Goal: Task Accomplishment & Management: Use online tool/utility

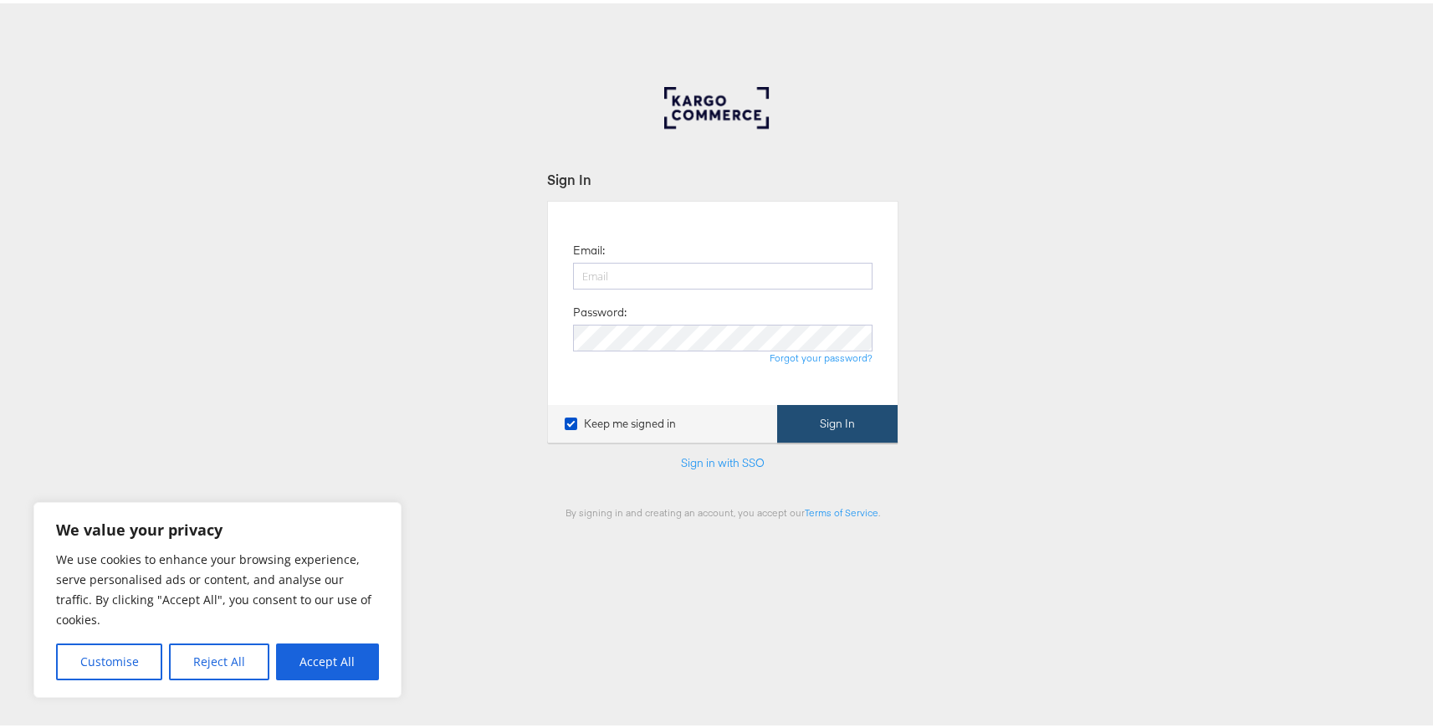
type input "[EMAIL_ADDRESS][DOMAIN_NAME]"
click at [864, 425] on button "Sign In" at bounding box center [837, 421] width 121 height 38
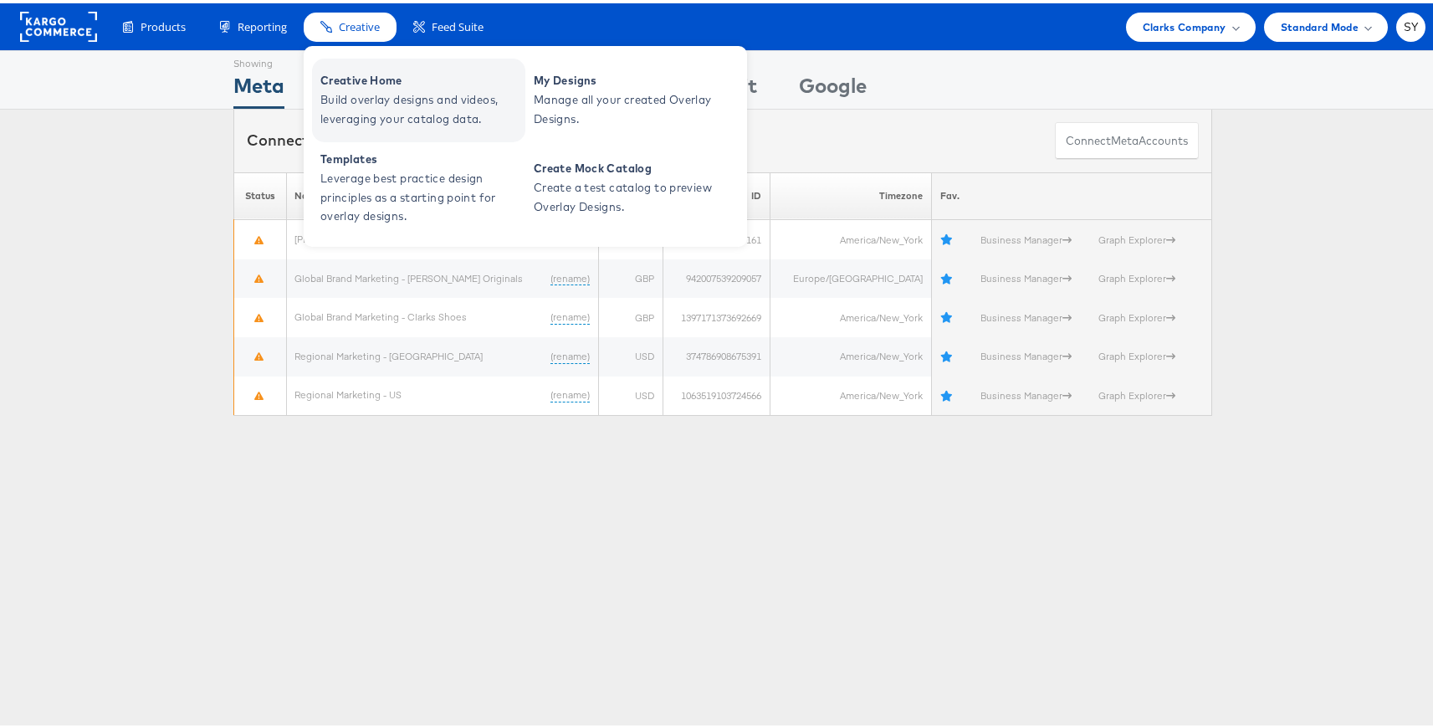
click at [369, 79] on span "Creative Home" at bounding box center [421, 77] width 201 height 19
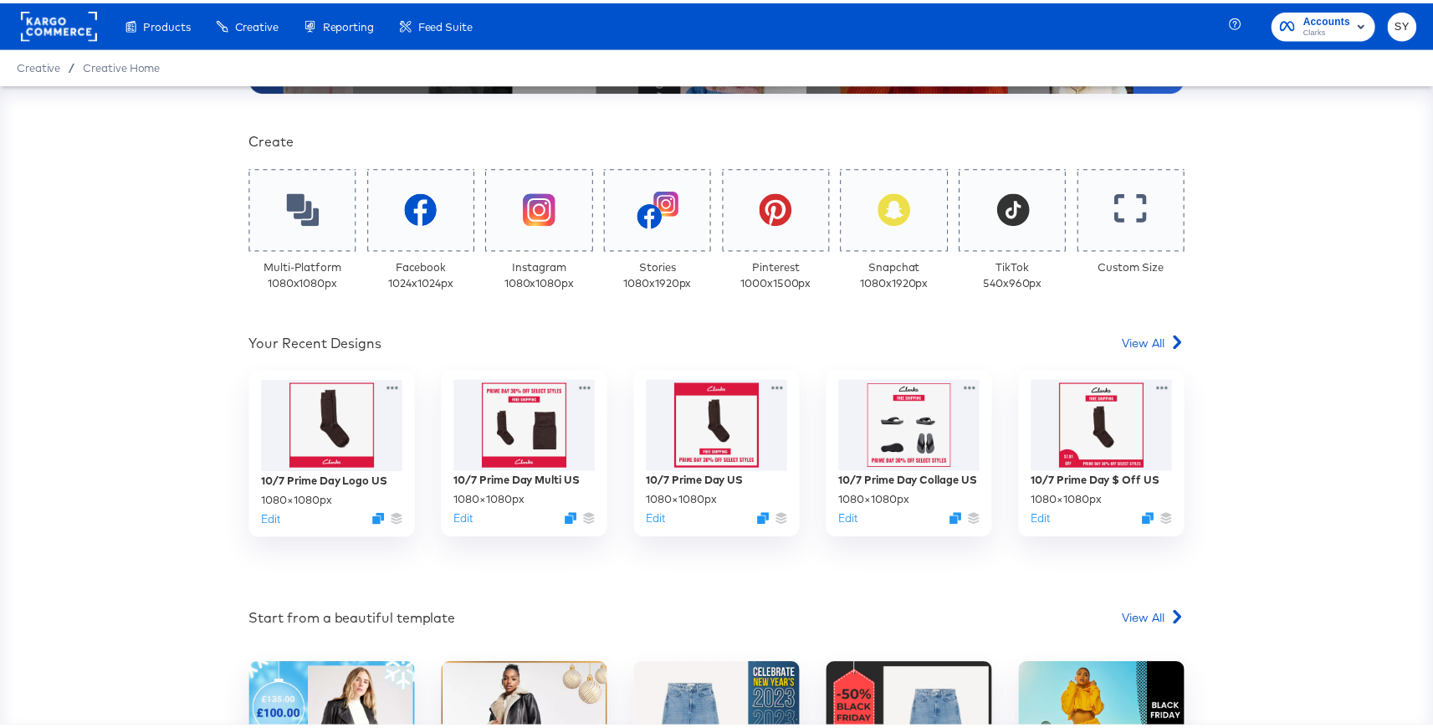
scroll to position [332, 0]
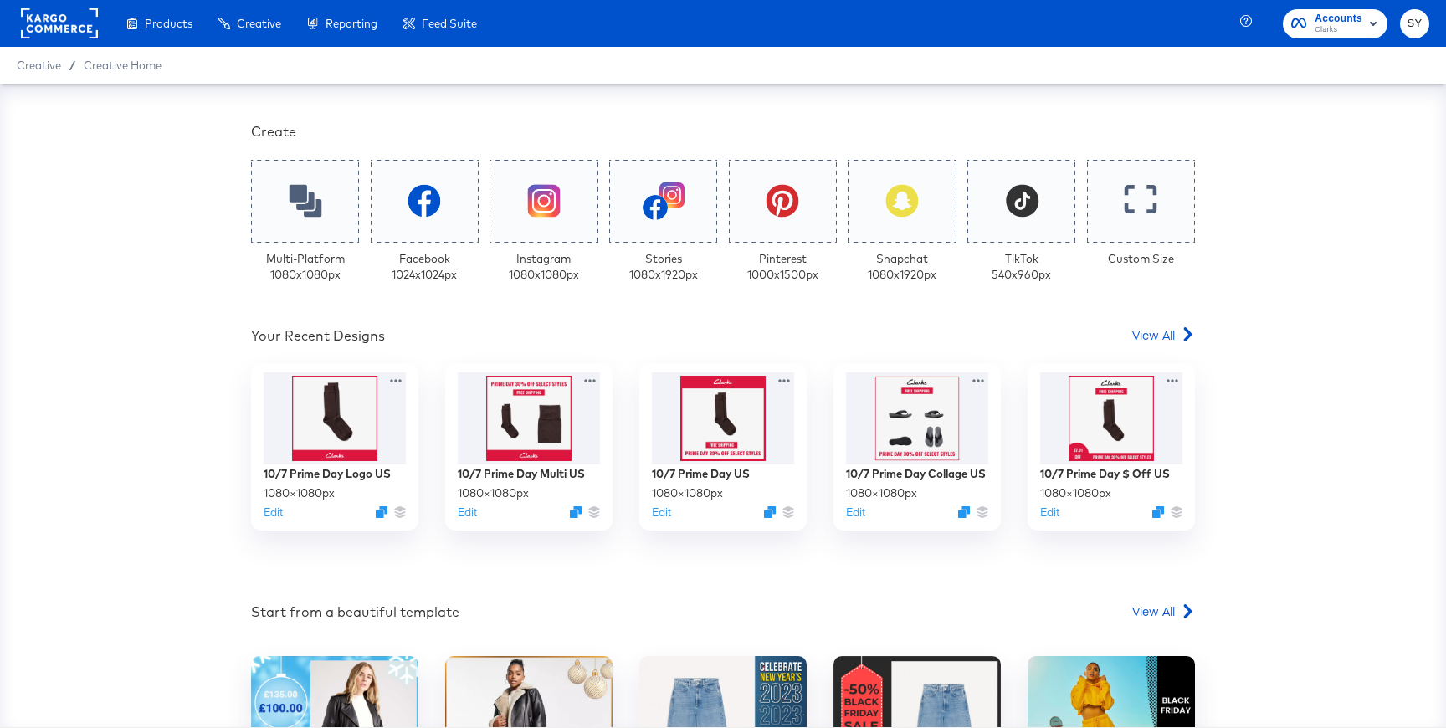
click at [1172, 331] on div "View All" at bounding box center [1163, 334] width 63 height 17
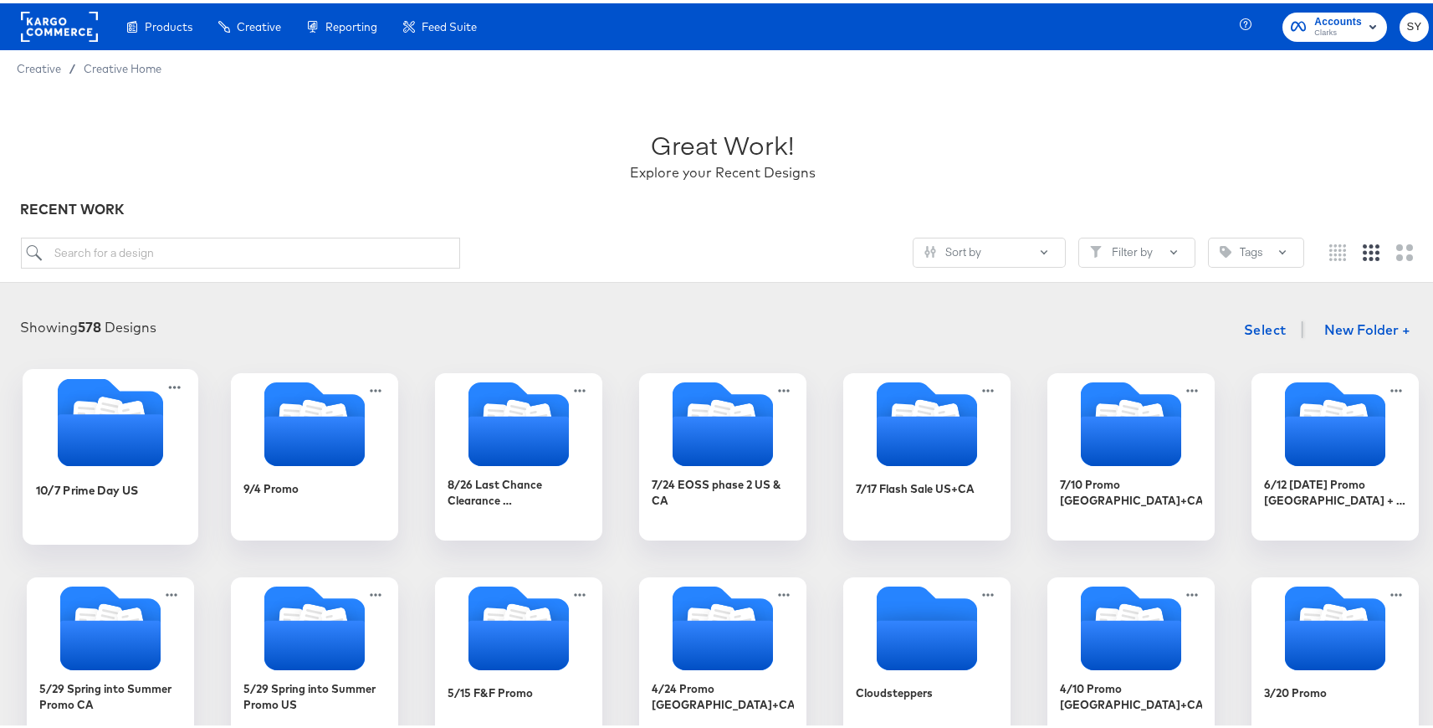
click at [124, 479] on div "10/7 Prime Day US" at bounding box center [87, 487] width 103 height 16
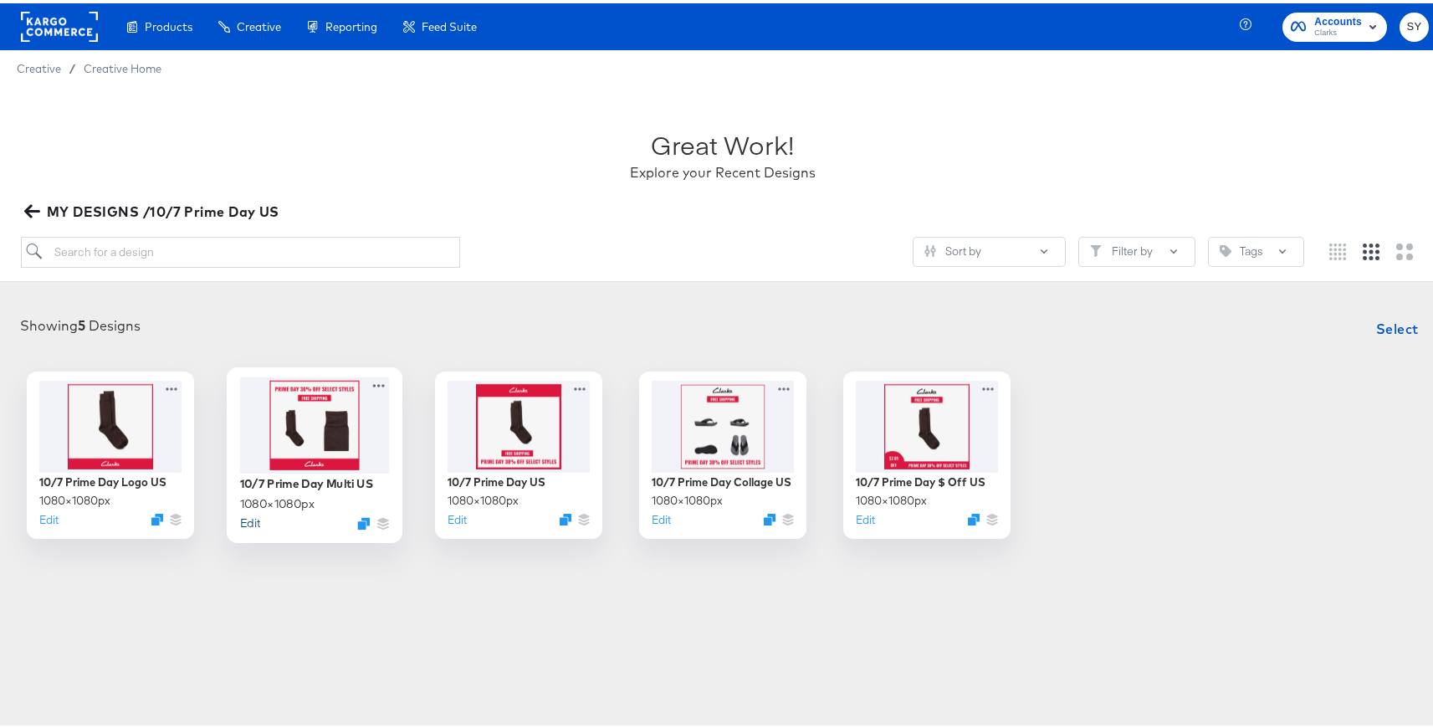
click at [240, 517] on button "Edit" at bounding box center [250, 519] width 20 height 16
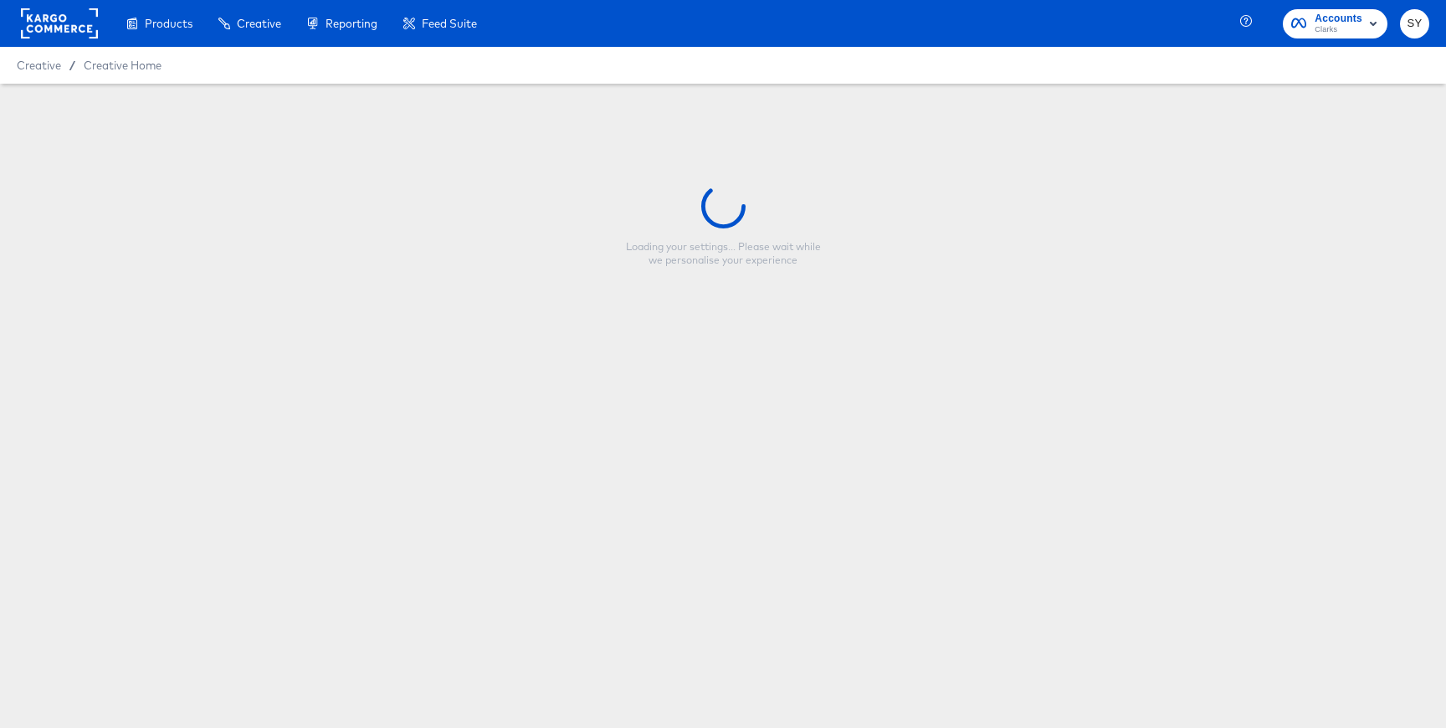
type input "10/7 Prime Day Multi US"
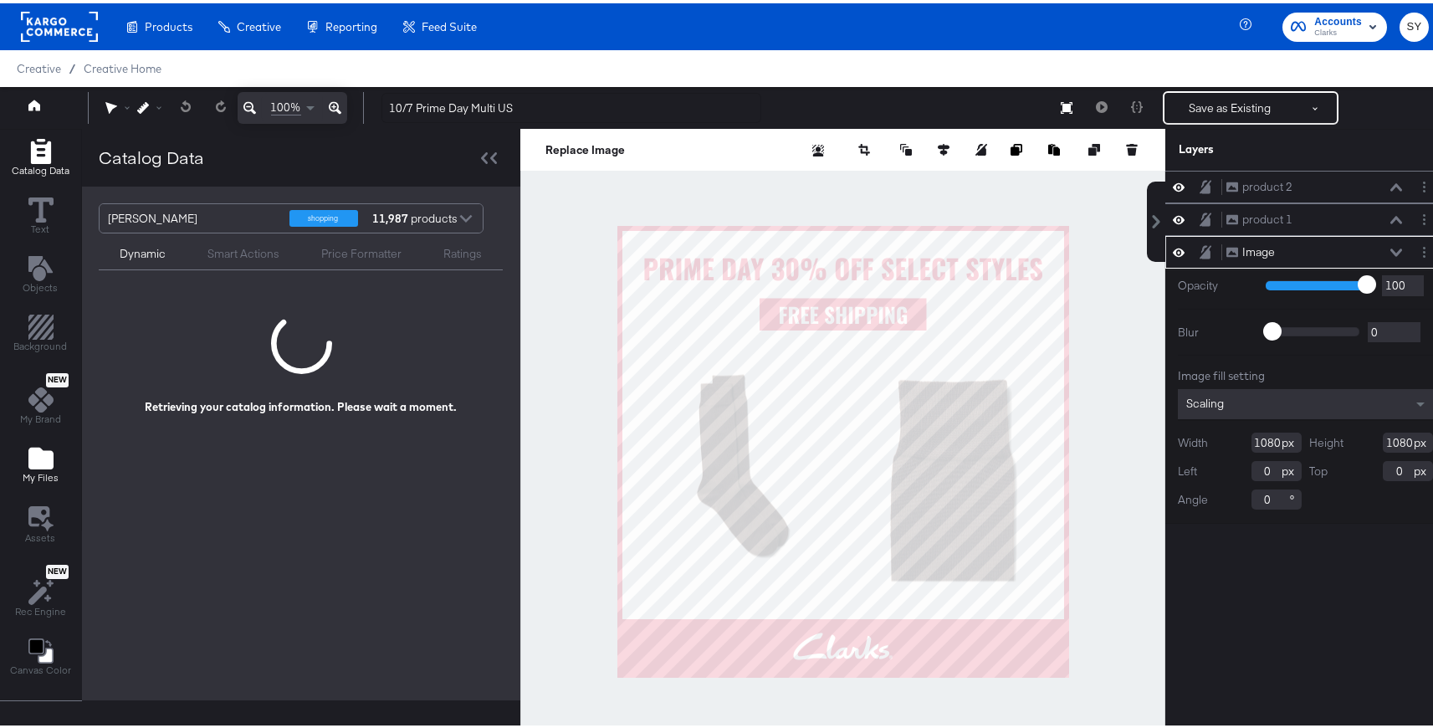
click at [32, 461] on icon "Add Files" at bounding box center [40, 455] width 25 height 22
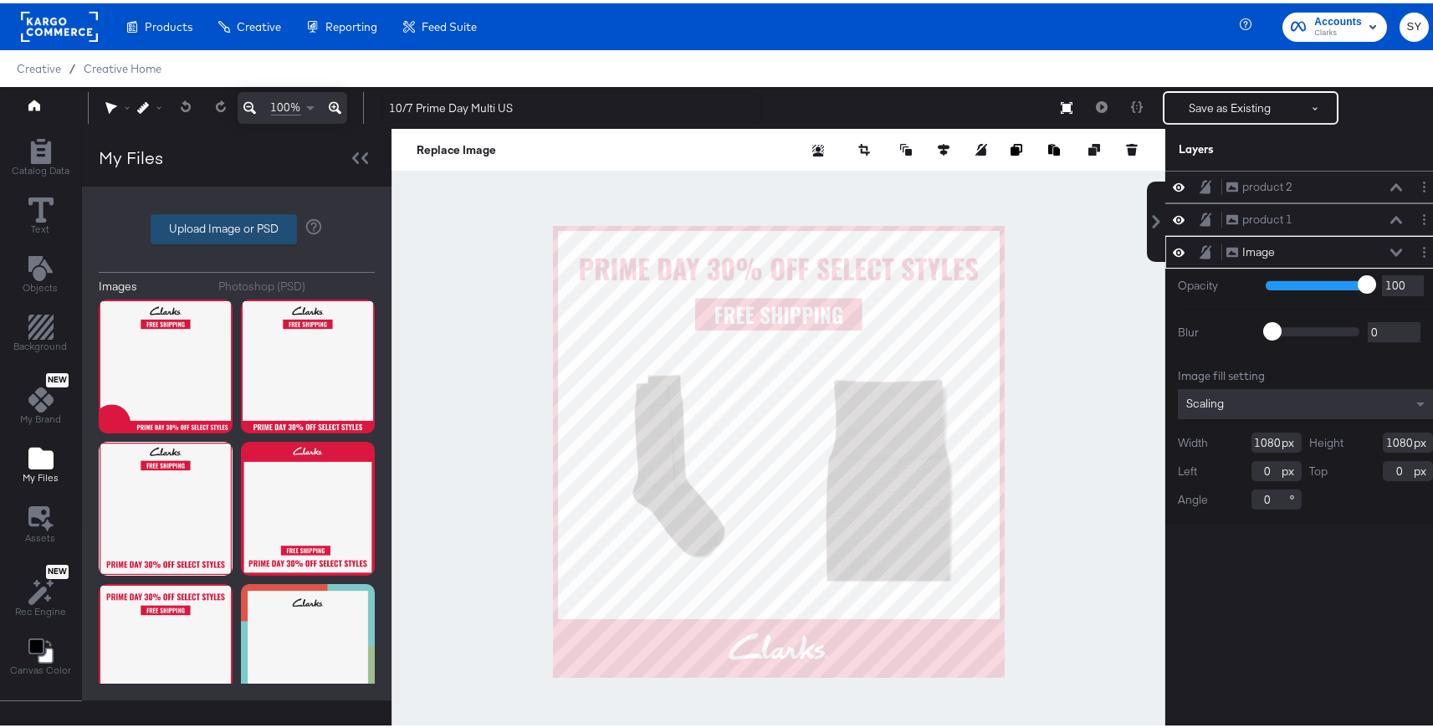
click at [233, 229] on label "Upload Image or PSD" at bounding box center [223, 226] width 145 height 28
click at [237, 226] on input "Upload Image or PSD" at bounding box center [237, 226] width 0 height 0
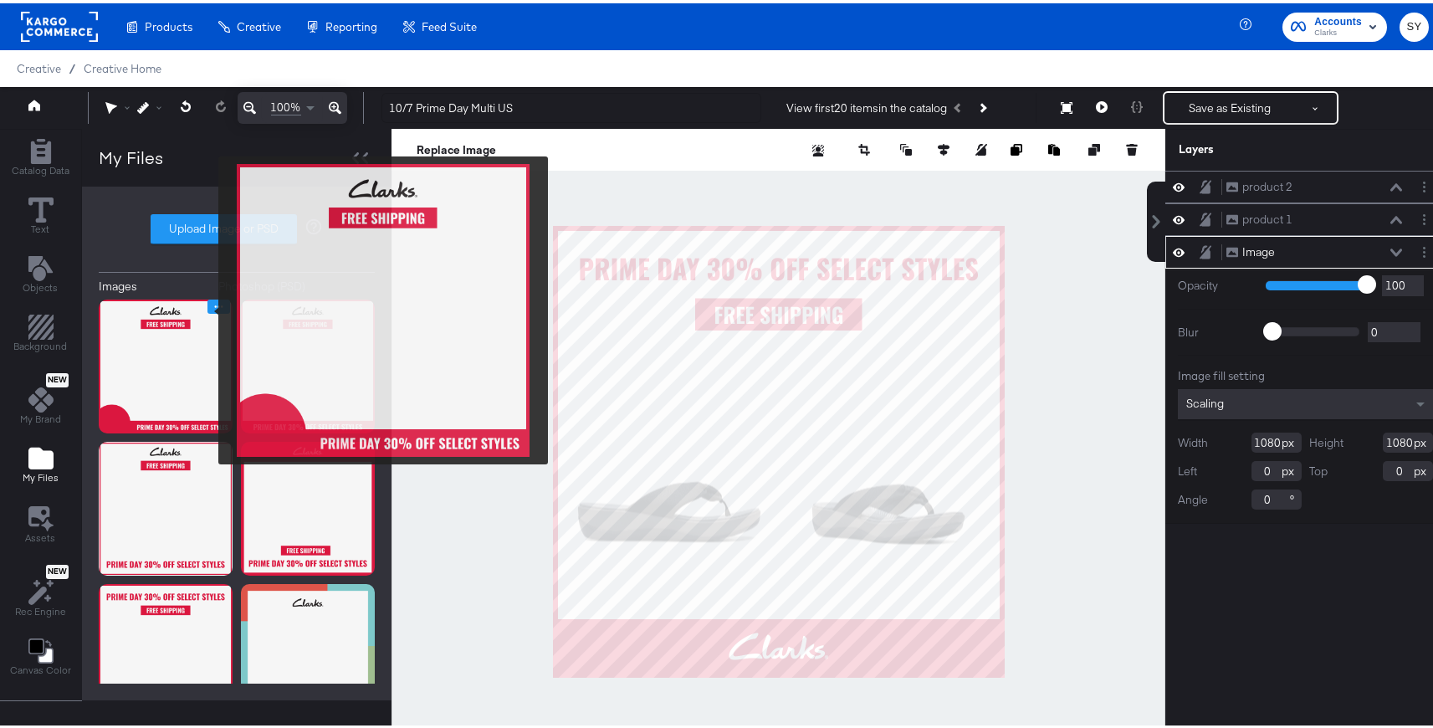
click at [213, 307] on icon "Image Options" at bounding box center [219, 303] width 13 height 13
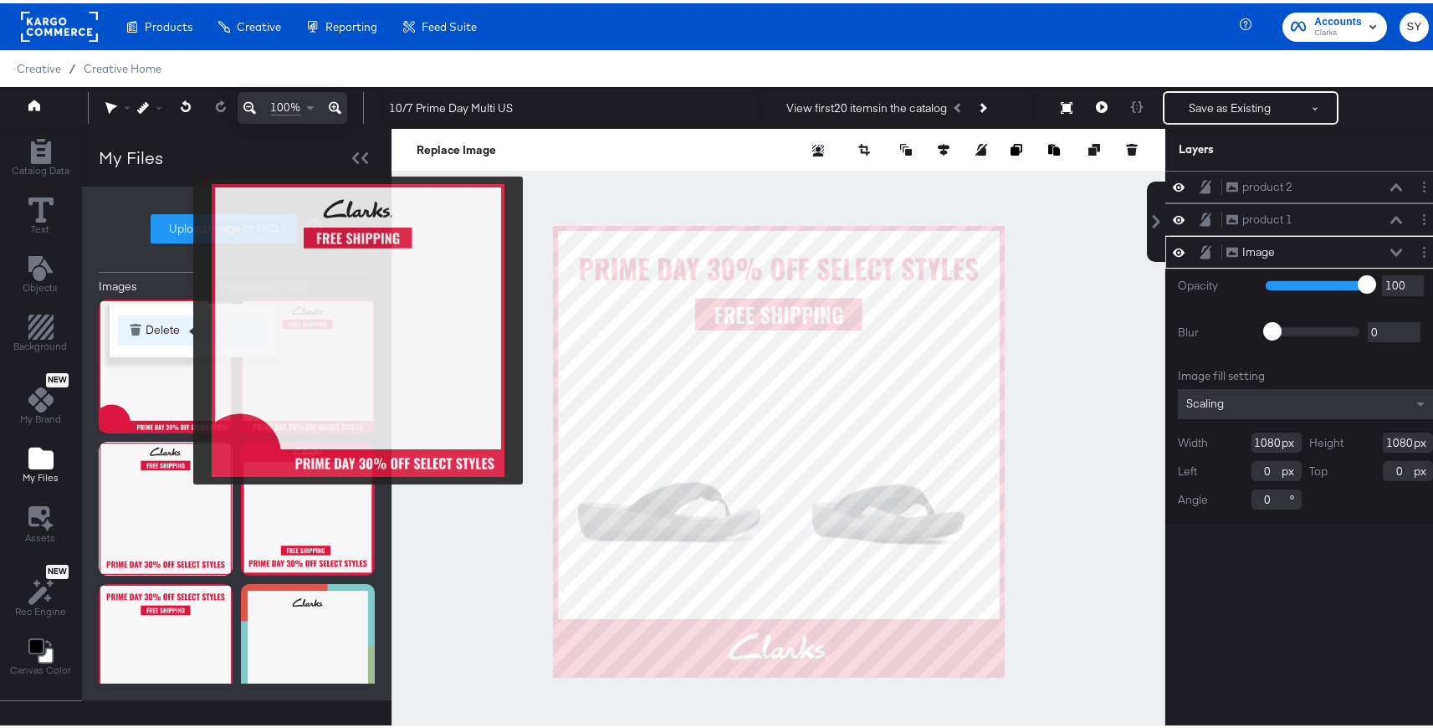
click at [182, 327] on button "Delete" at bounding box center [193, 327] width 151 height 30
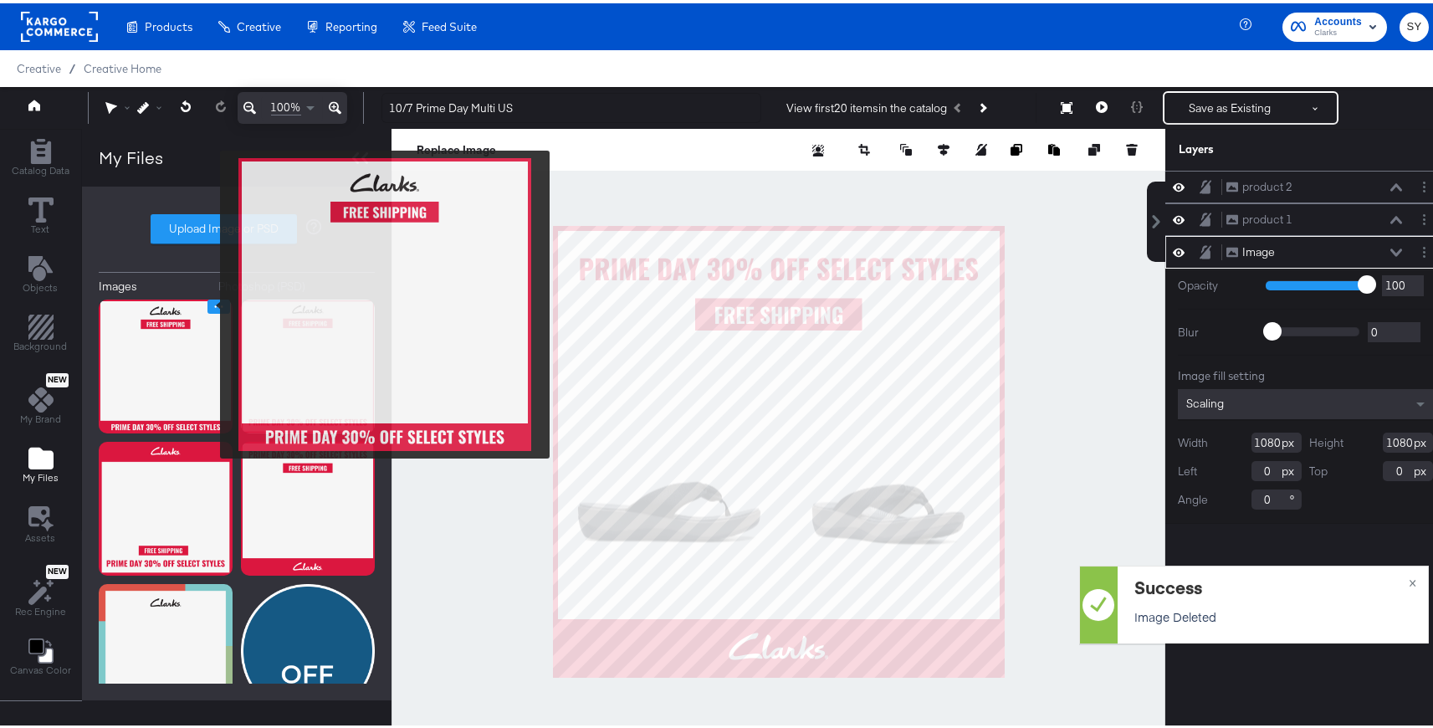
click at [215, 302] on icon "Image Options" at bounding box center [219, 303] width 8 height 3
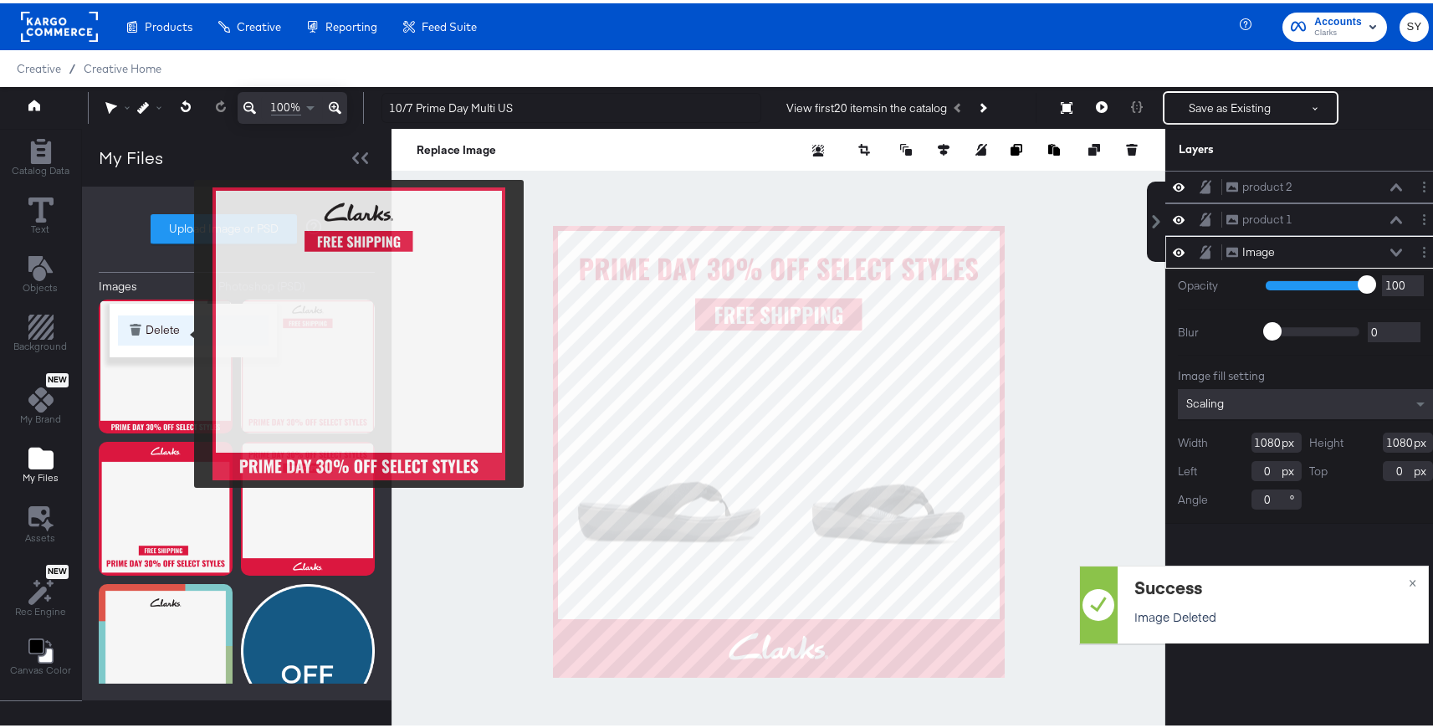
click at [183, 331] on button "Delete" at bounding box center [193, 327] width 151 height 30
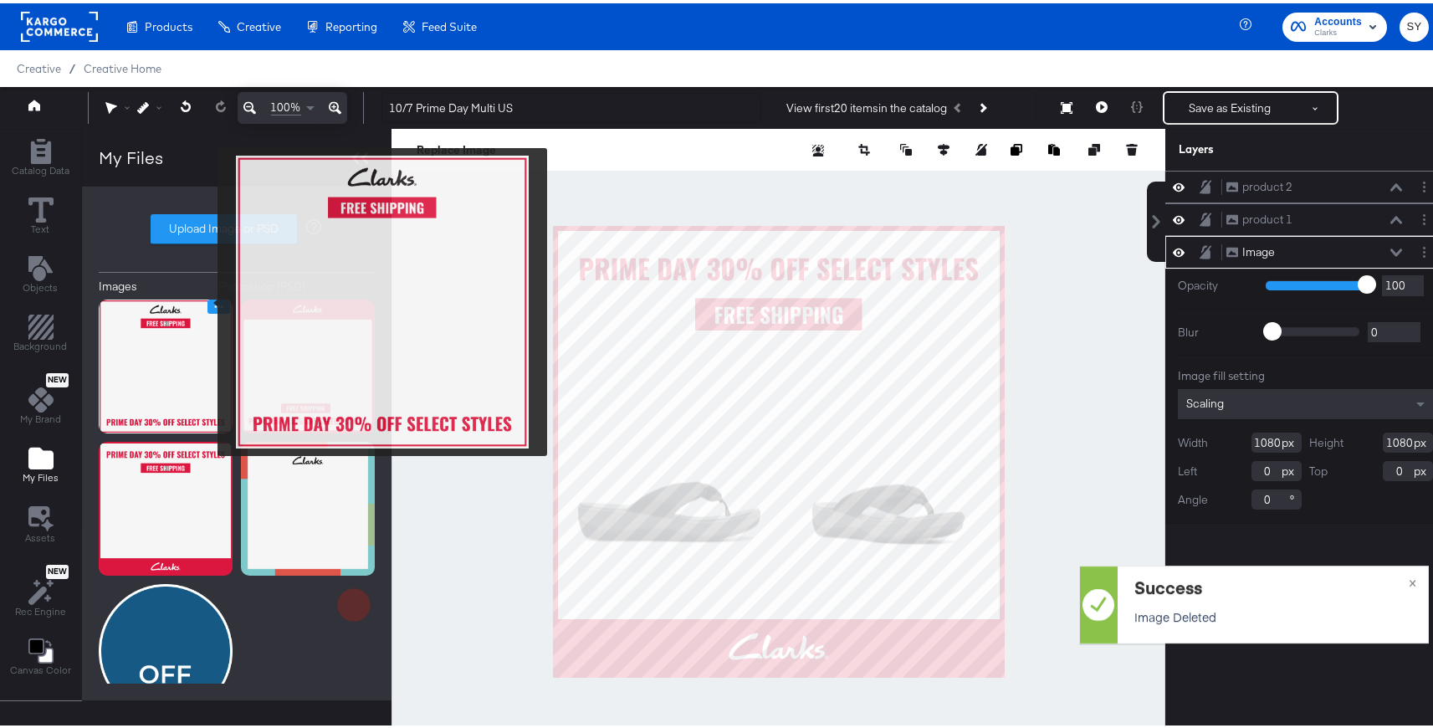
click at [213, 299] on icon "Image Options" at bounding box center [219, 303] width 13 height 13
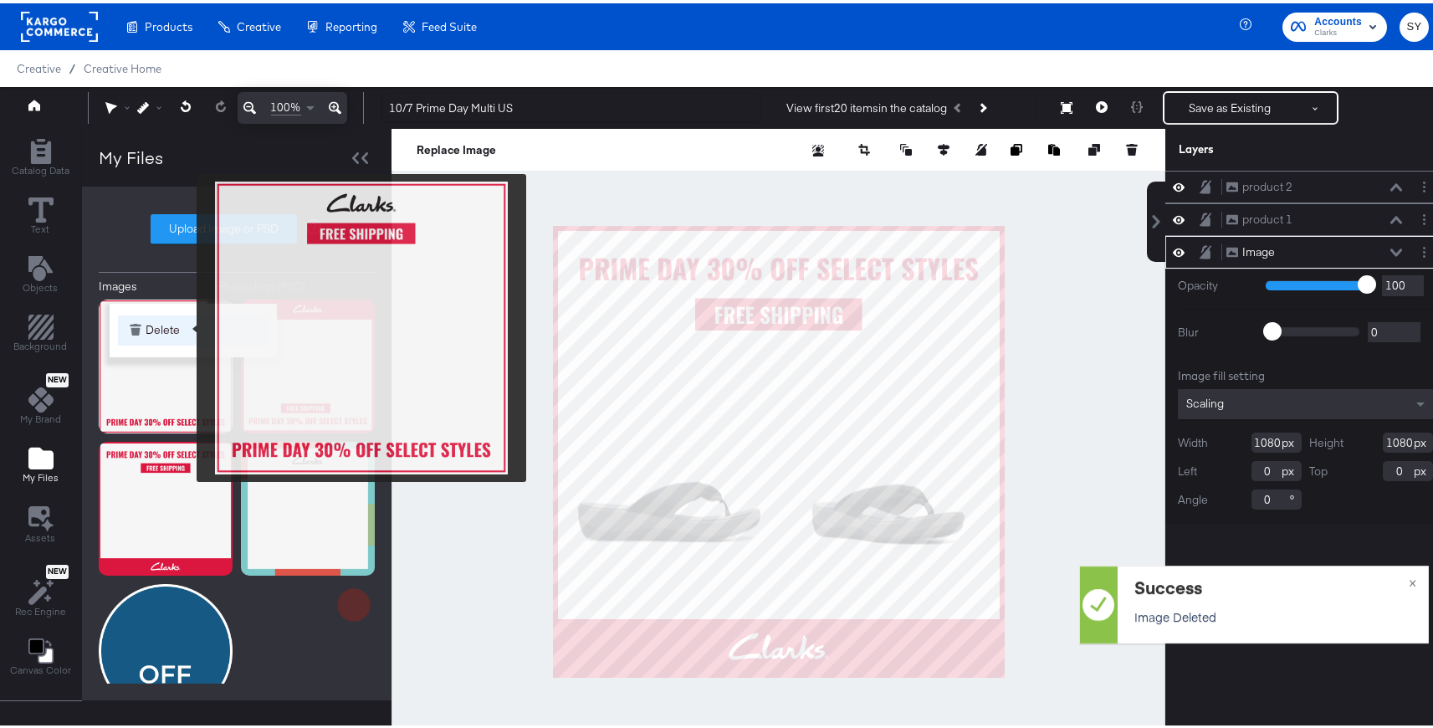
click at [186, 325] on button "Delete" at bounding box center [193, 327] width 151 height 30
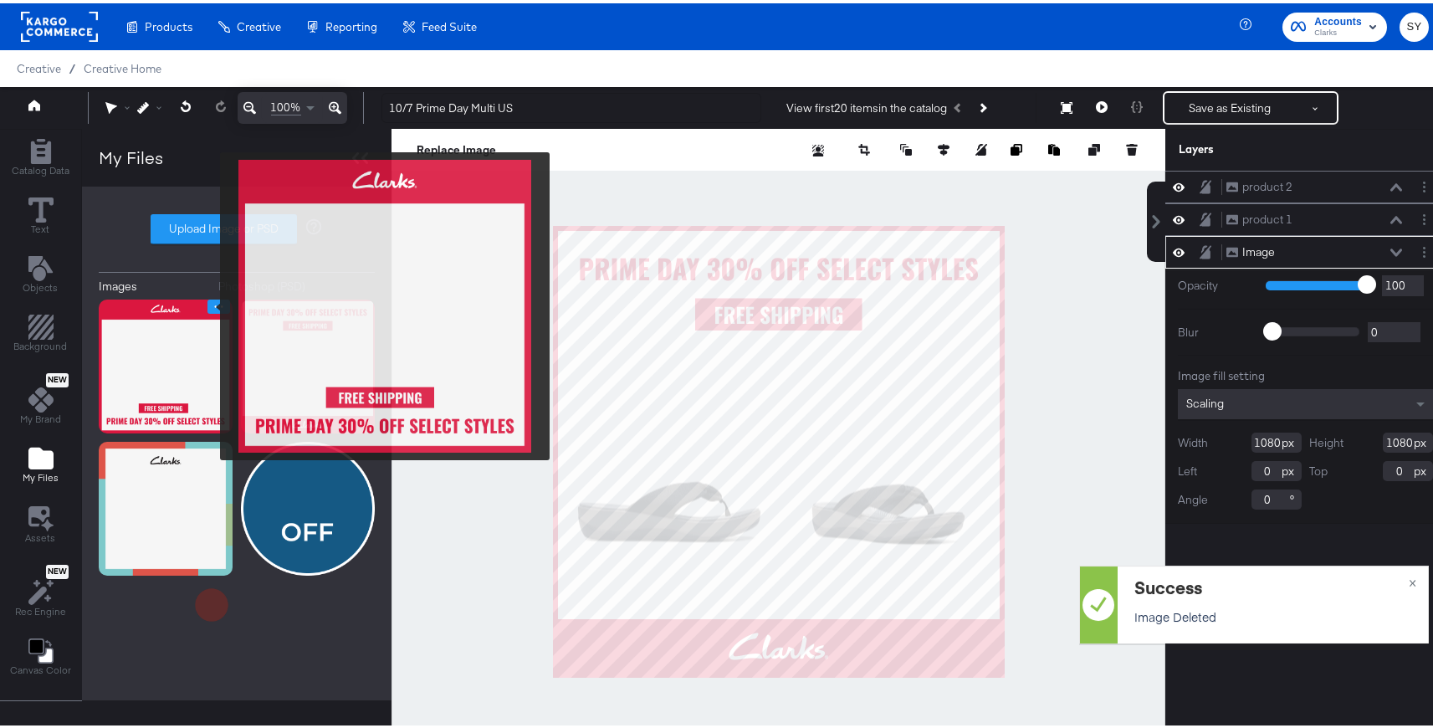
click at [215, 303] on icon "Image Options" at bounding box center [219, 303] width 8 height 3
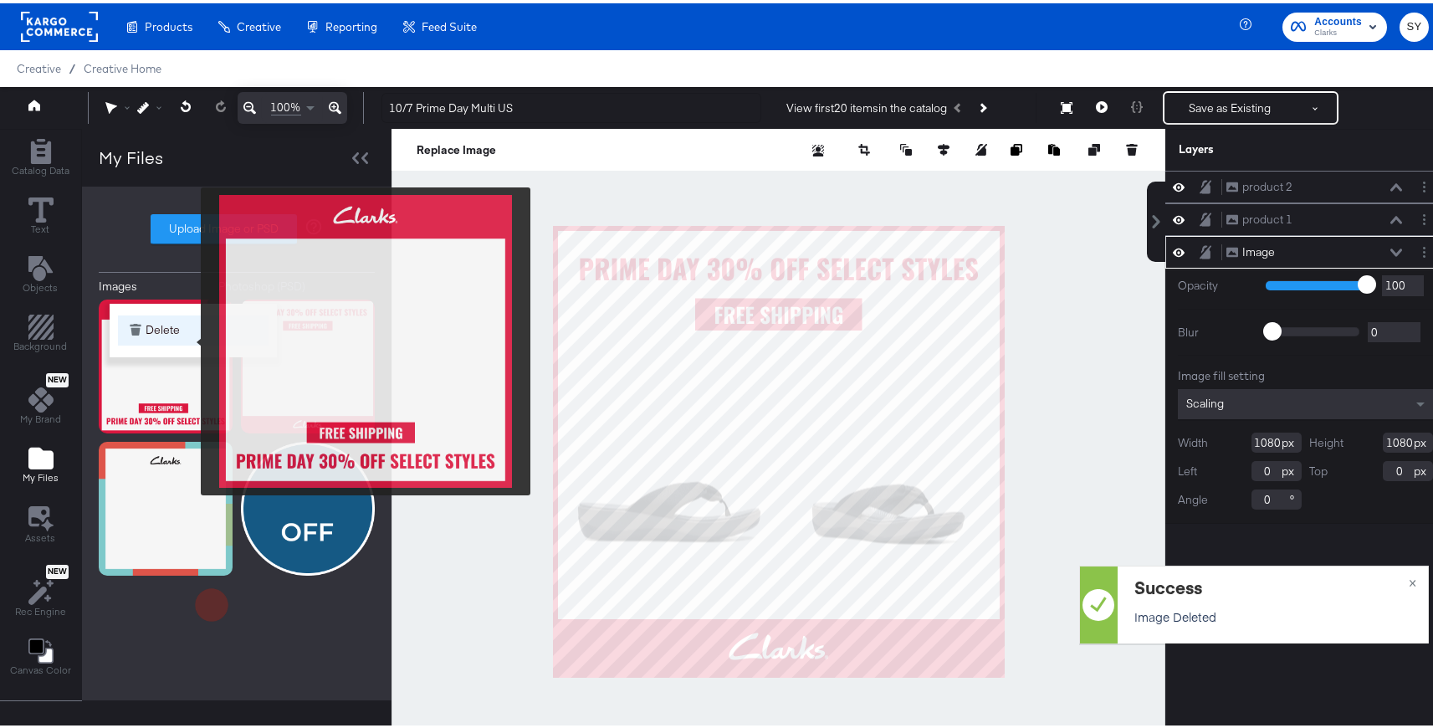
click at [190, 338] on button "Delete" at bounding box center [193, 327] width 151 height 30
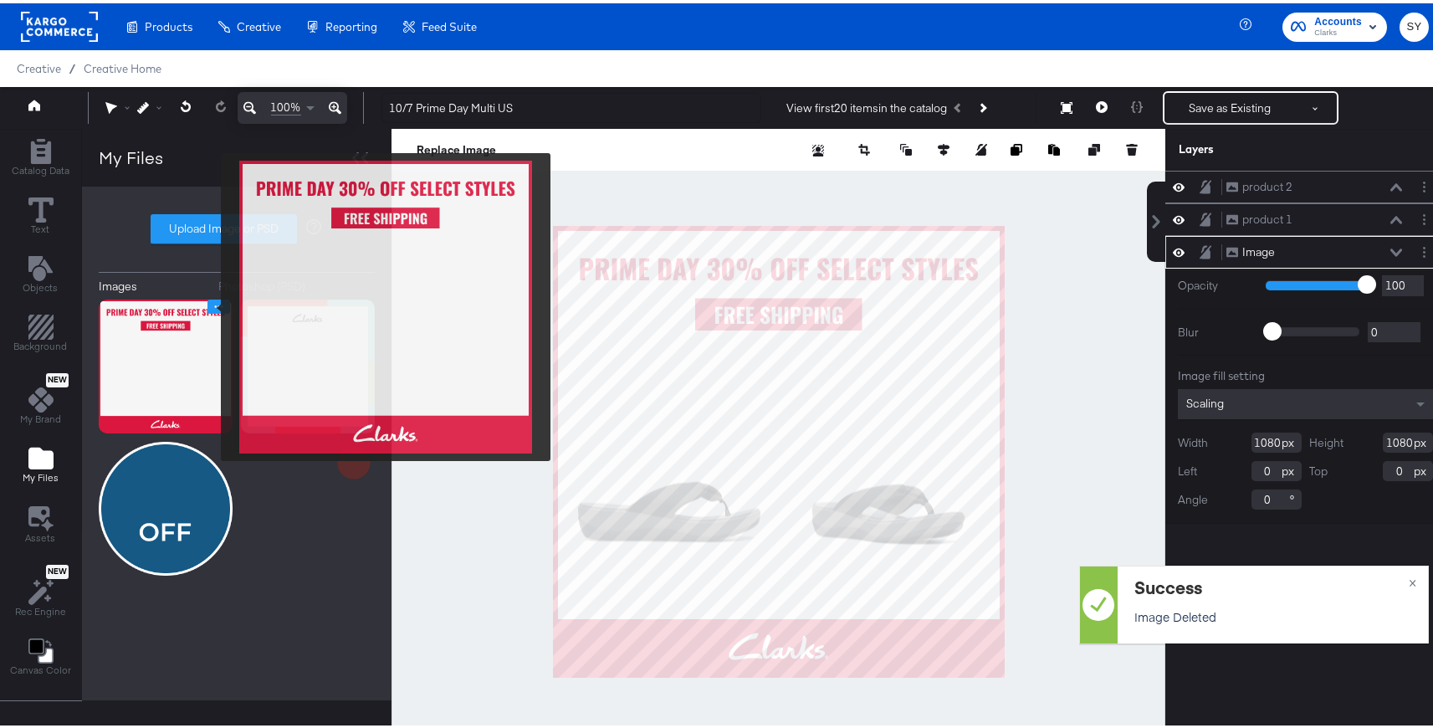
click at [213, 304] on icon "Image Options" at bounding box center [219, 303] width 13 height 13
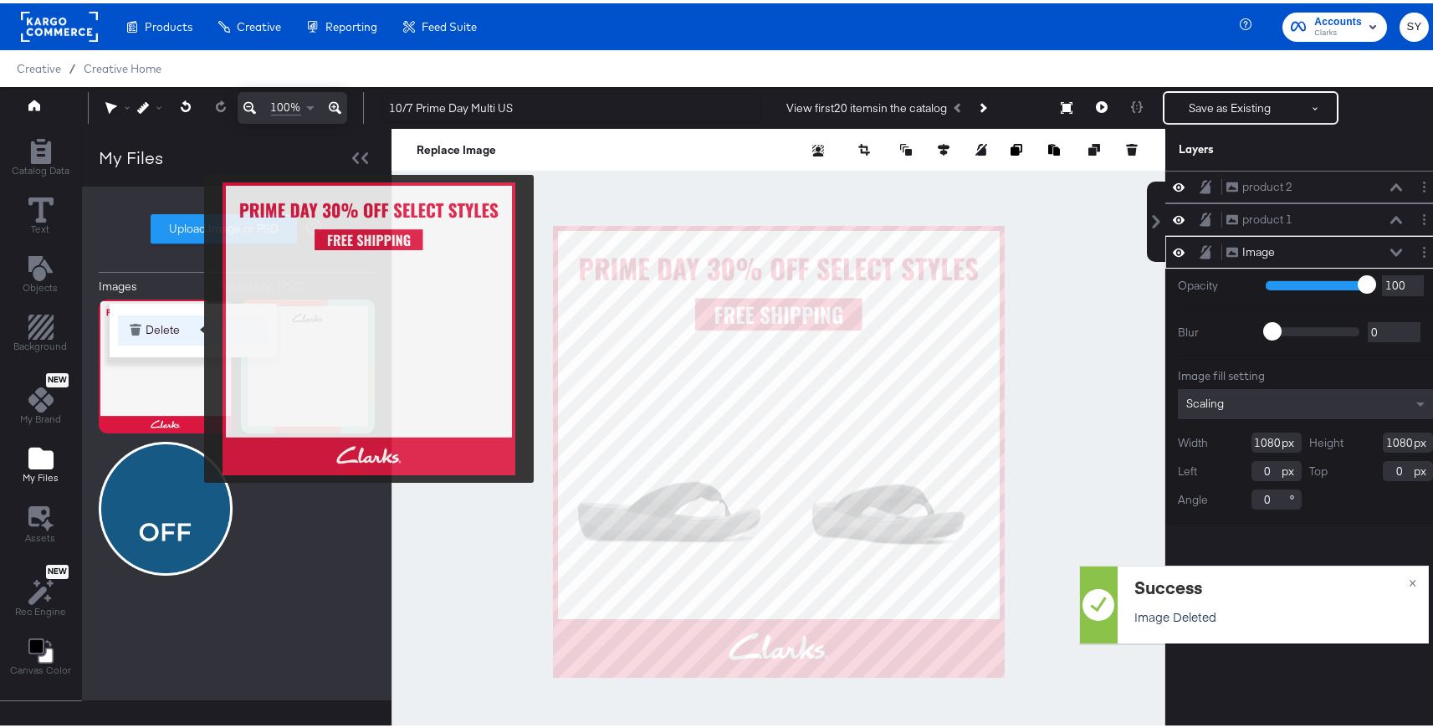
click at [193, 326] on button "Delete" at bounding box center [193, 327] width 151 height 30
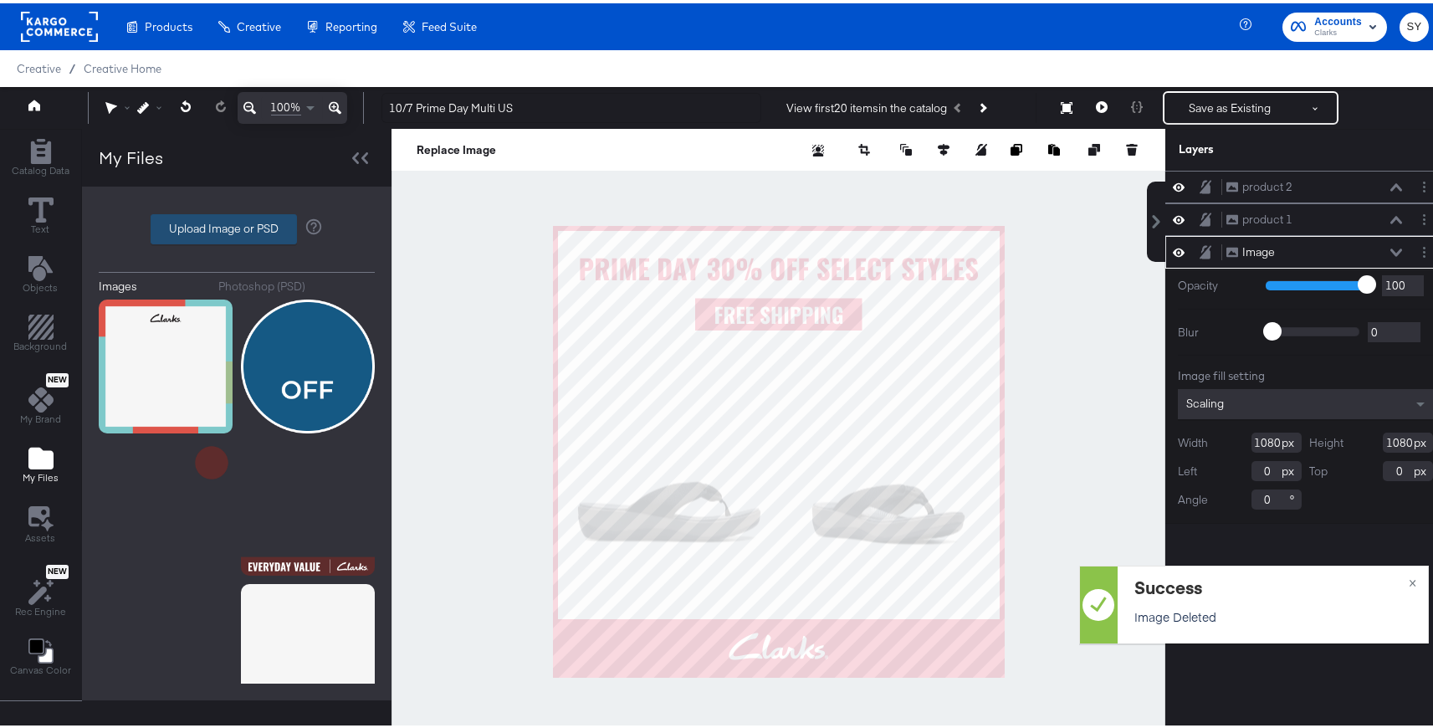
click at [201, 226] on label "Upload Image or PSD" at bounding box center [223, 226] width 145 height 28
click at [237, 226] on input "Upload Image or PSD" at bounding box center [237, 226] width 0 height 0
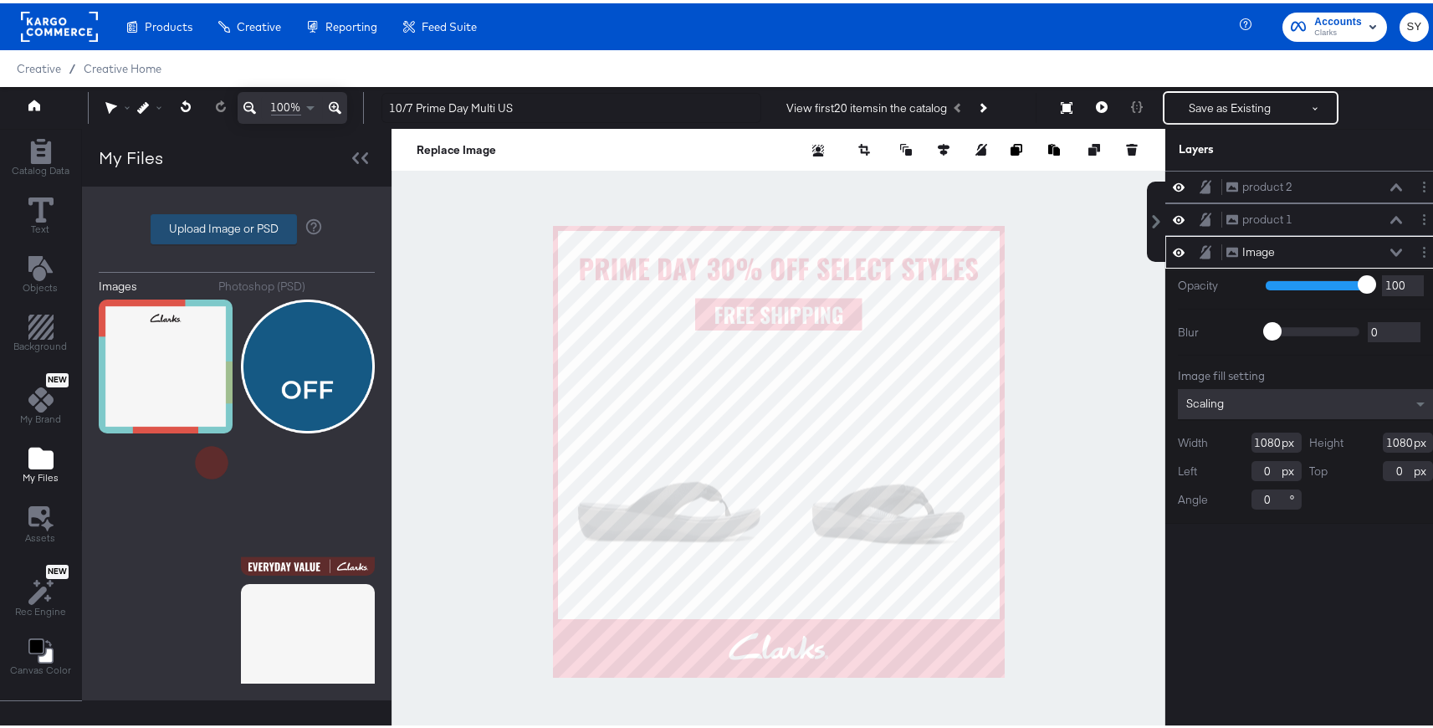
type input "C:\fakepath\collage 1.png"
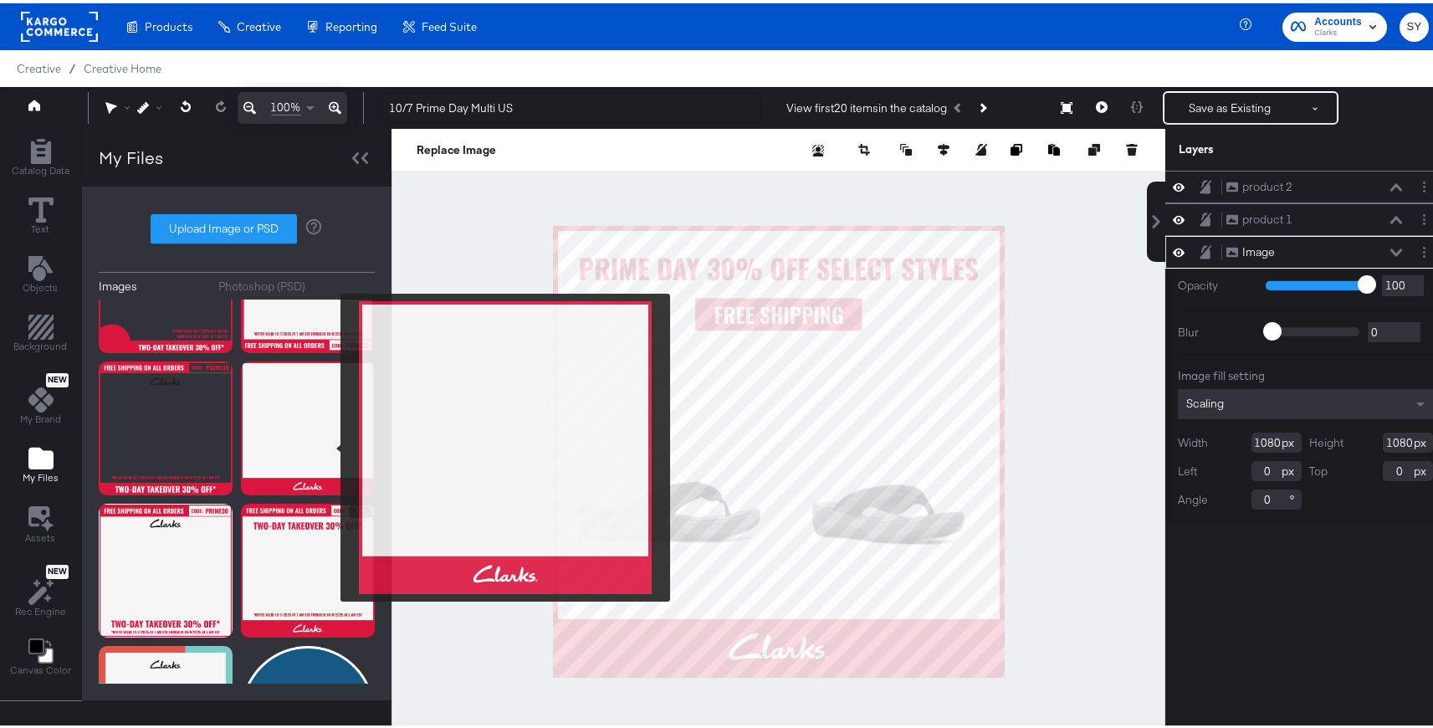
scroll to position [71, 0]
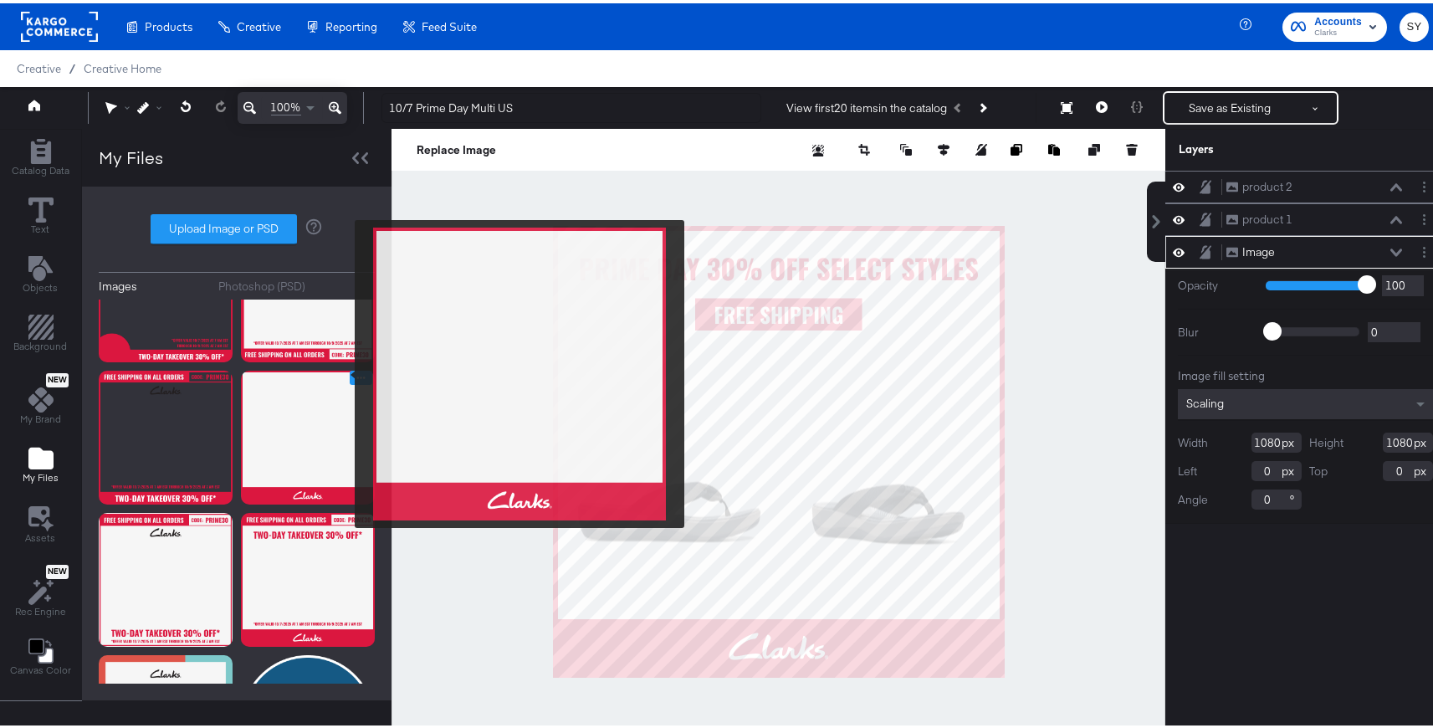
click at [355, 368] on icon "Image Options" at bounding box center [361, 374] width 13 height 13
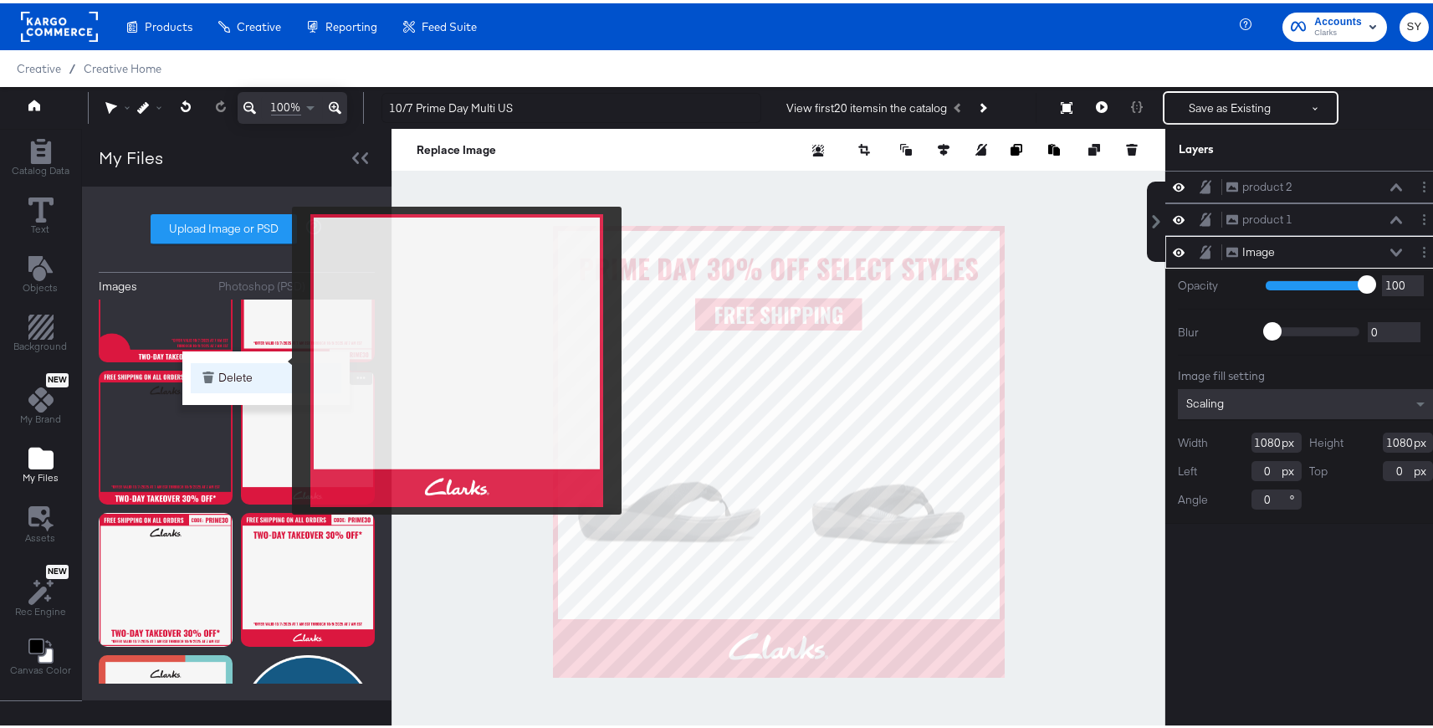
click at [280, 360] on button "Delete" at bounding box center [266, 375] width 151 height 30
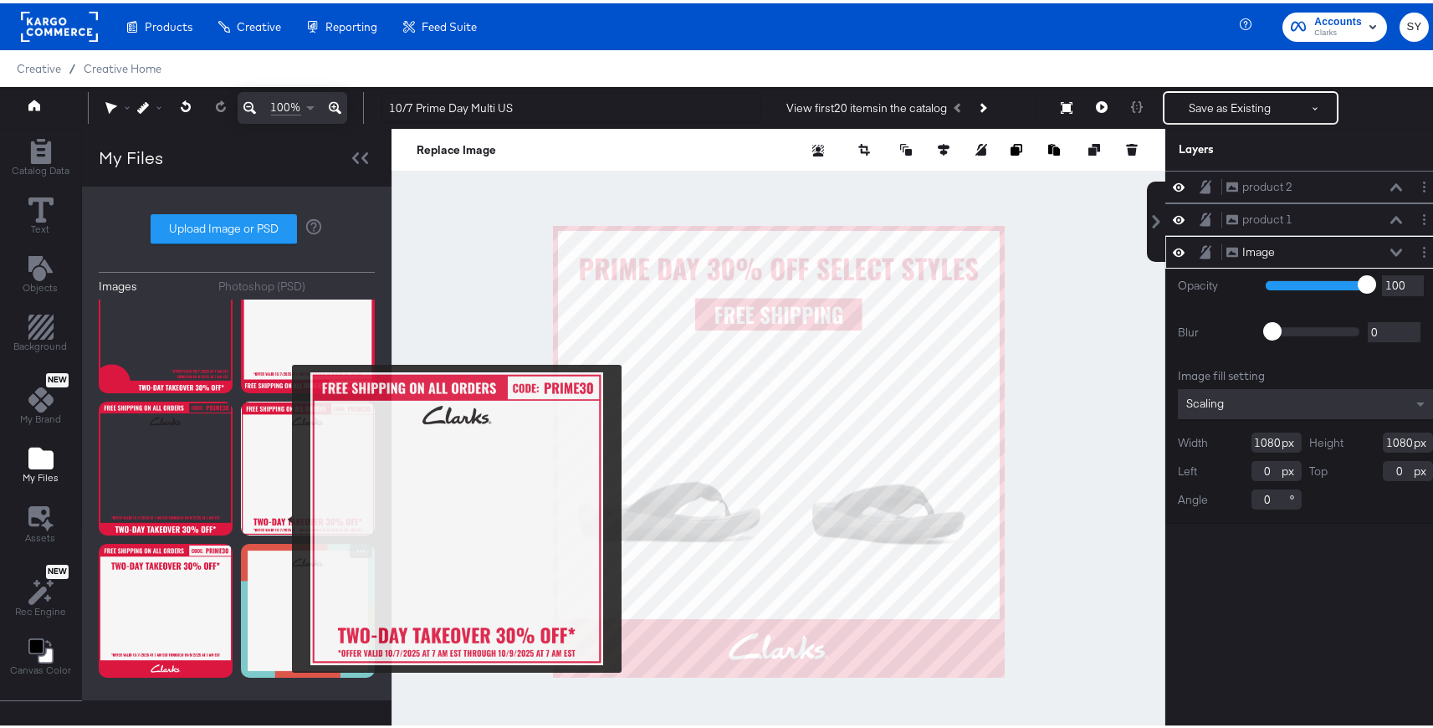
scroll to position [0, 0]
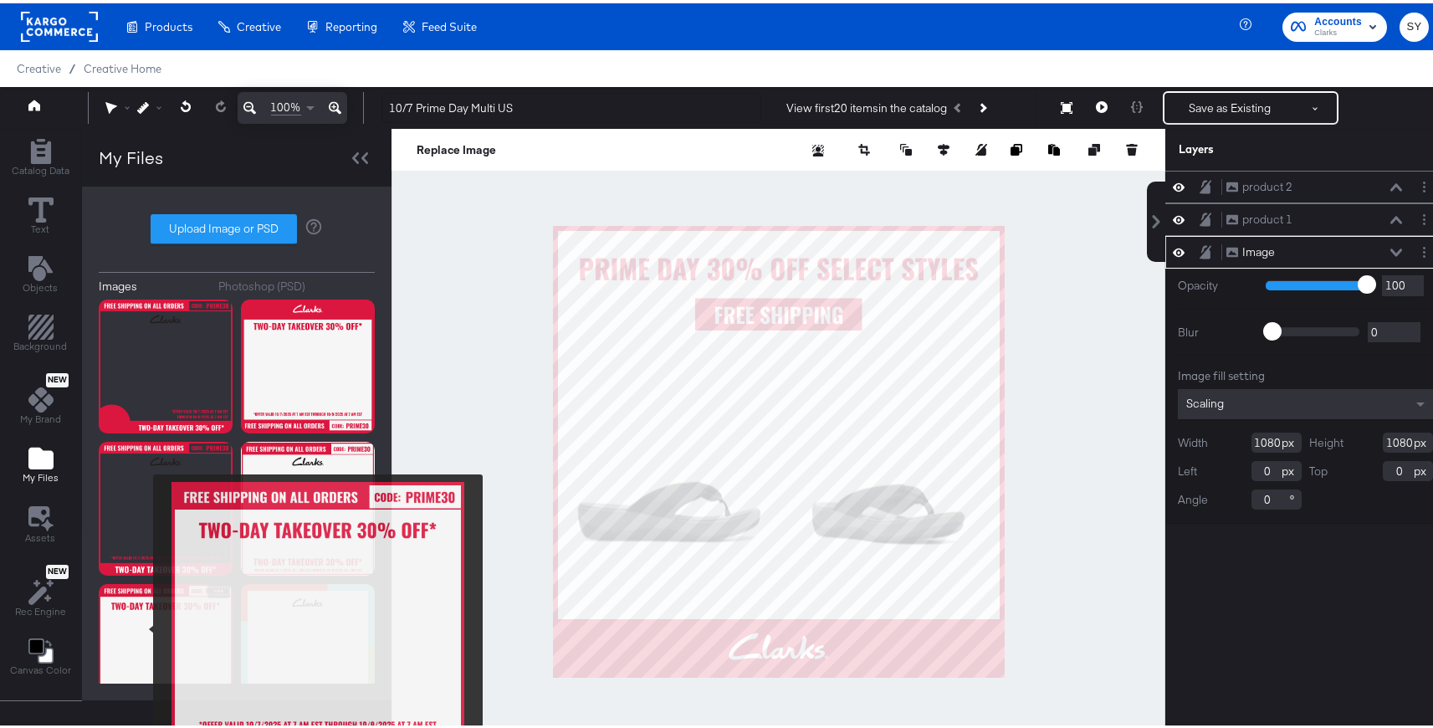
click at [142, 625] on img at bounding box center [166, 648] width 134 height 134
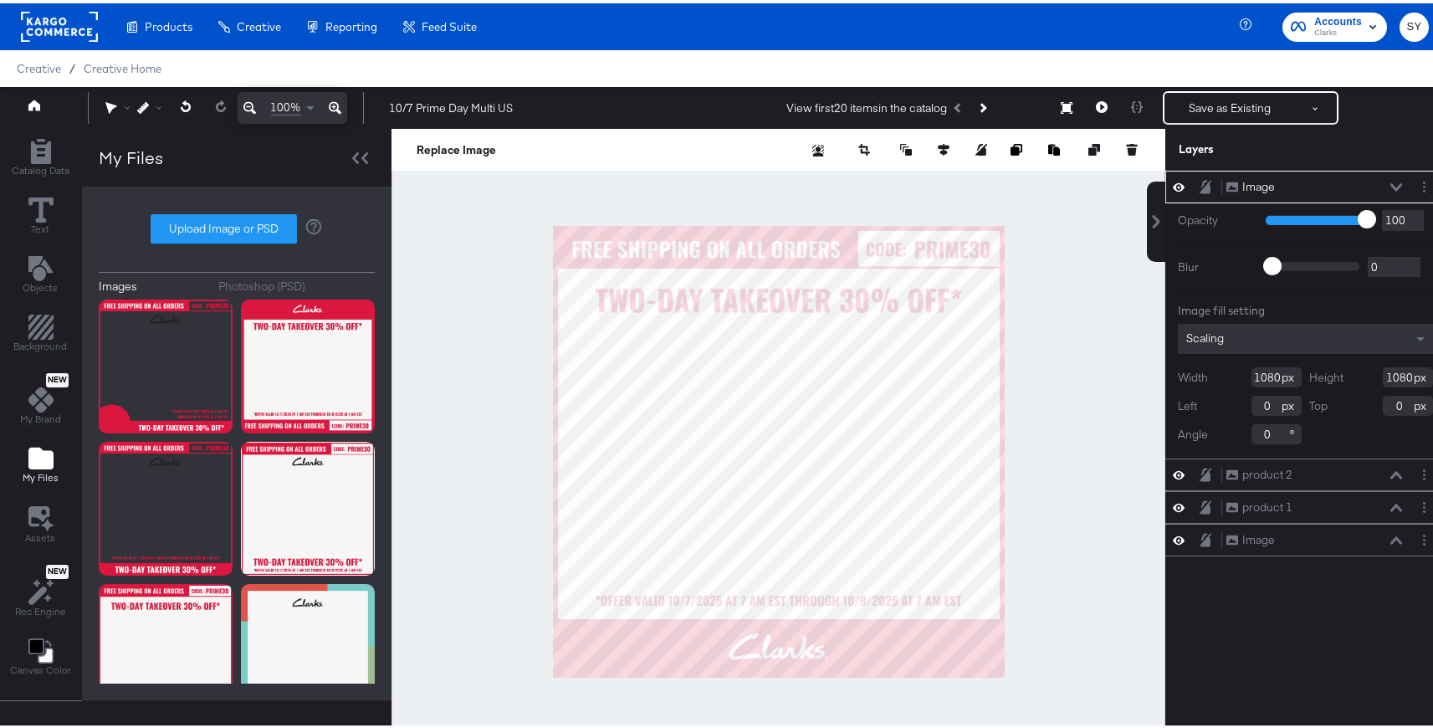
click at [1391, 185] on icon at bounding box center [1397, 184] width 12 height 8
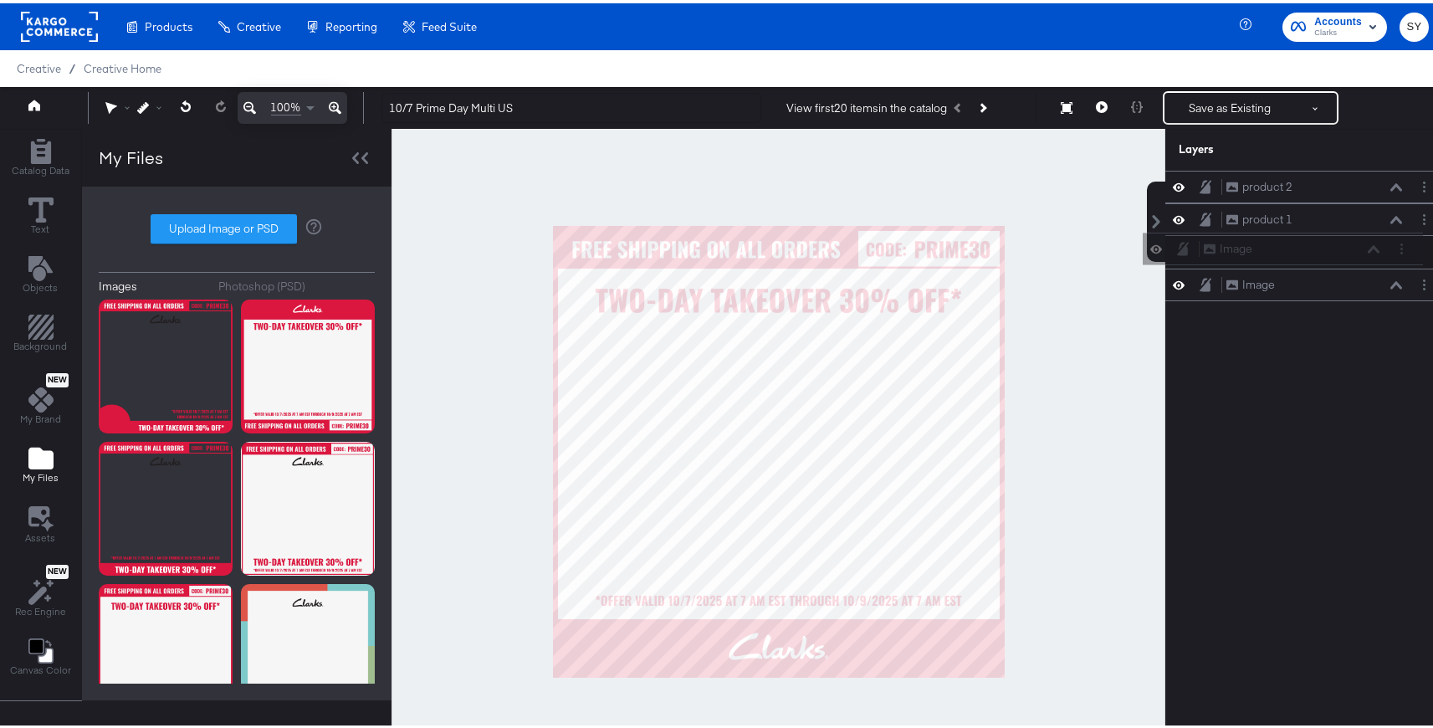
drag, startPoint x: 1349, startPoint y: 190, endPoint x: 1338, endPoint y: 264, distance: 74.4
click at [1338, 264] on div "Image Image product 2 product 2 product 1 product 1 Image Image" at bounding box center [1306, 232] width 280 height 131
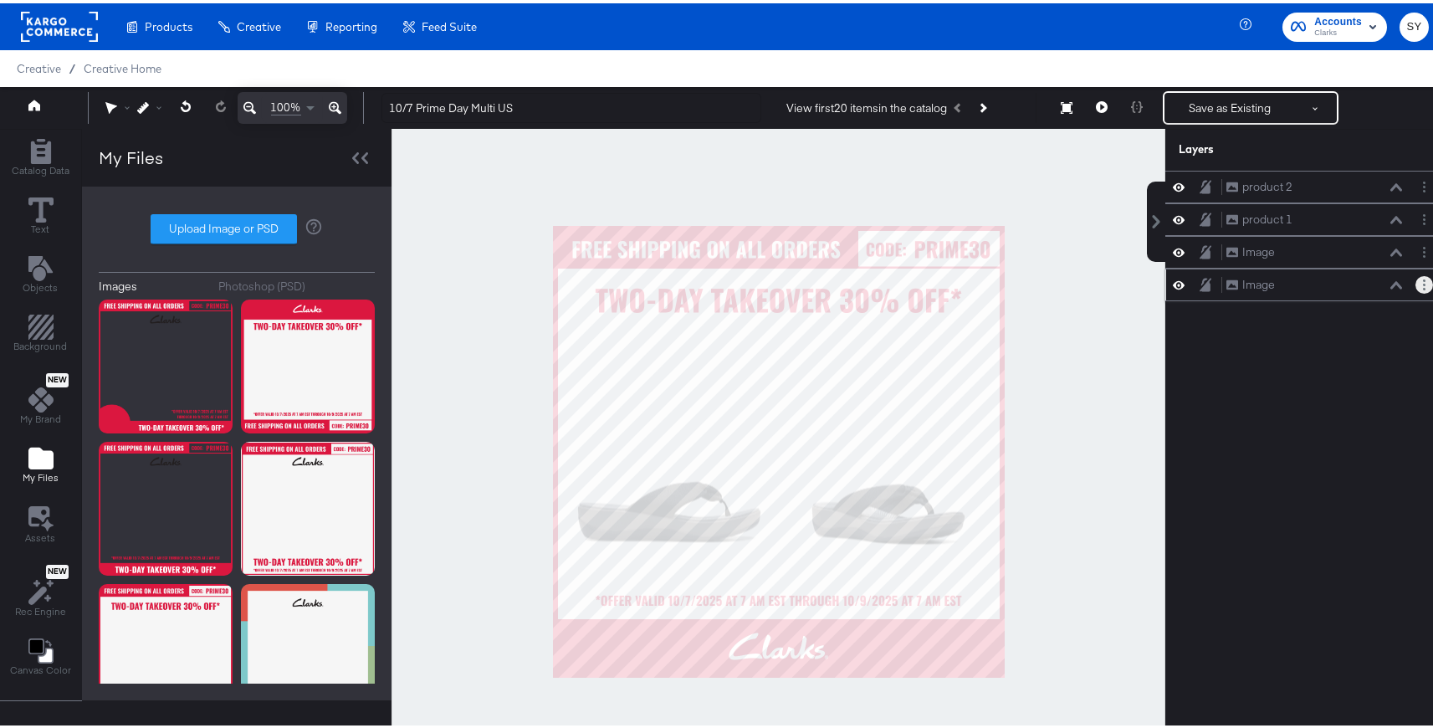
click at [1416, 281] on button "Layer Options" at bounding box center [1425, 282] width 18 height 18
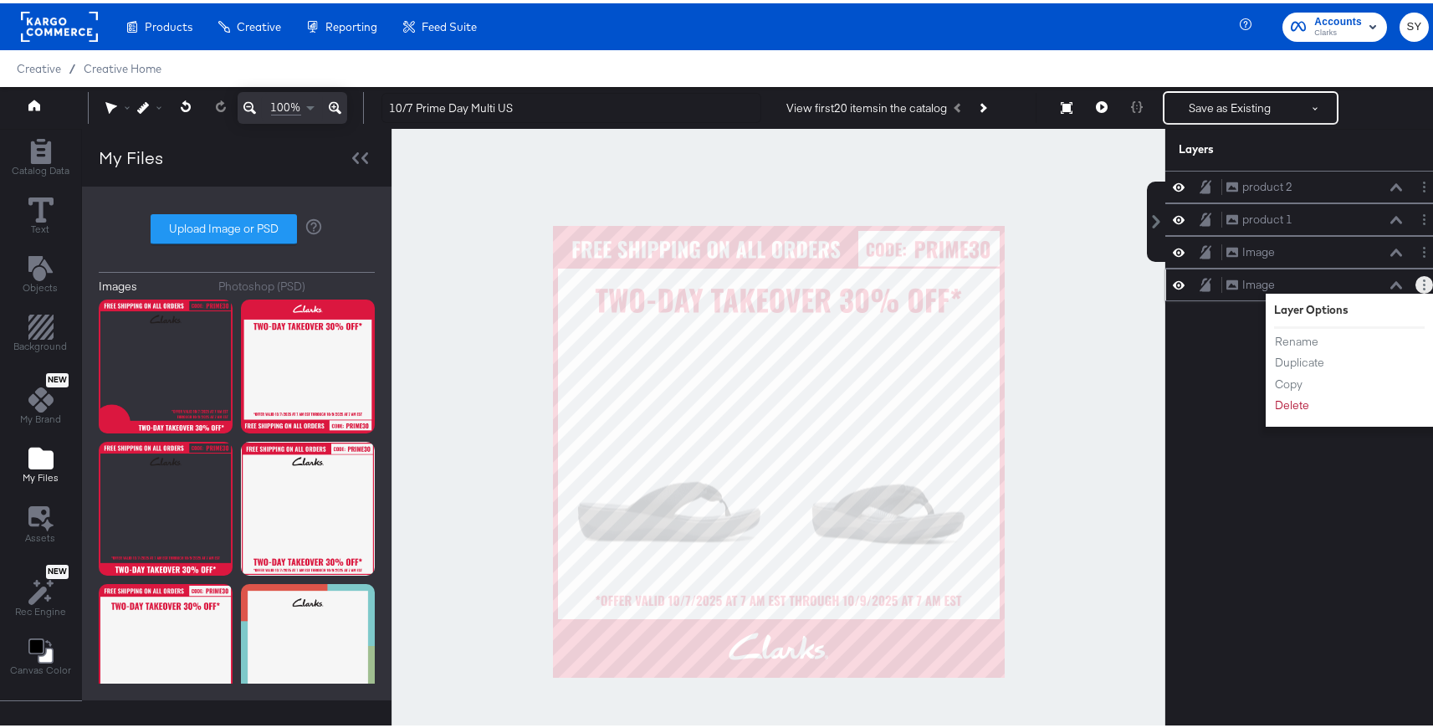
click at [1288, 414] on div "Rename Duplicate Copy Delete" at bounding box center [1320, 371] width 92 height 90
click at [1291, 407] on button "Delete" at bounding box center [1292, 402] width 36 height 18
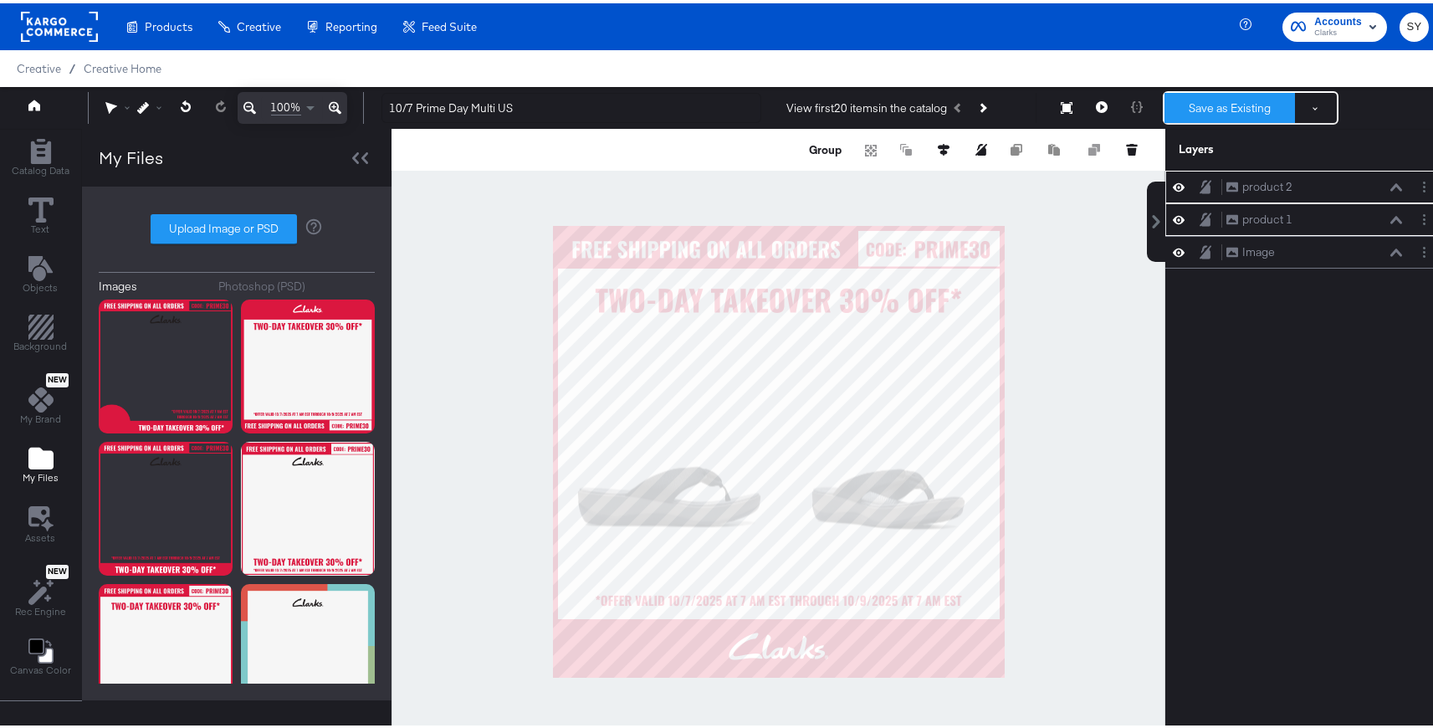
click at [1228, 105] on button "Save as Existing" at bounding box center [1230, 105] width 131 height 30
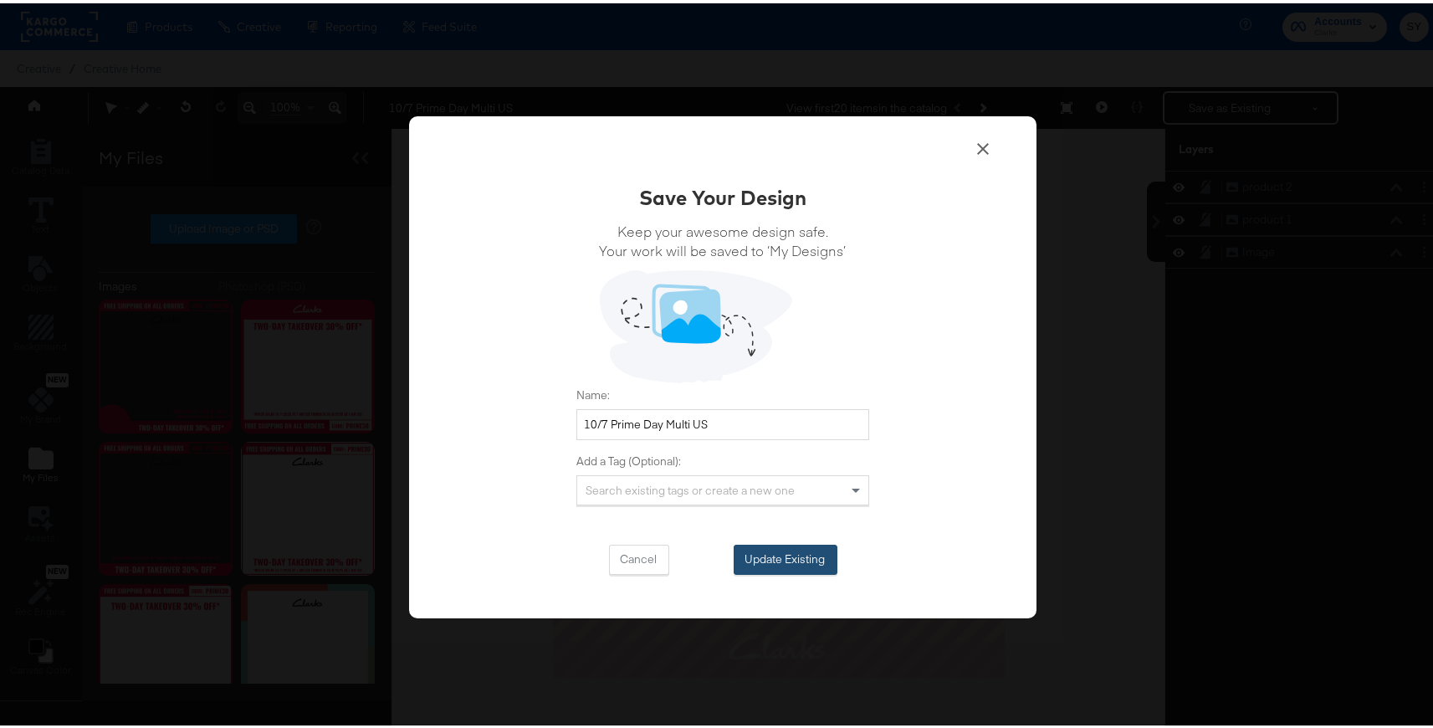
click at [793, 556] on button "Update Existing" at bounding box center [786, 556] width 104 height 30
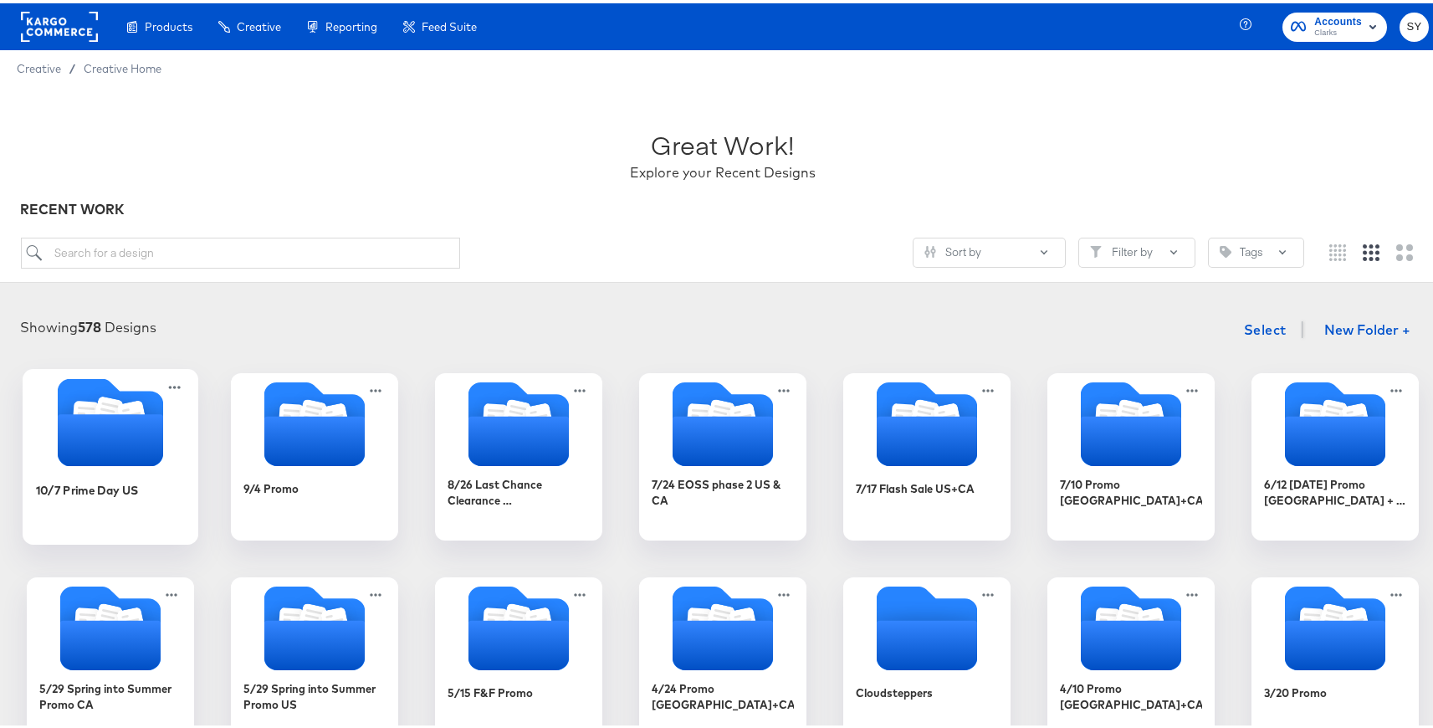
click at [149, 473] on div "10/7 Prime Day US" at bounding box center [111, 499] width 150 height 64
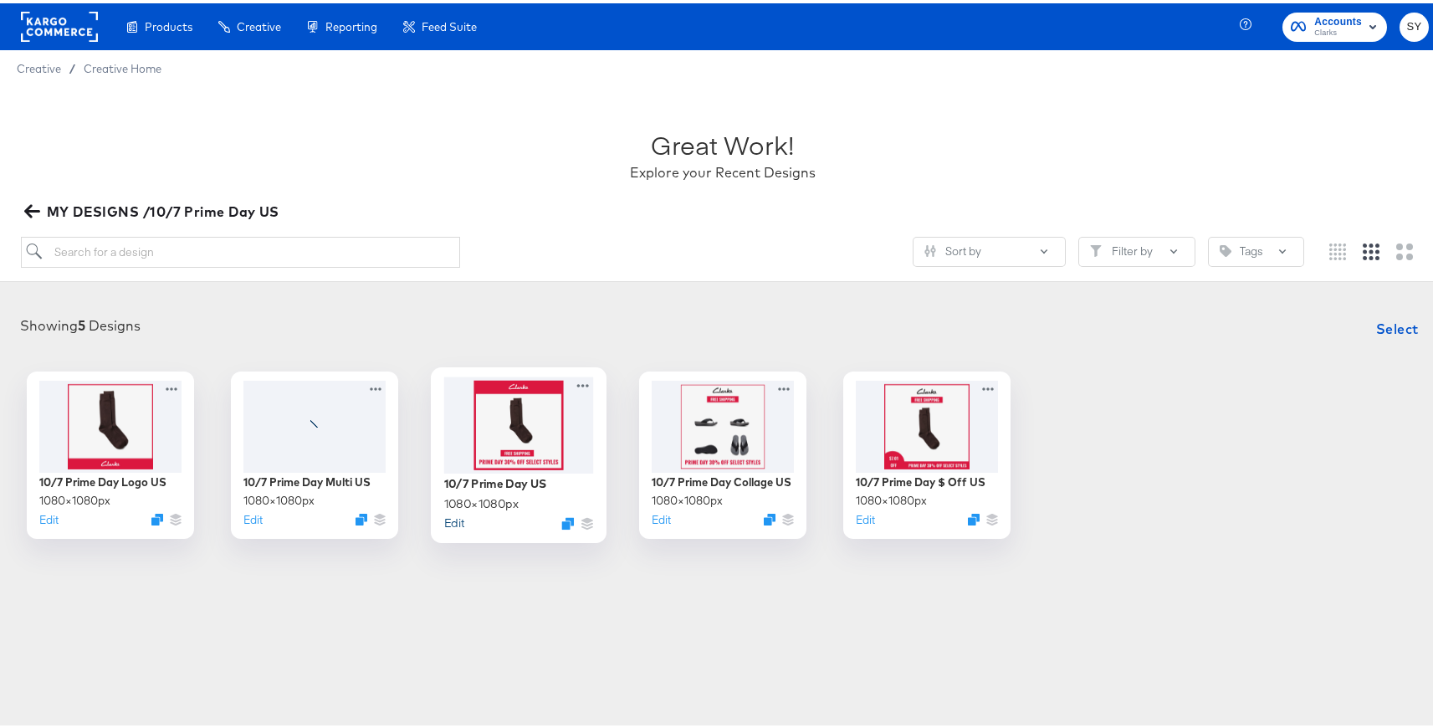
click at [454, 518] on button "Edit" at bounding box center [454, 519] width 20 height 16
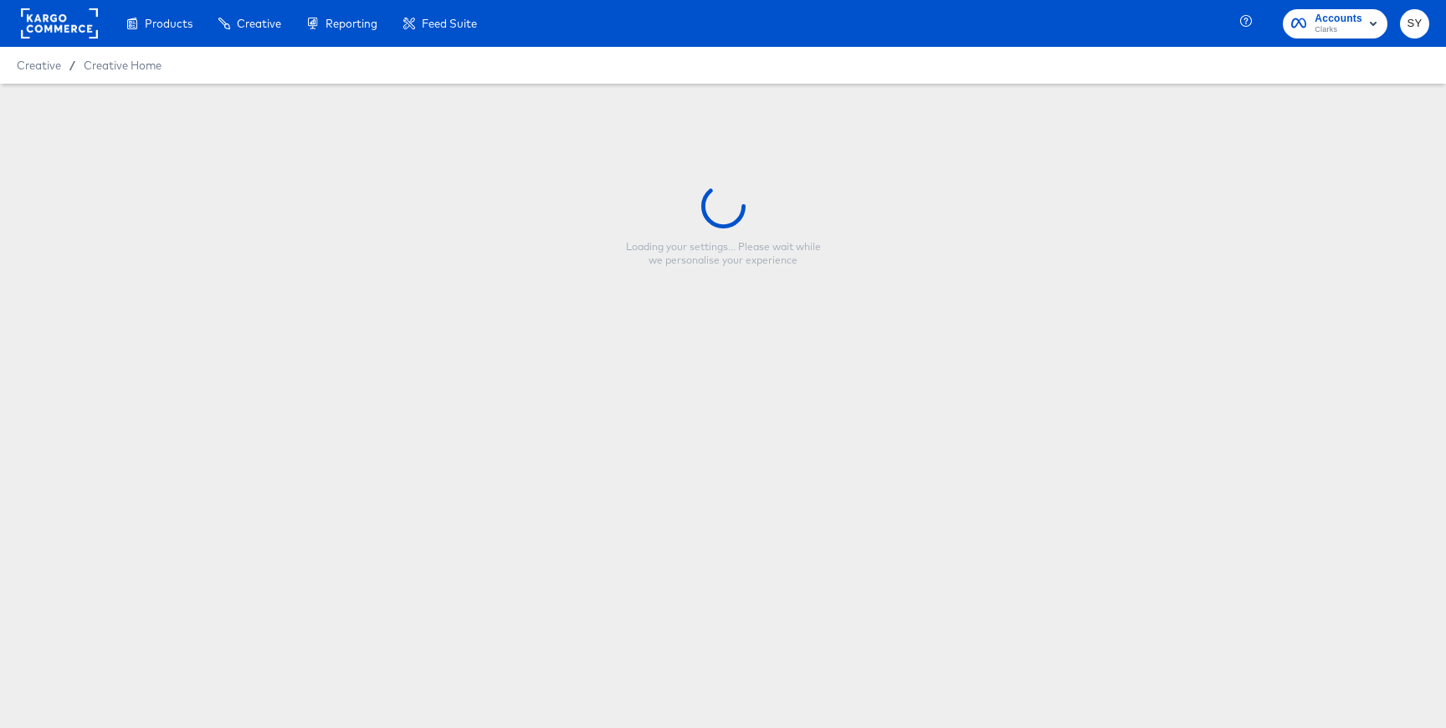
type input "10/7 Prime Day US"
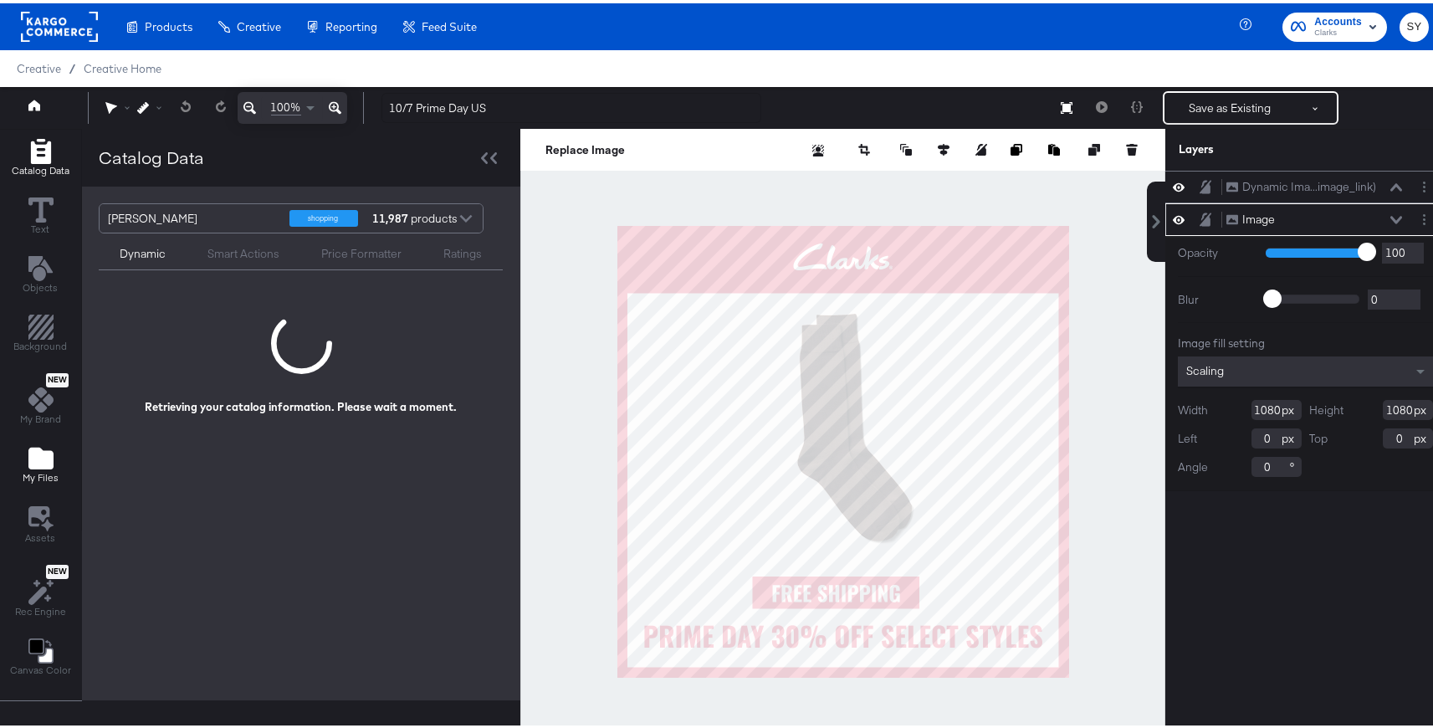
click at [23, 474] on span "My Files" at bounding box center [41, 474] width 36 height 13
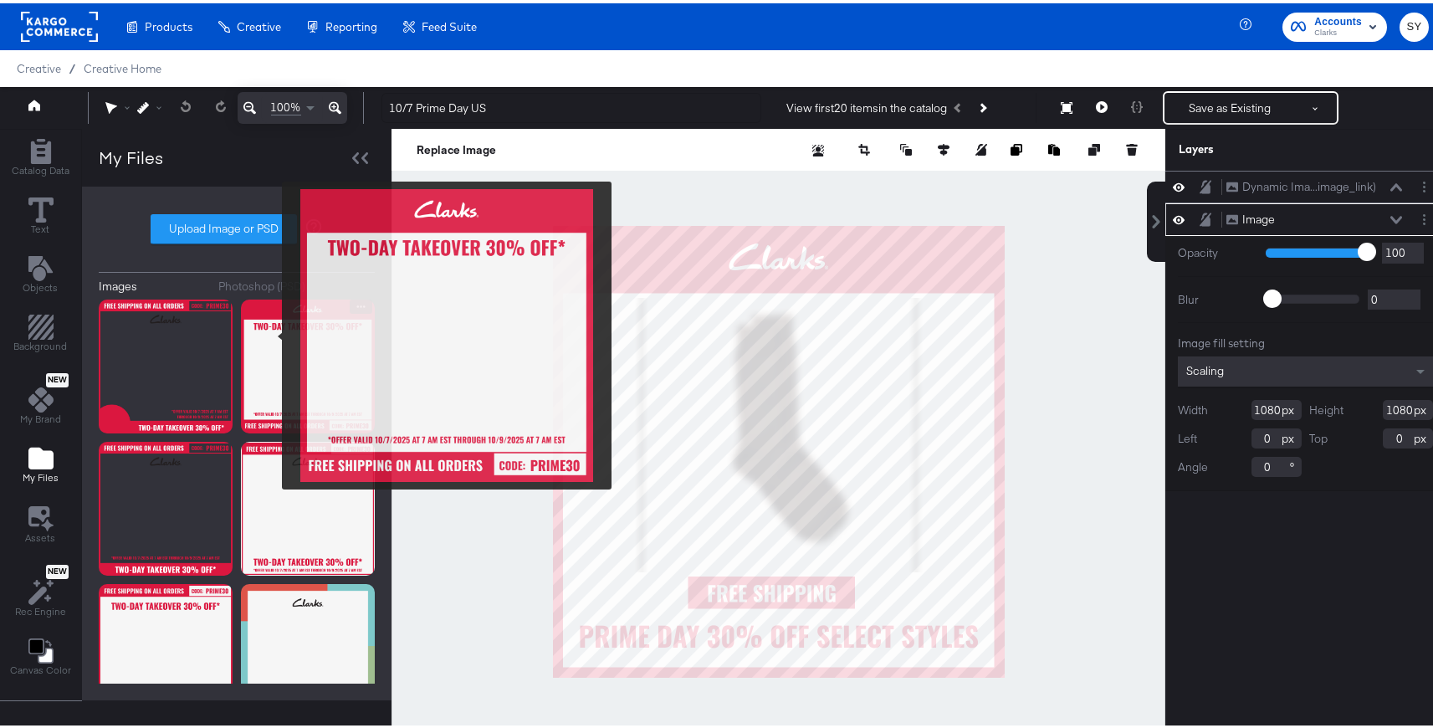
click at [271, 332] on img at bounding box center [308, 363] width 134 height 134
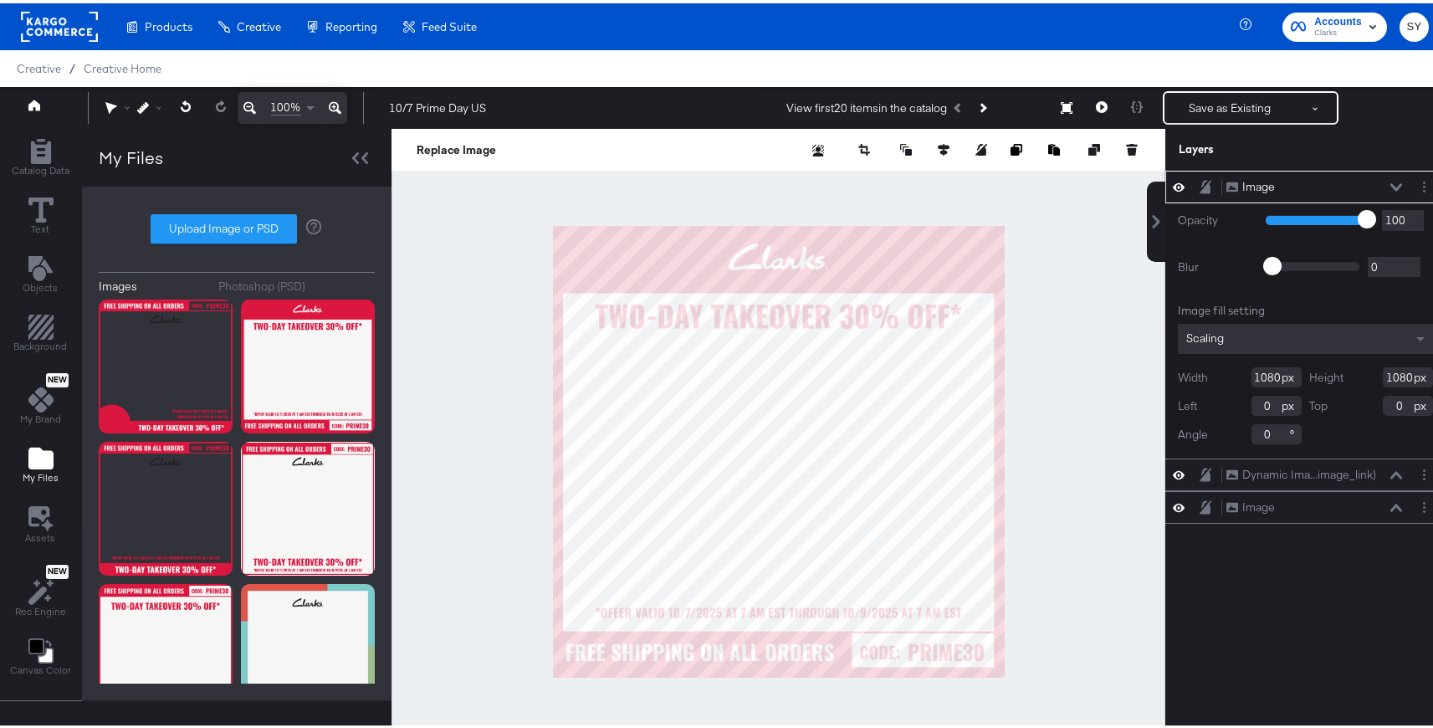
click at [1391, 180] on icon at bounding box center [1397, 184] width 12 height 8
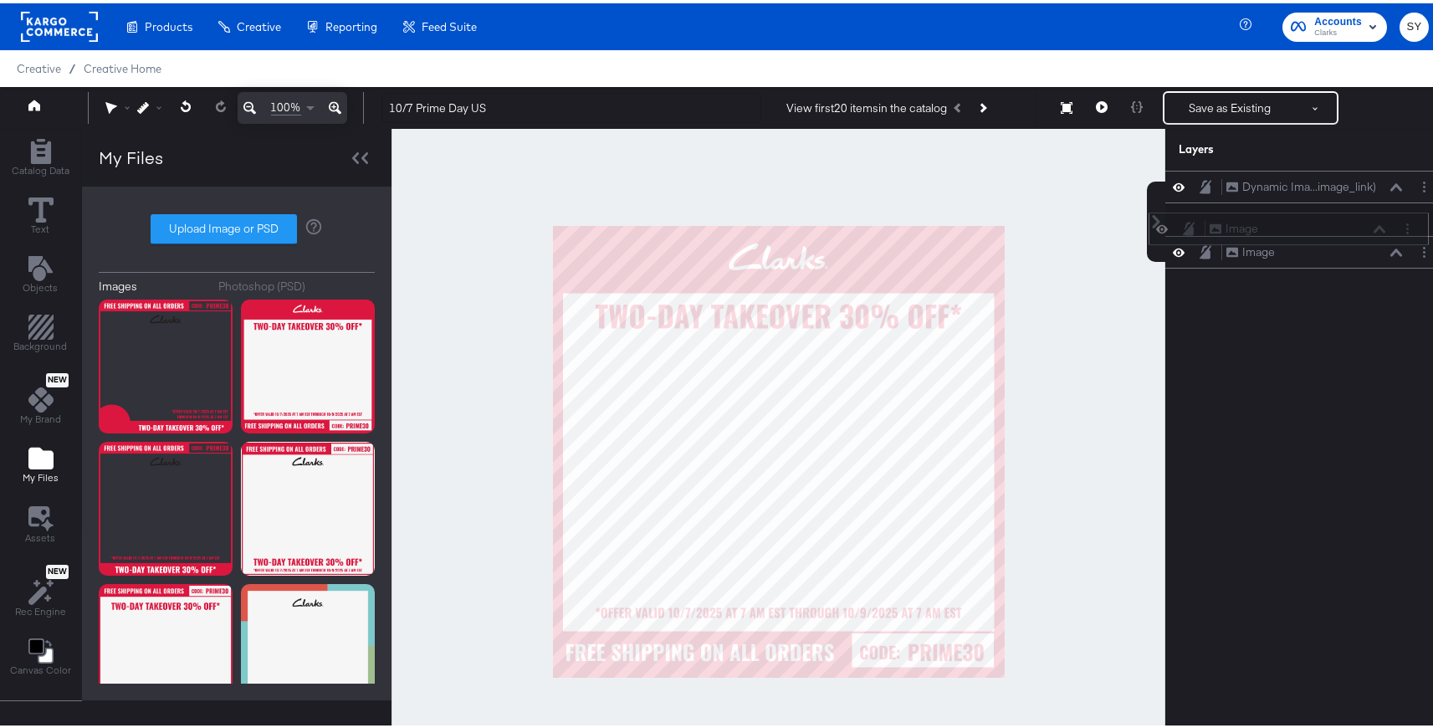
drag, startPoint x: 1346, startPoint y: 184, endPoint x: 1342, endPoint y: 230, distance: 46.2
click at [1342, 230] on div "Image Image" at bounding box center [1297, 226] width 177 height 18
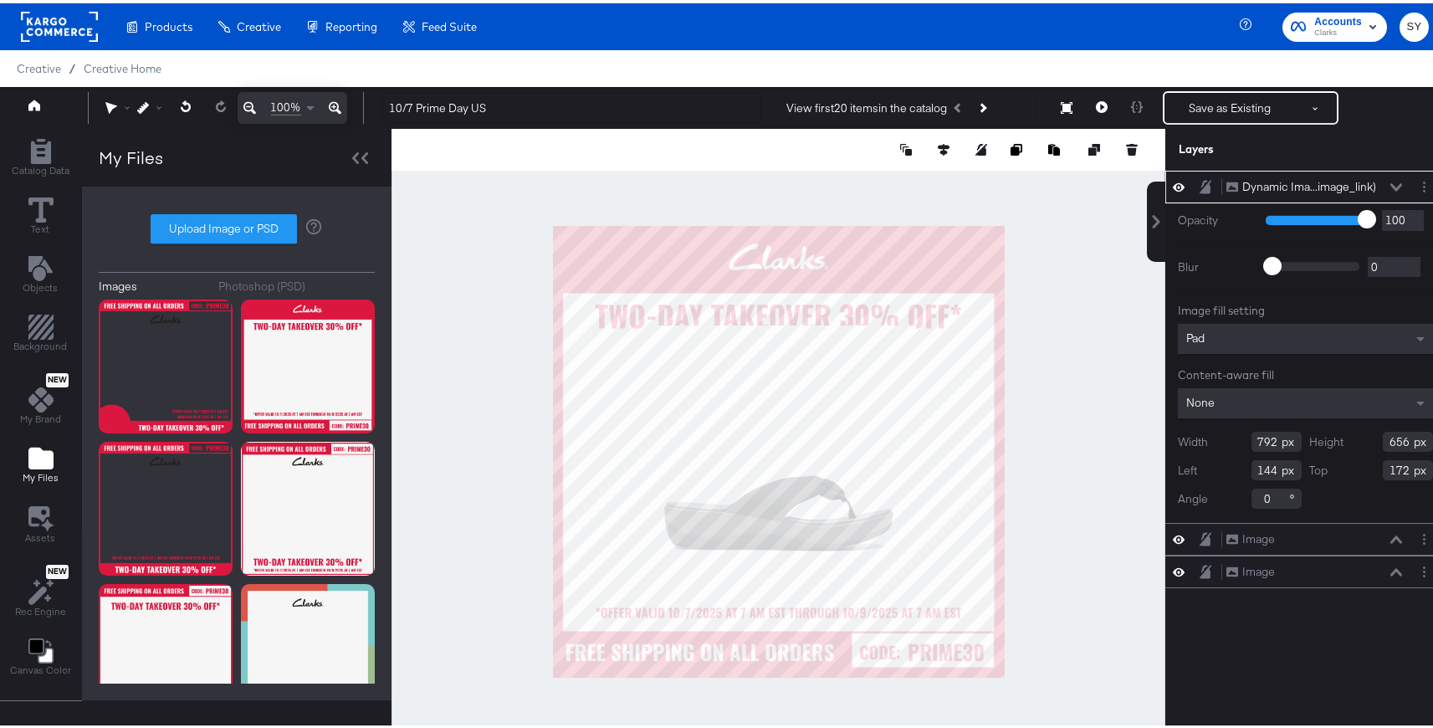
type input "238"
type input "619"
type input "275"
click at [1070, 368] on div at bounding box center [779, 448] width 774 height 645
click at [1347, 341] on div "Pad" at bounding box center [1305, 336] width 255 height 30
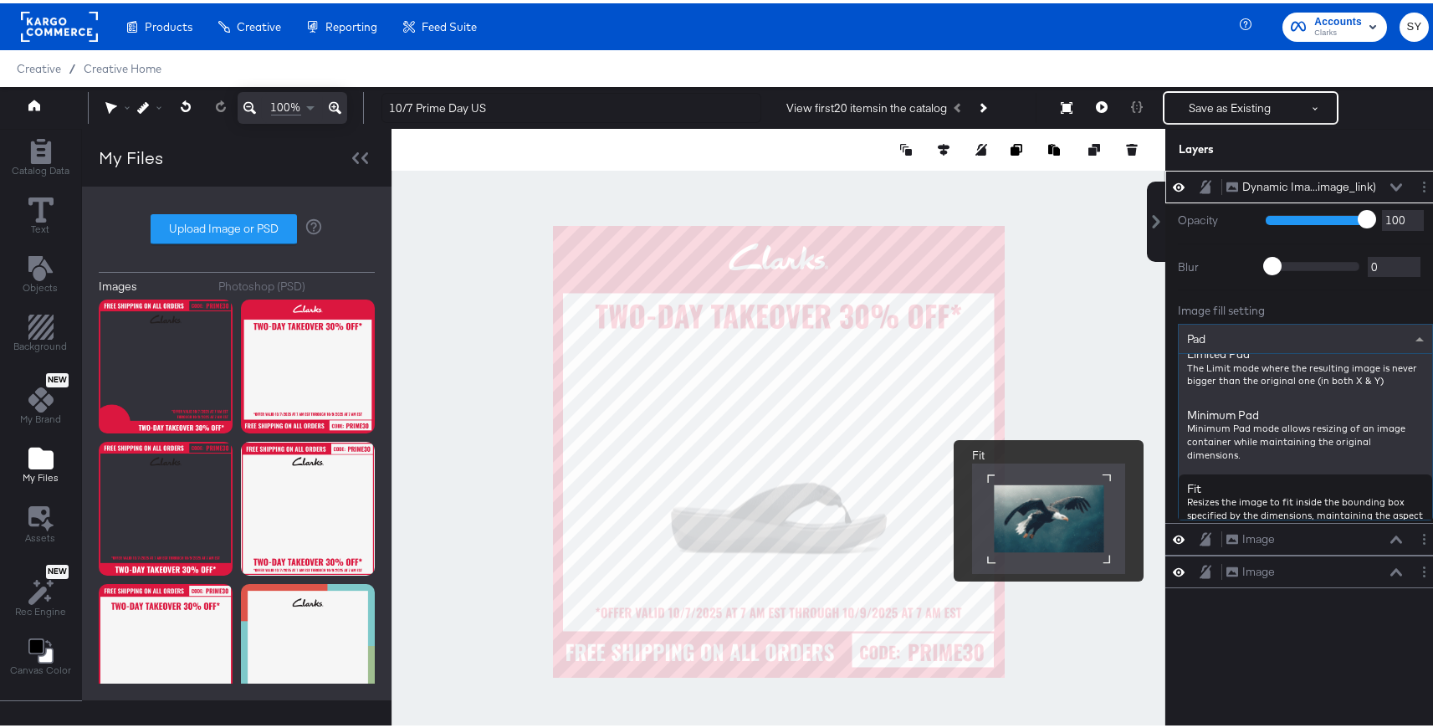
scroll to position [185, 0]
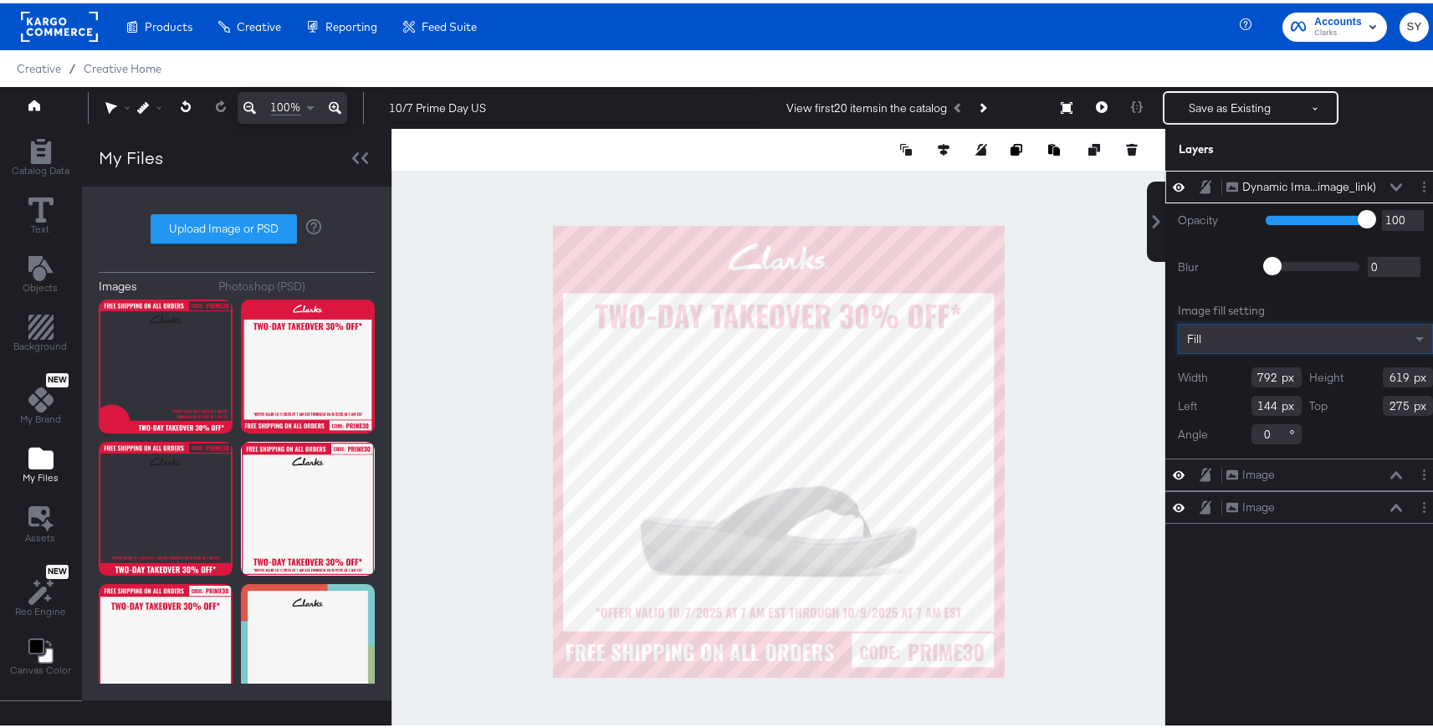
click at [1015, 463] on div at bounding box center [779, 448] width 774 height 645
click at [1368, 330] on div "Fill" at bounding box center [1305, 336] width 255 height 30
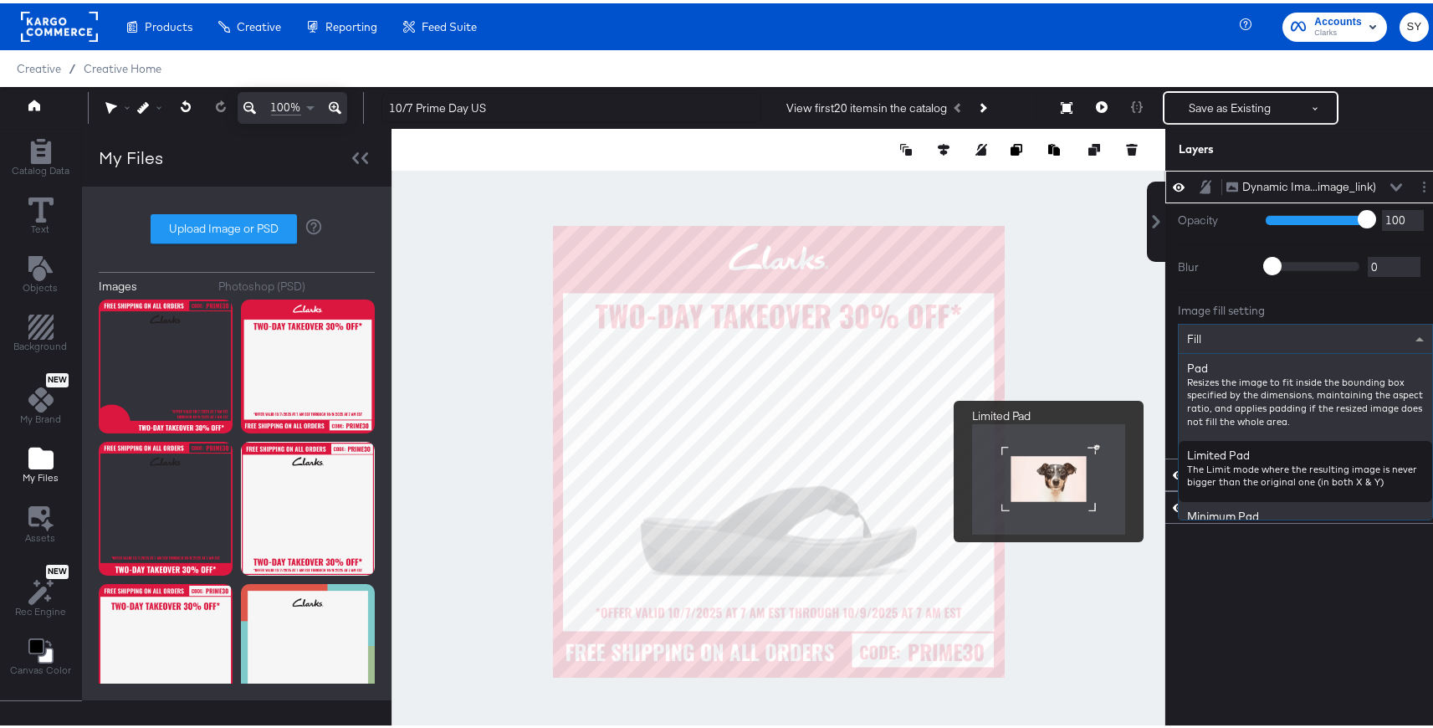
scroll to position [33, 0]
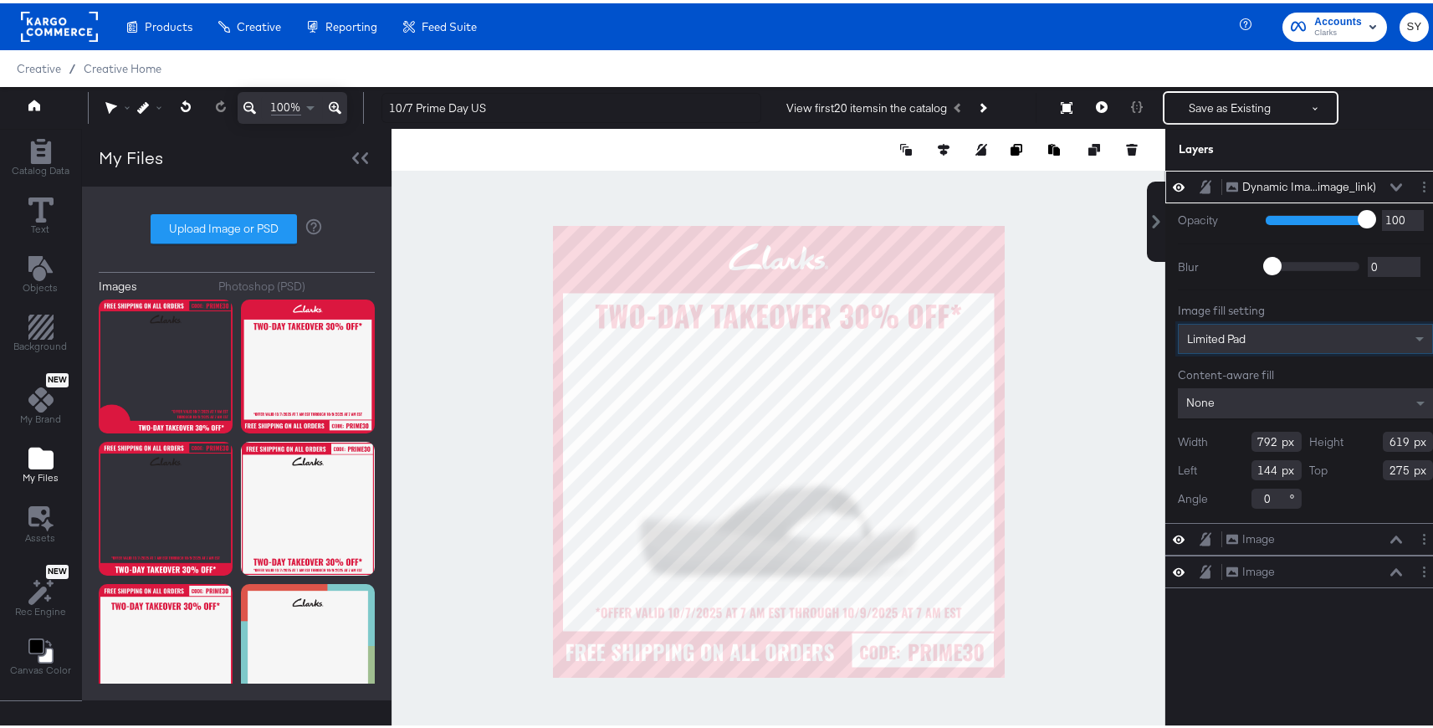
click at [1278, 338] on div "Limited Pad" at bounding box center [1306, 335] width 254 height 28
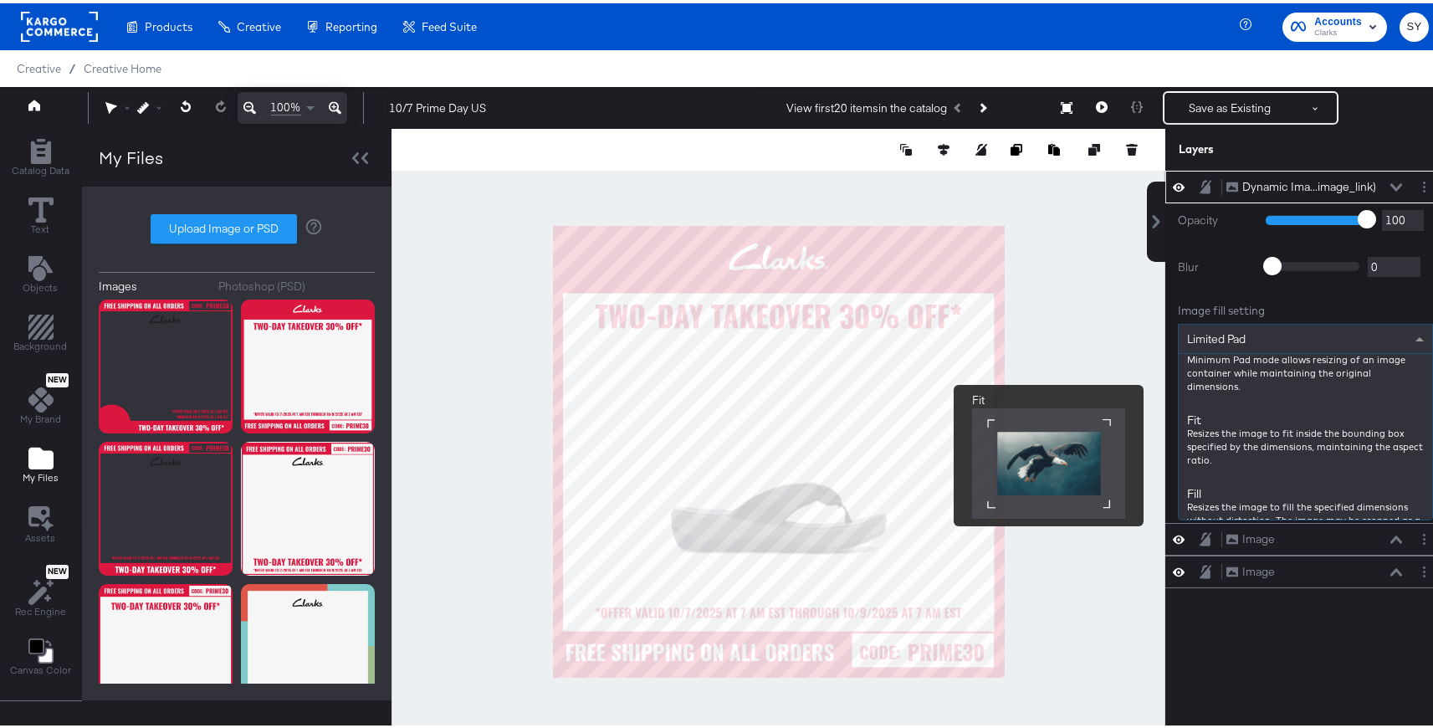
scroll to position [177, 0]
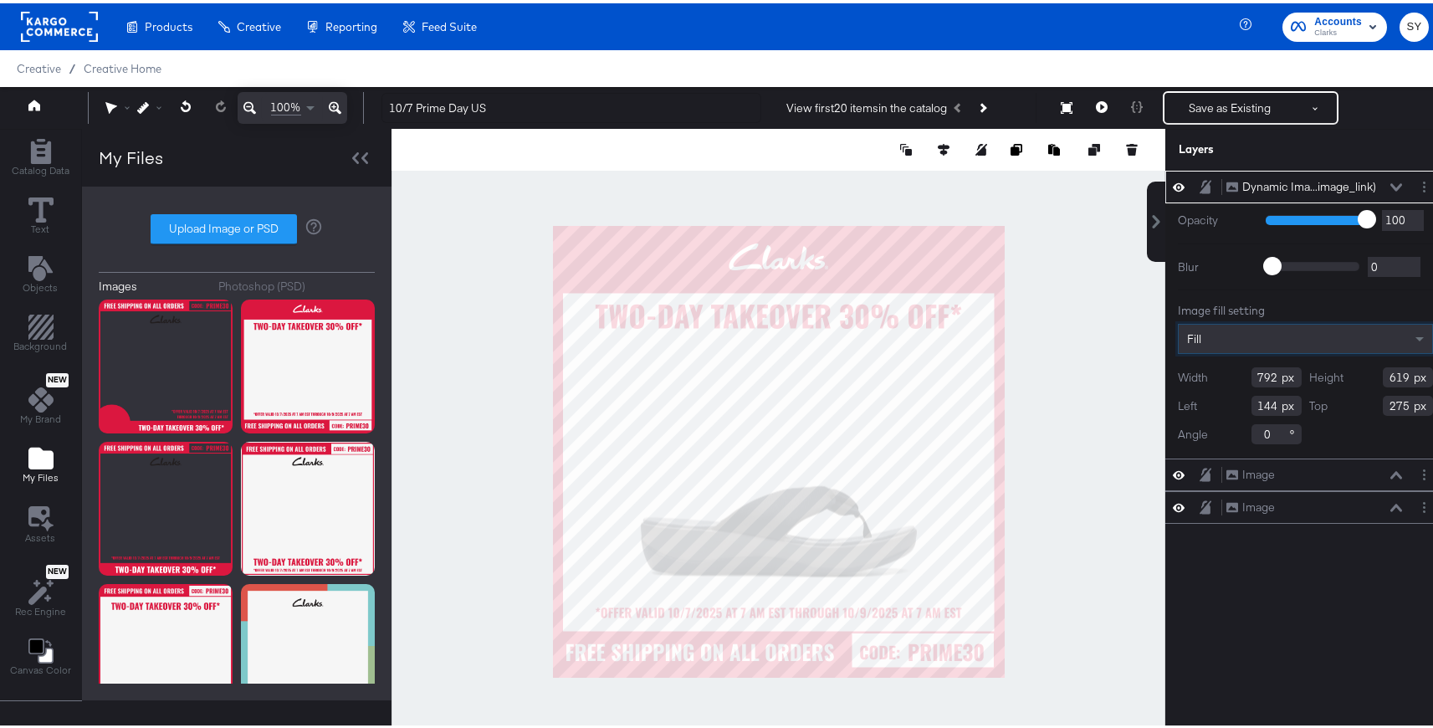
click at [1077, 448] on div at bounding box center [779, 448] width 774 height 645
type input "267"
click at [1066, 466] on div at bounding box center [779, 448] width 774 height 645
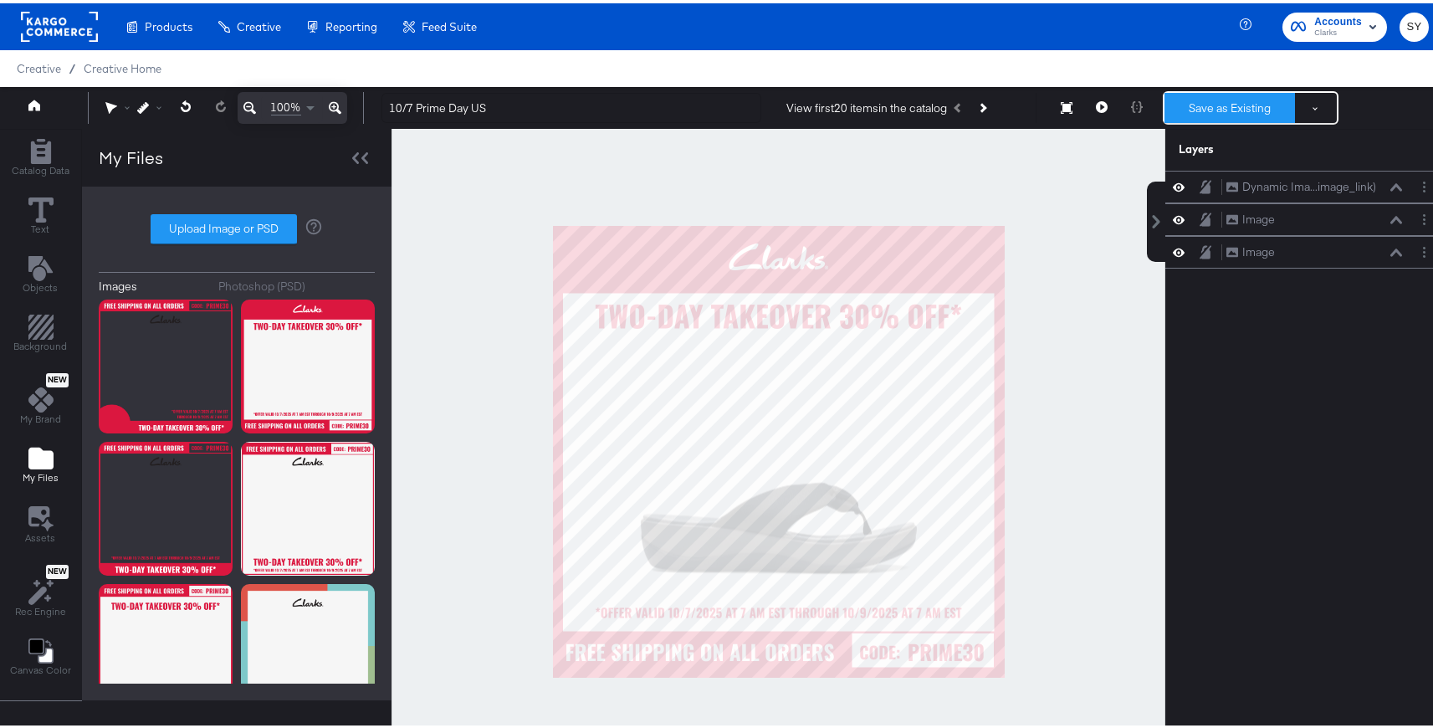
click at [1247, 114] on button "Save as Existing" at bounding box center [1230, 105] width 131 height 30
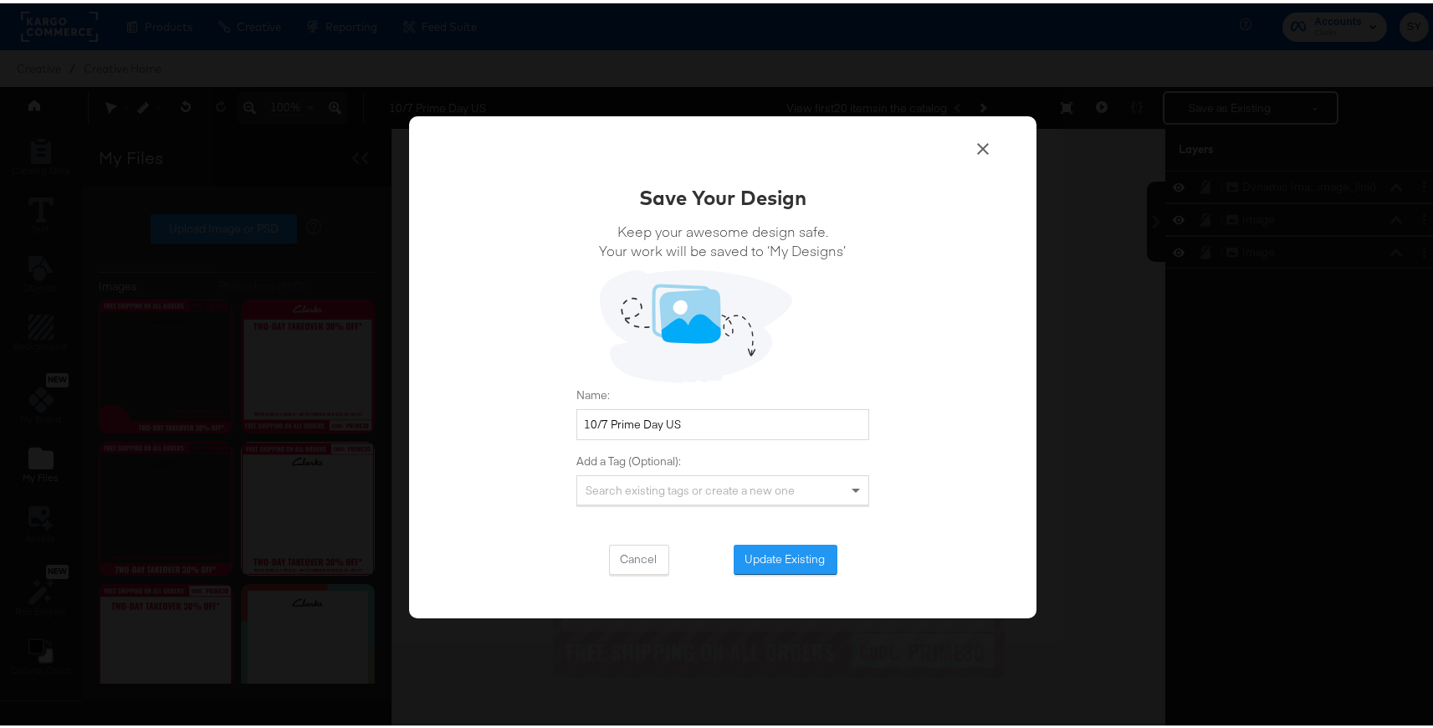
click at [974, 141] on icon at bounding box center [983, 146] width 20 height 20
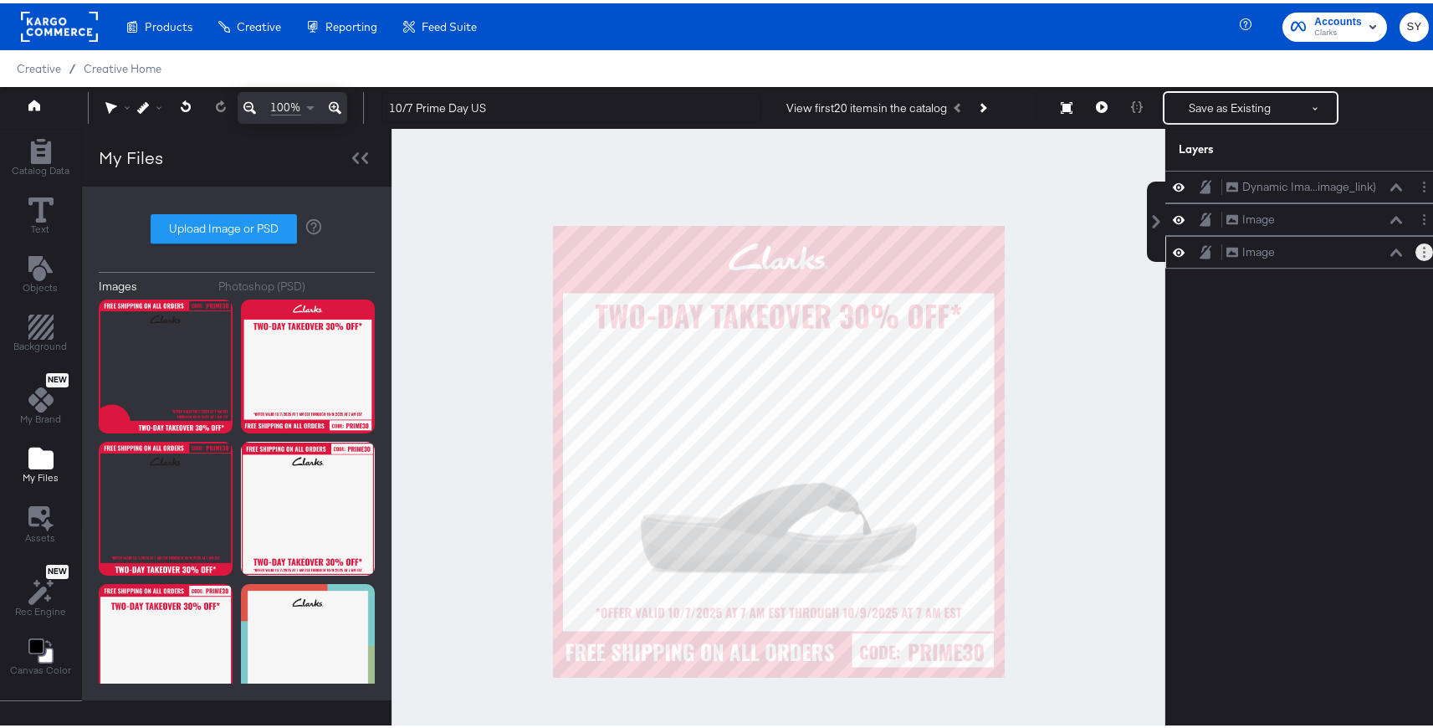
click at [1423, 244] on circle "Layer Options" at bounding box center [1424, 245] width 3 height 3
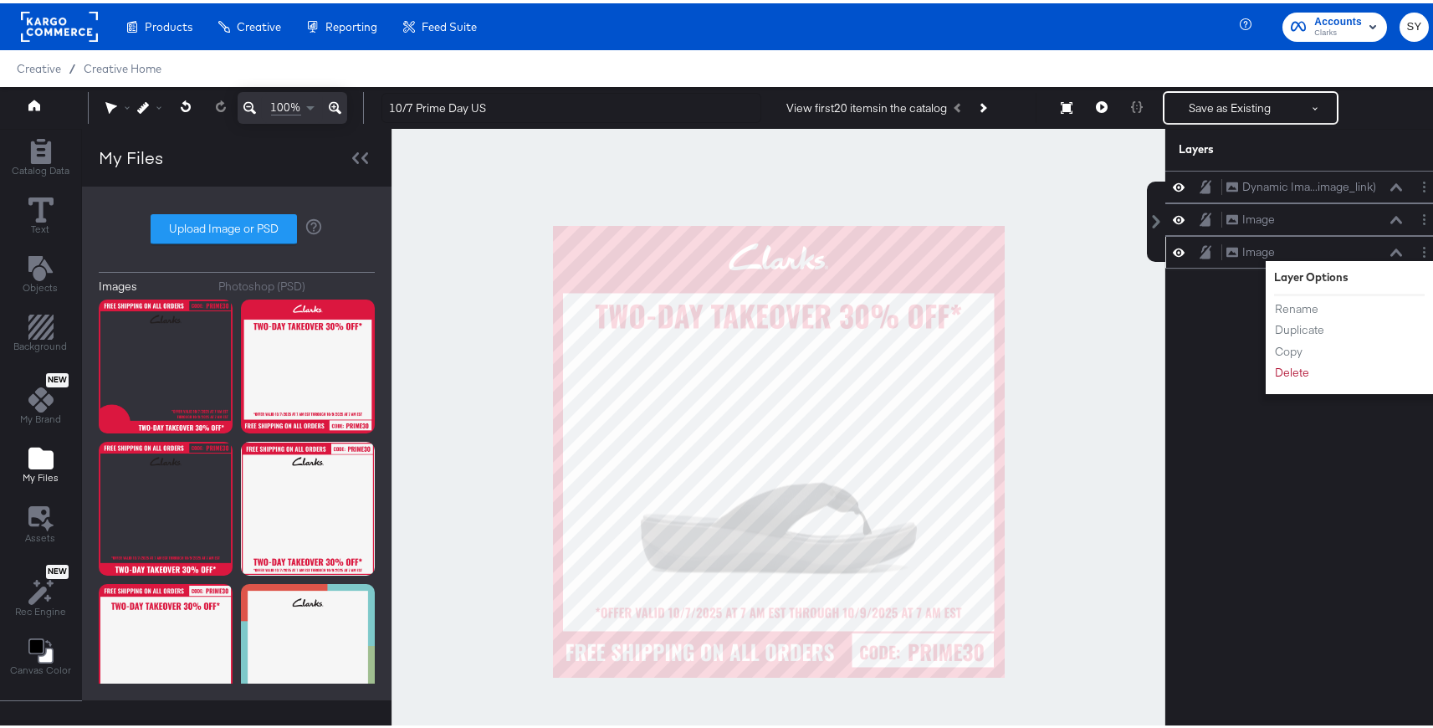
click at [1285, 377] on div "Rename Duplicate Copy Delete" at bounding box center [1320, 338] width 92 height 90
click at [1290, 367] on button "Delete" at bounding box center [1292, 370] width 36 height 18
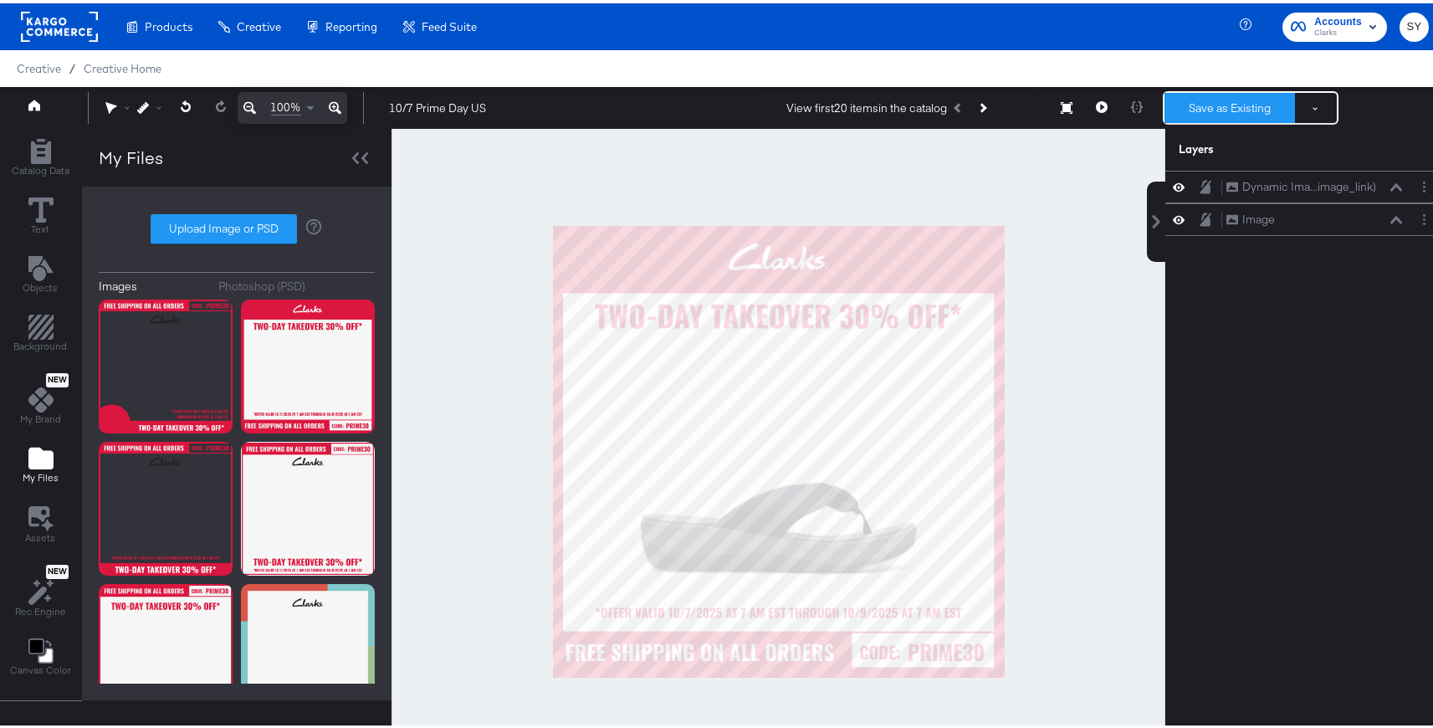
click at [1213, 112] on button "Save as Existing" at bounding box center [1230, 105] width 131 height 30
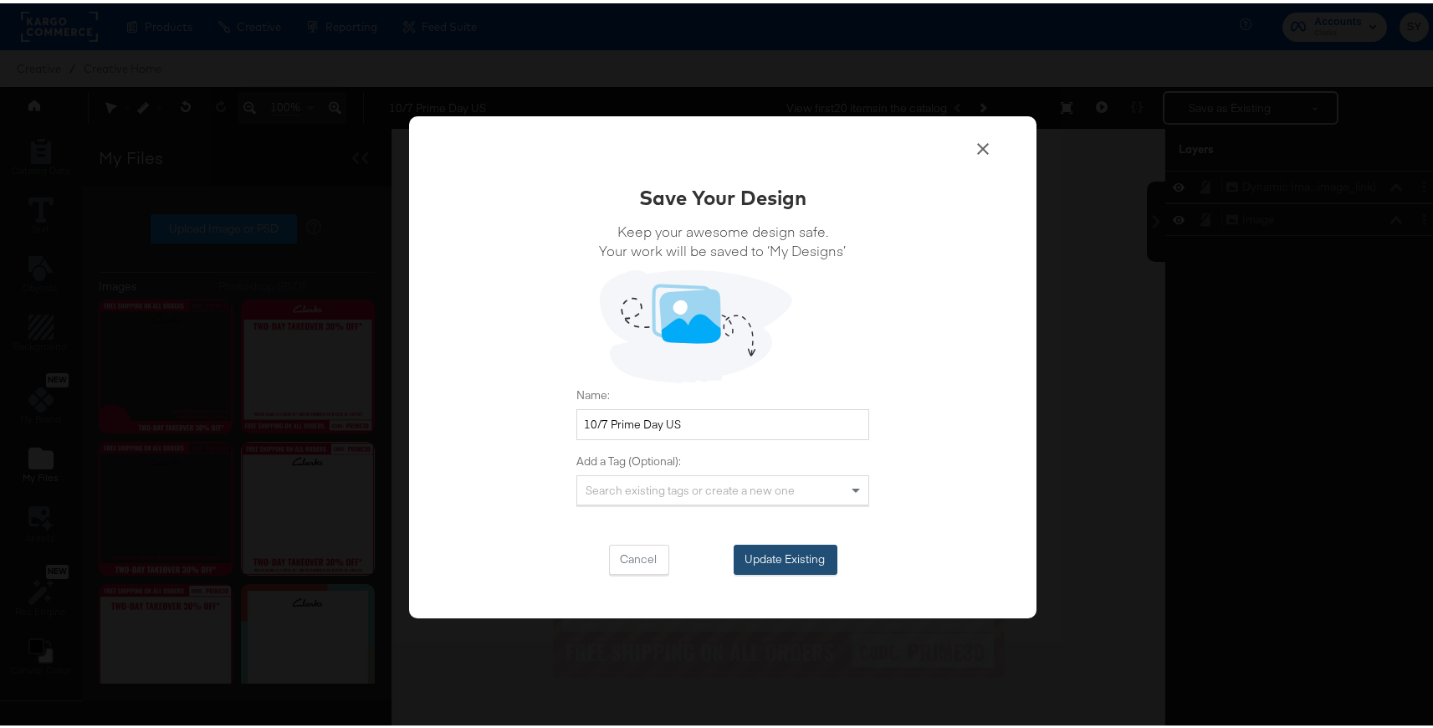
click at [808, 554] on button "Update Existing" at bounding box center [786, 556] width 104 height 30
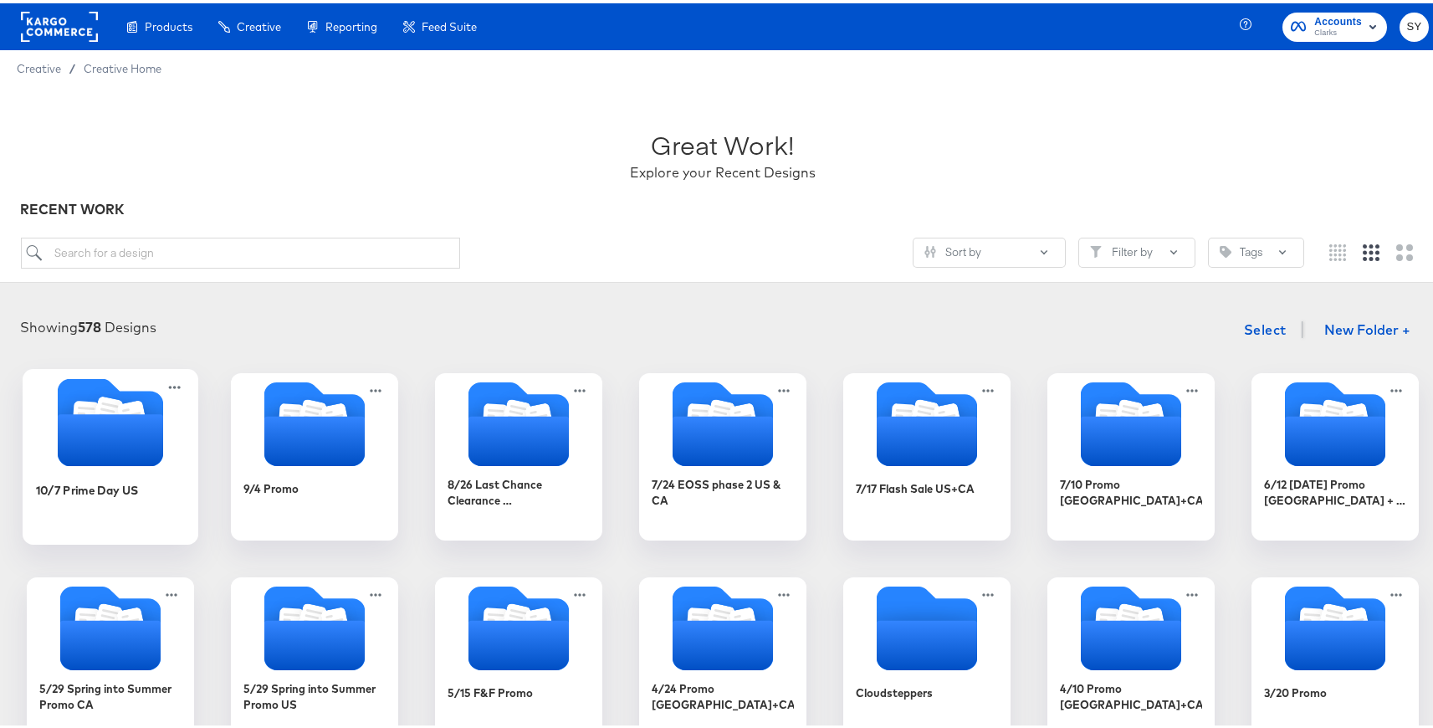
click at [160, 472] on div "10/7 Prime Day US" at bounding box center [111, 499] width 150 height 64
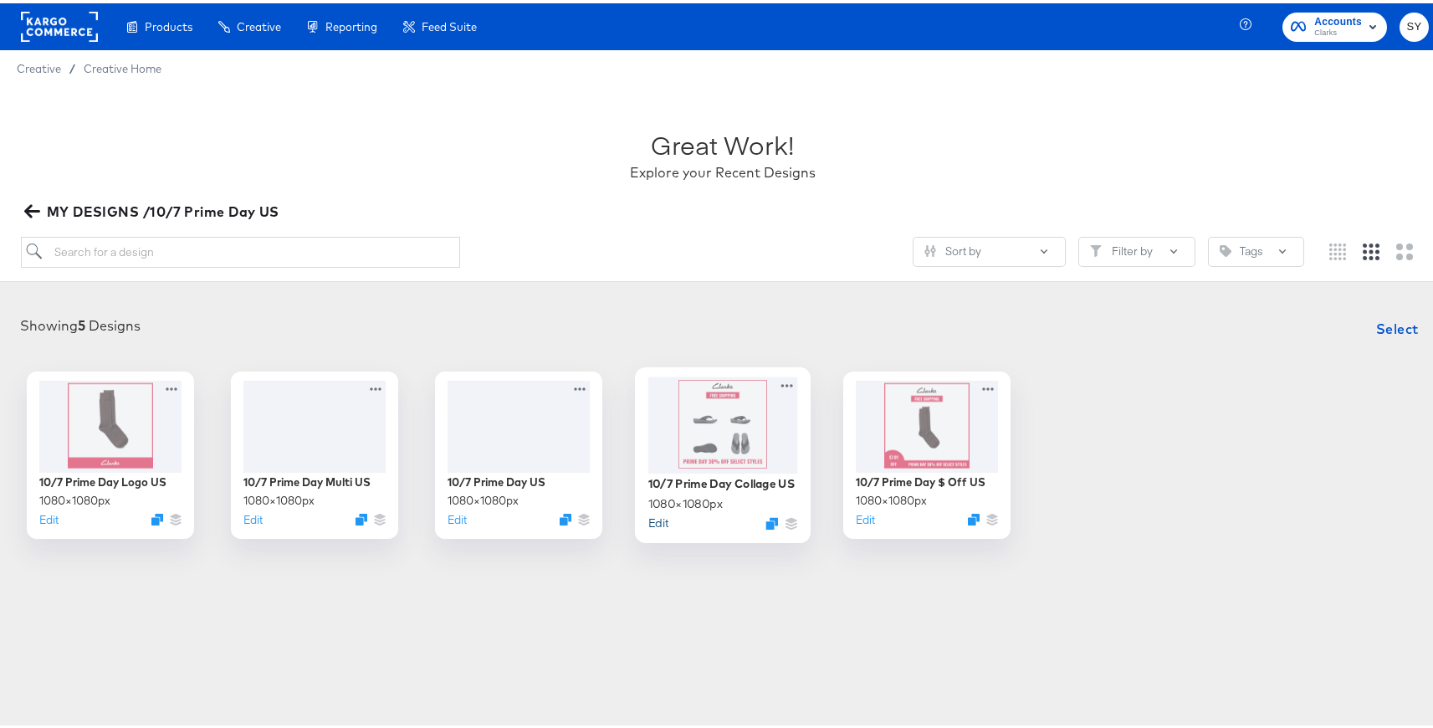
click at [659, 516] on button "Edit" at bounding box center [659, 519] width 20 height 16
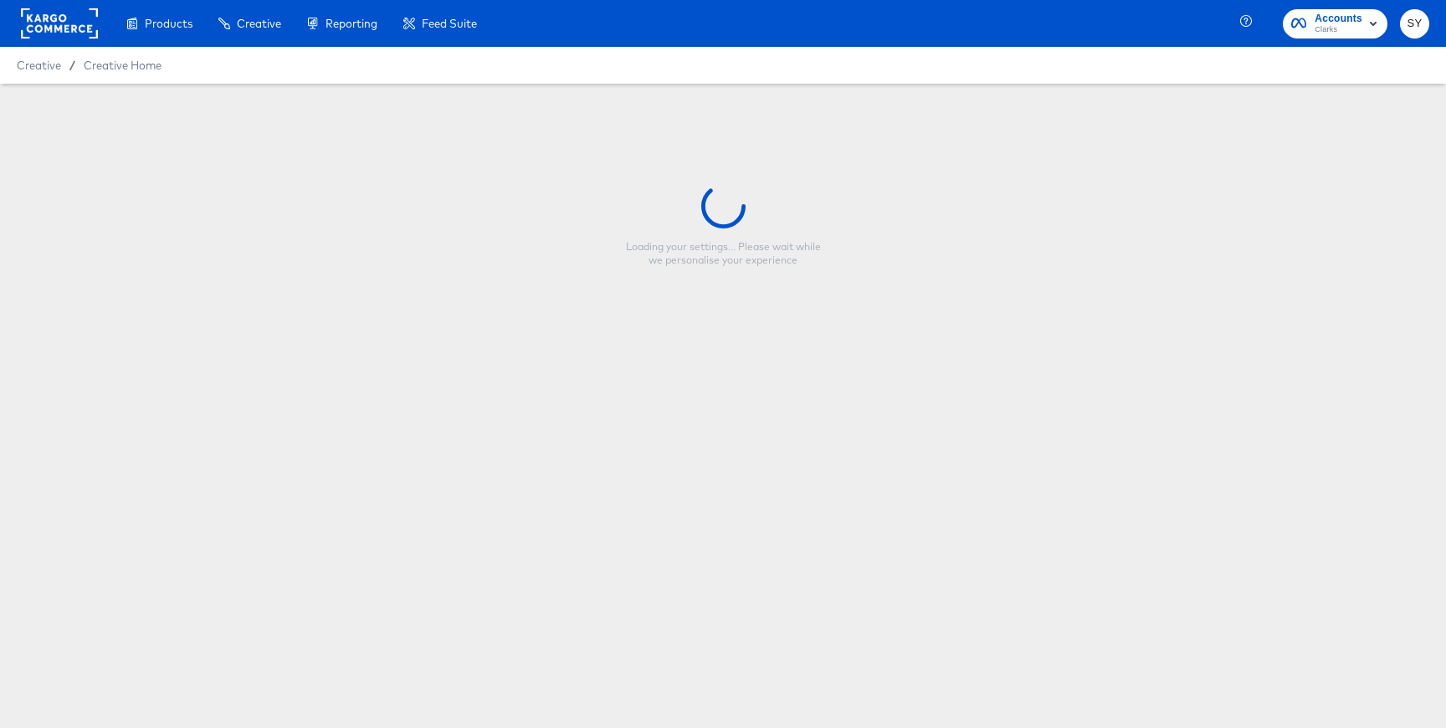
type input "10/7 Prime Day Collage US"
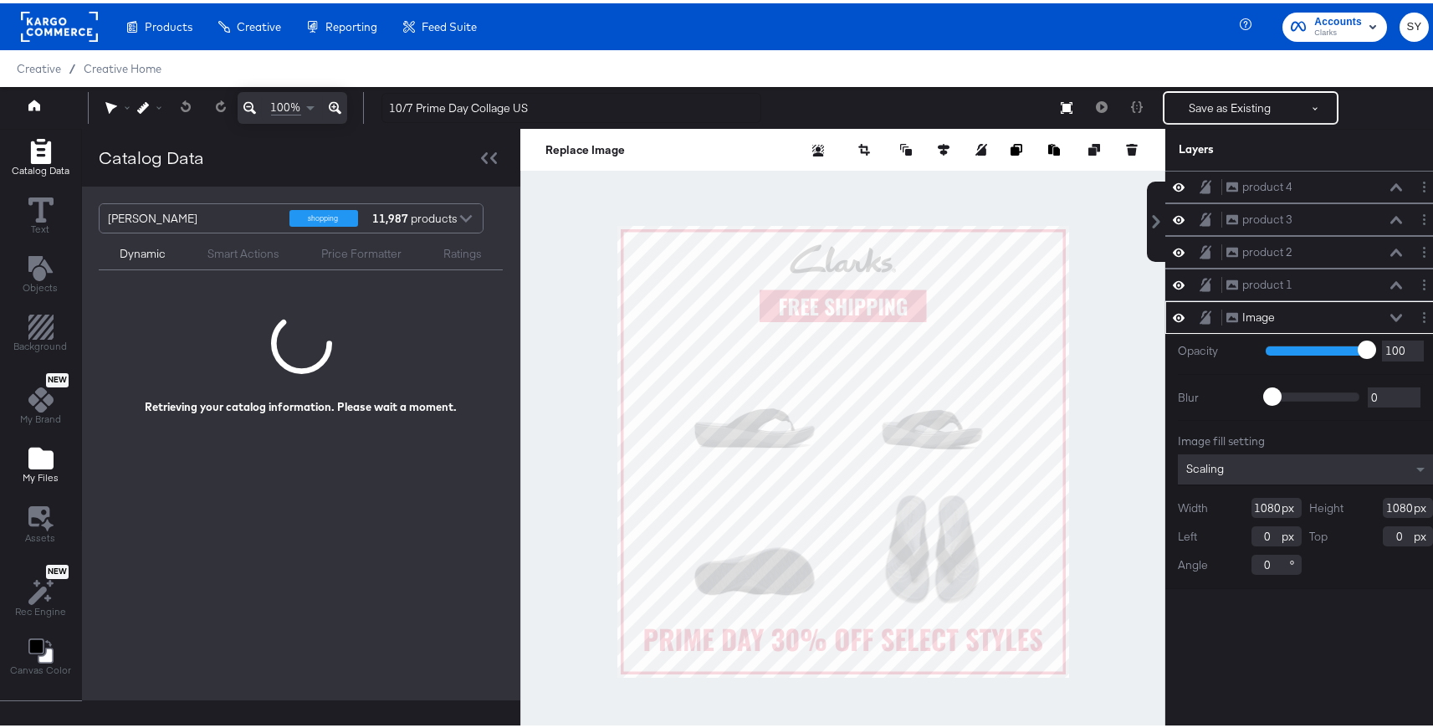
click at [46, 469] on span "My Files" at bounding box center [41, 474] width 36 height 13
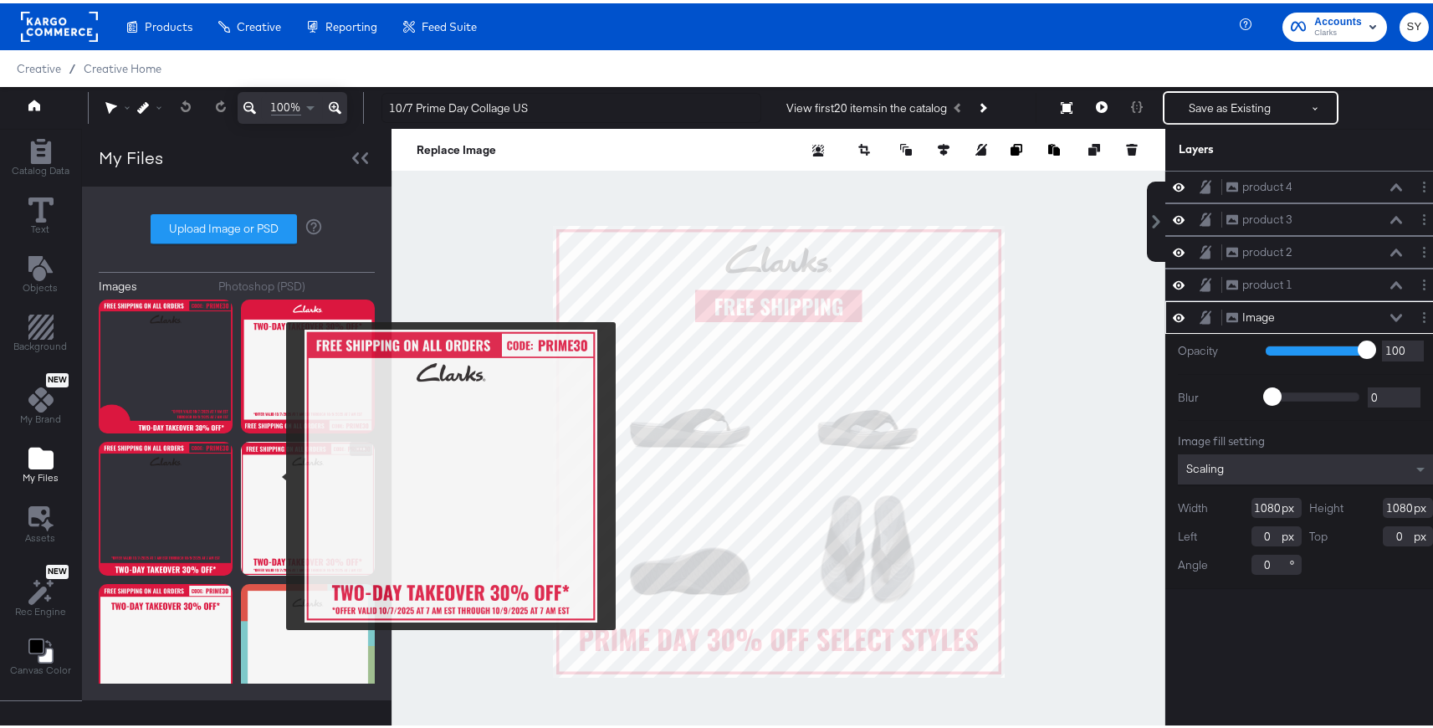
click at [275, 473] on img at bounding box center [308, 505] width 134 height 134
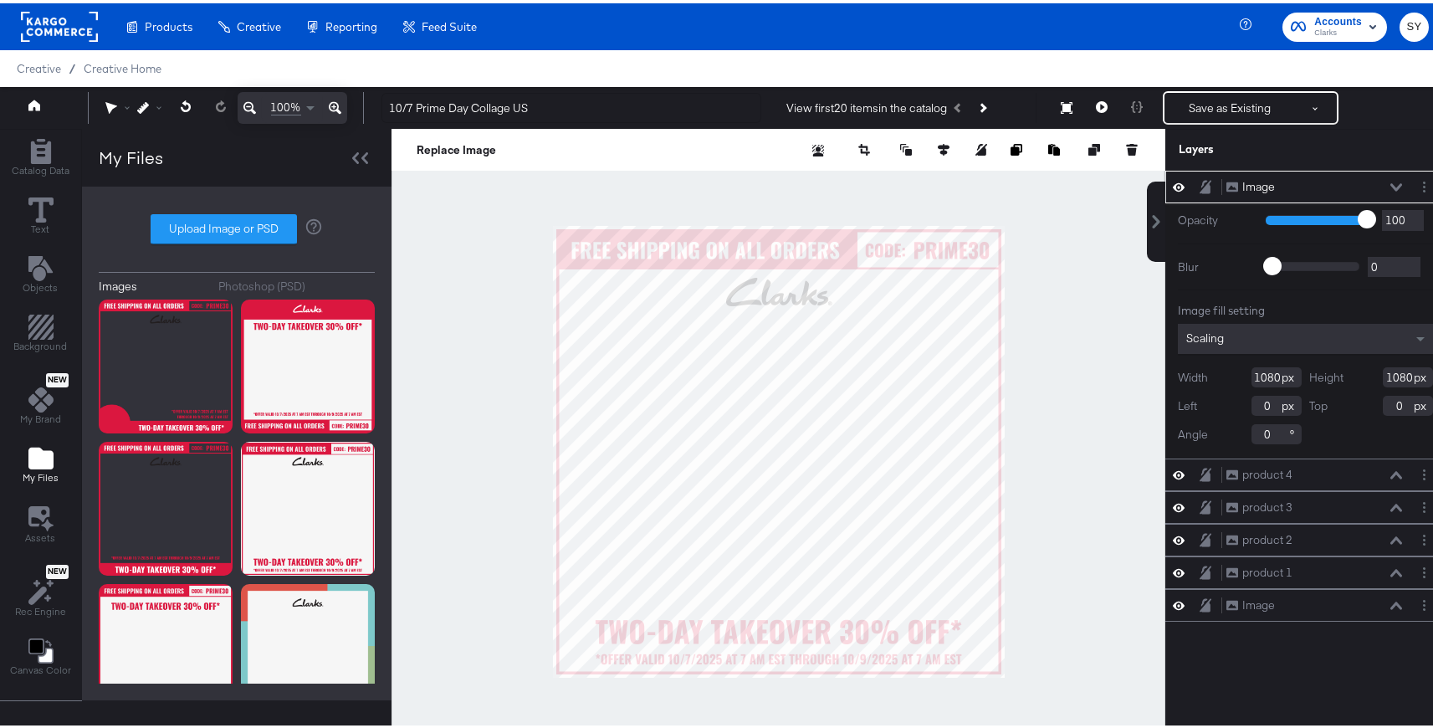
click at [1391, 184] on icon at bounding box center [1397, 184] width 12 height 8
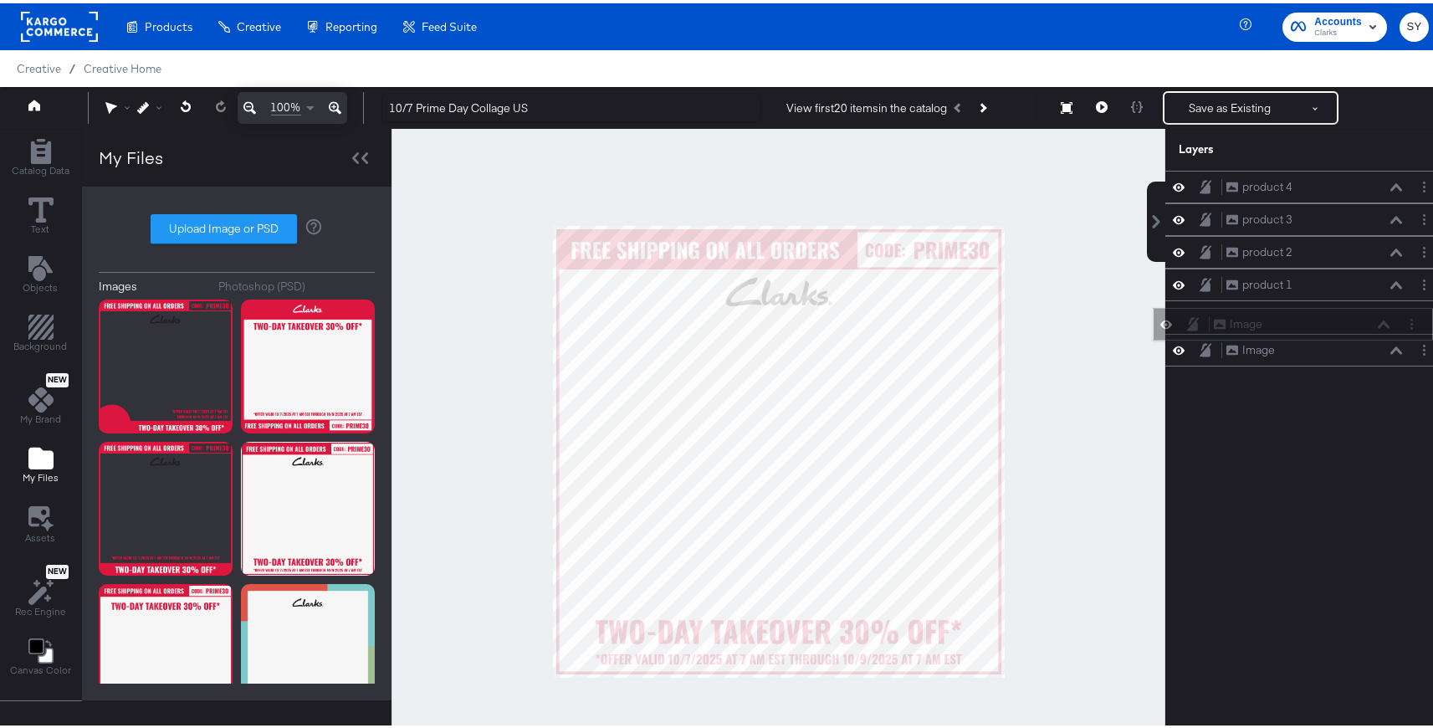
drag, startPoint x: 1335, startPoint y: 191, endPoint x: 1335, endPoint y: 329, distance: 138.1
click at [1335, 329] on div "Image Image" at bounding box center [1301, 321] width 177 height 18
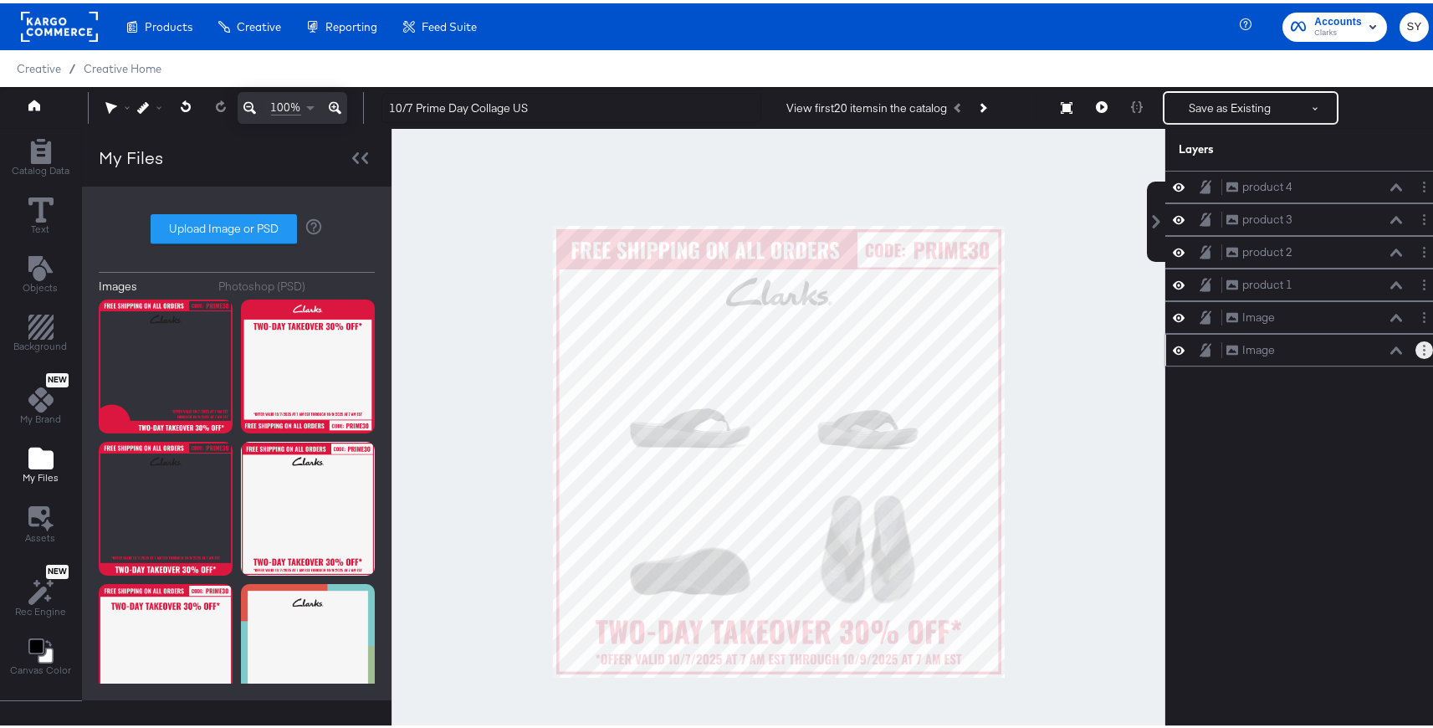
click at [1423, 348] on icon "Layer Options" at bounding box center [1424, 346] width 3 height 11
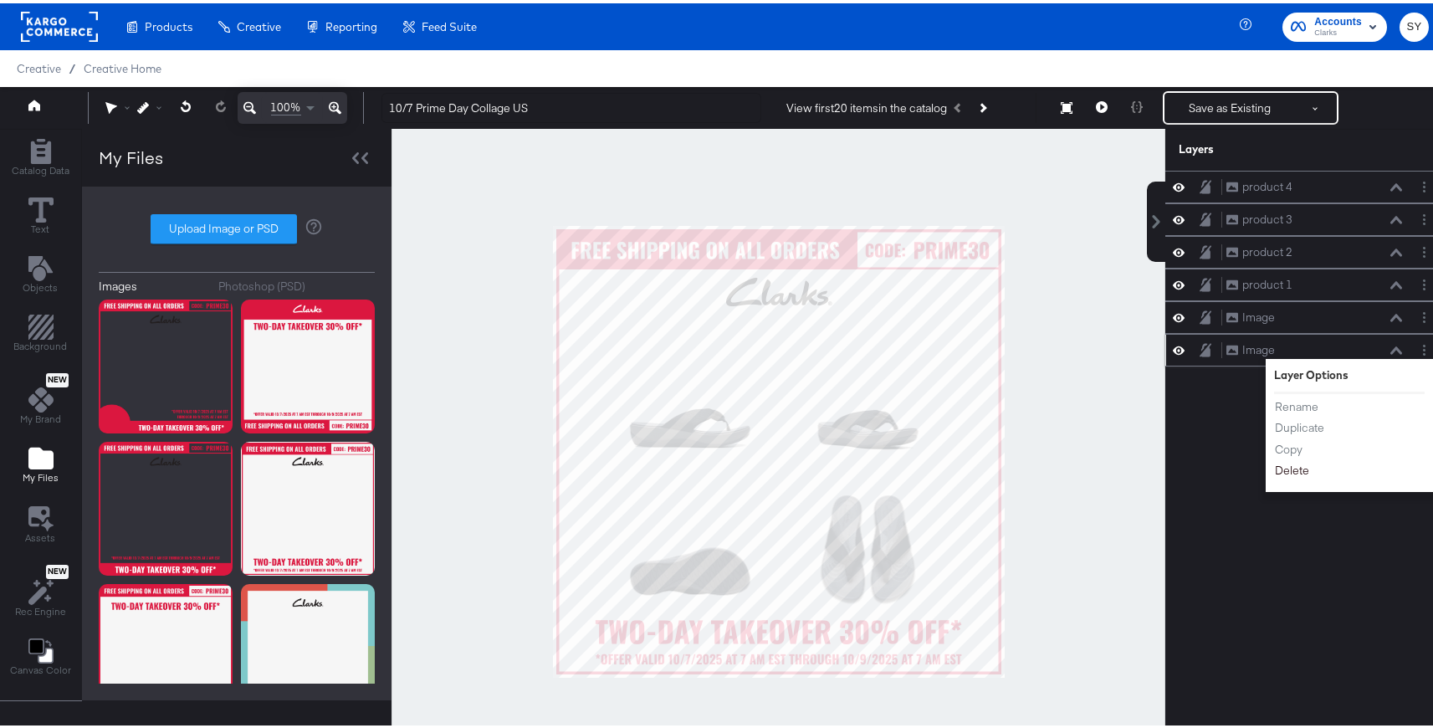
click at [1290, 468] on button "Delete" at bounding box center [1292, 468] width 36 height 18
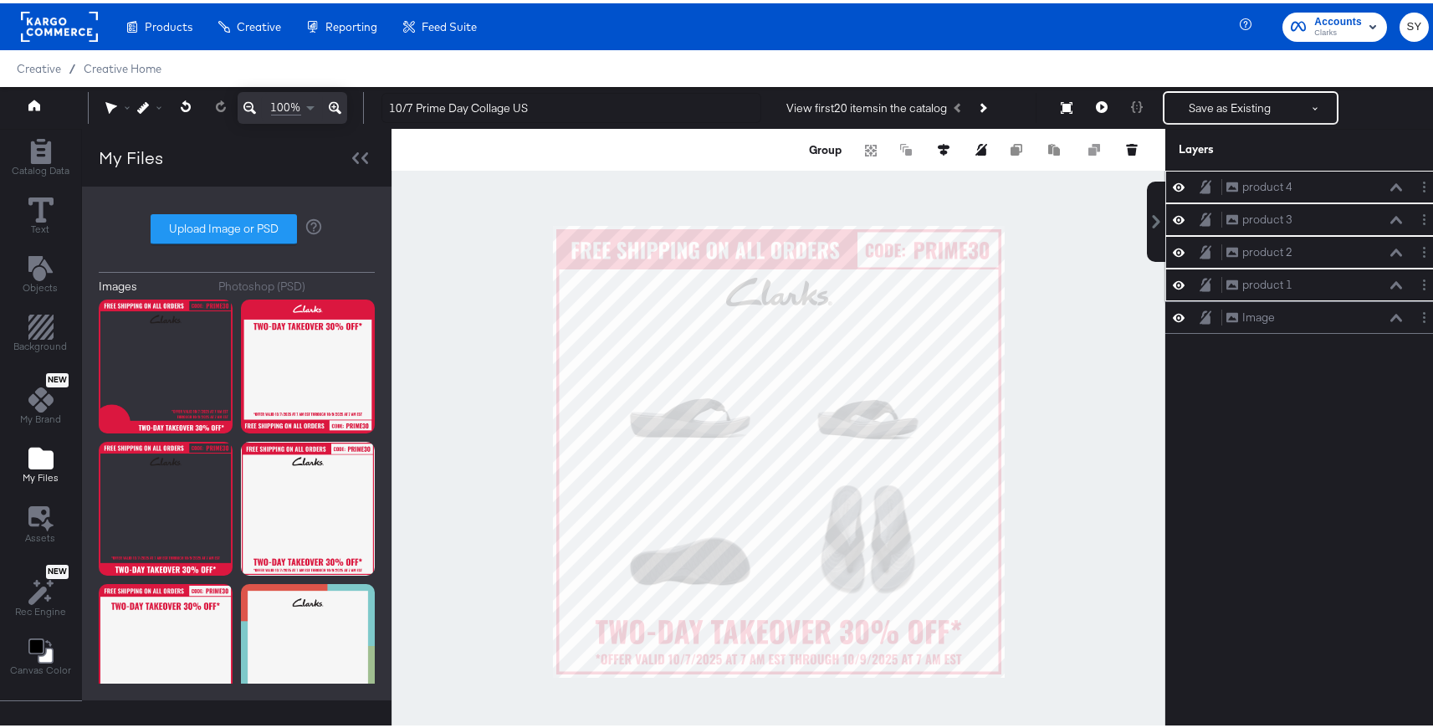
click at [1128, 476] on div at bounding box center [779, 448] width 774 height 645
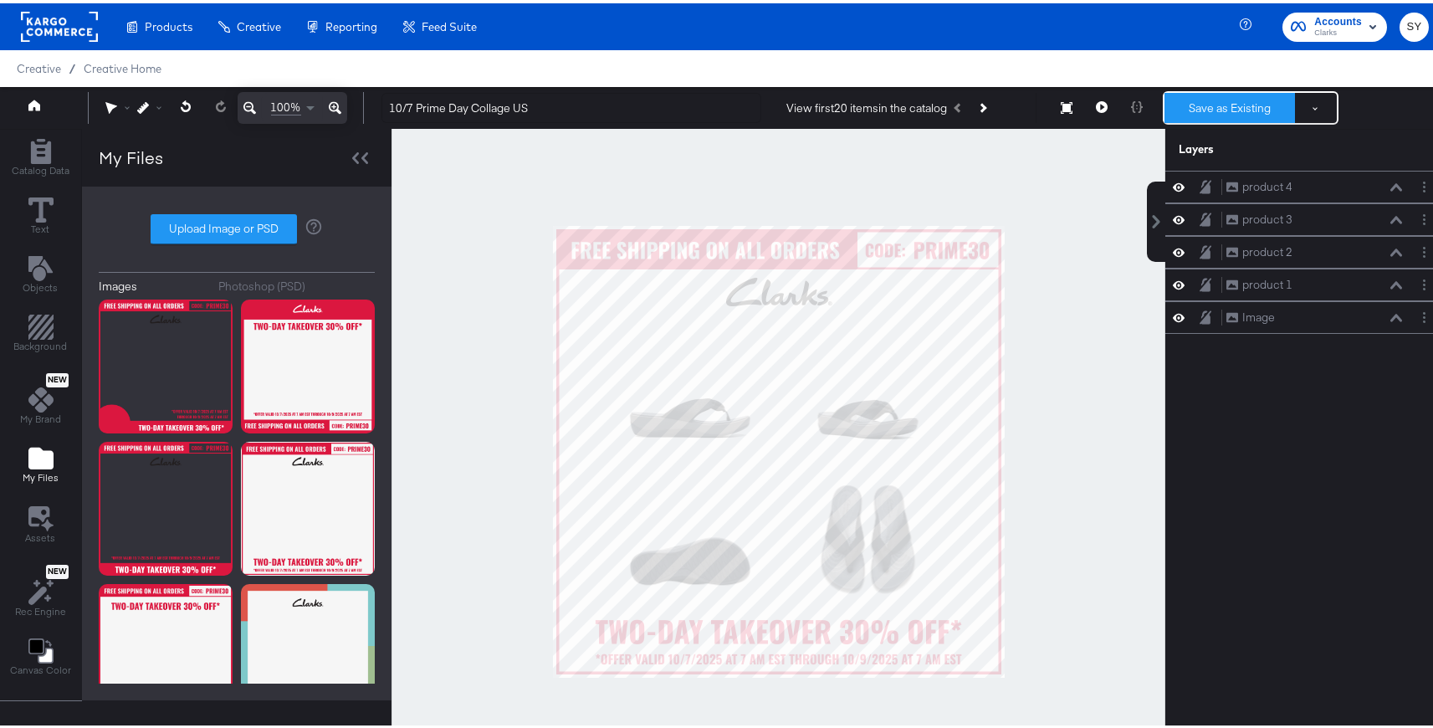
click at [1242, 101] on button "Save as Existing" at bounding box center [1230, 105] width 131 height 30
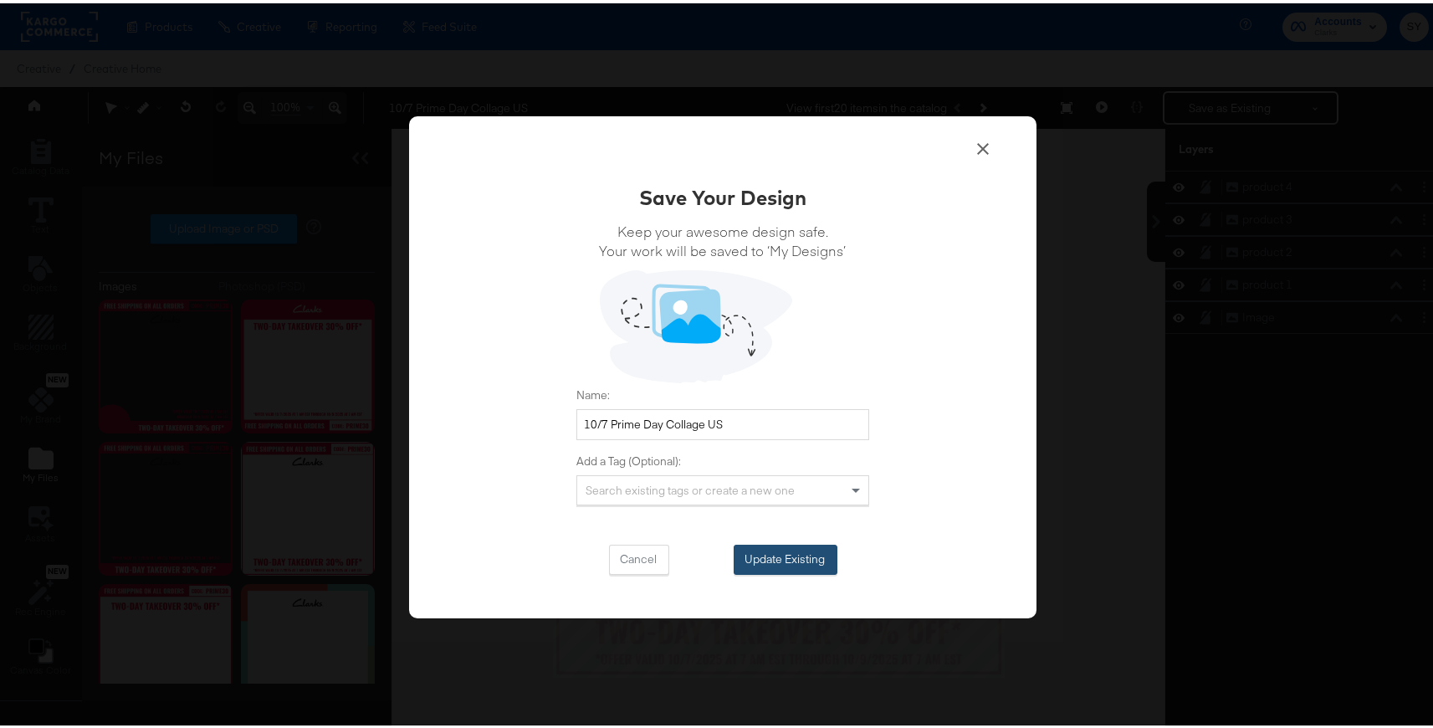
click at [780, 546] on button "Update Existing" at bounding box center [786, 556] width 104 height 30
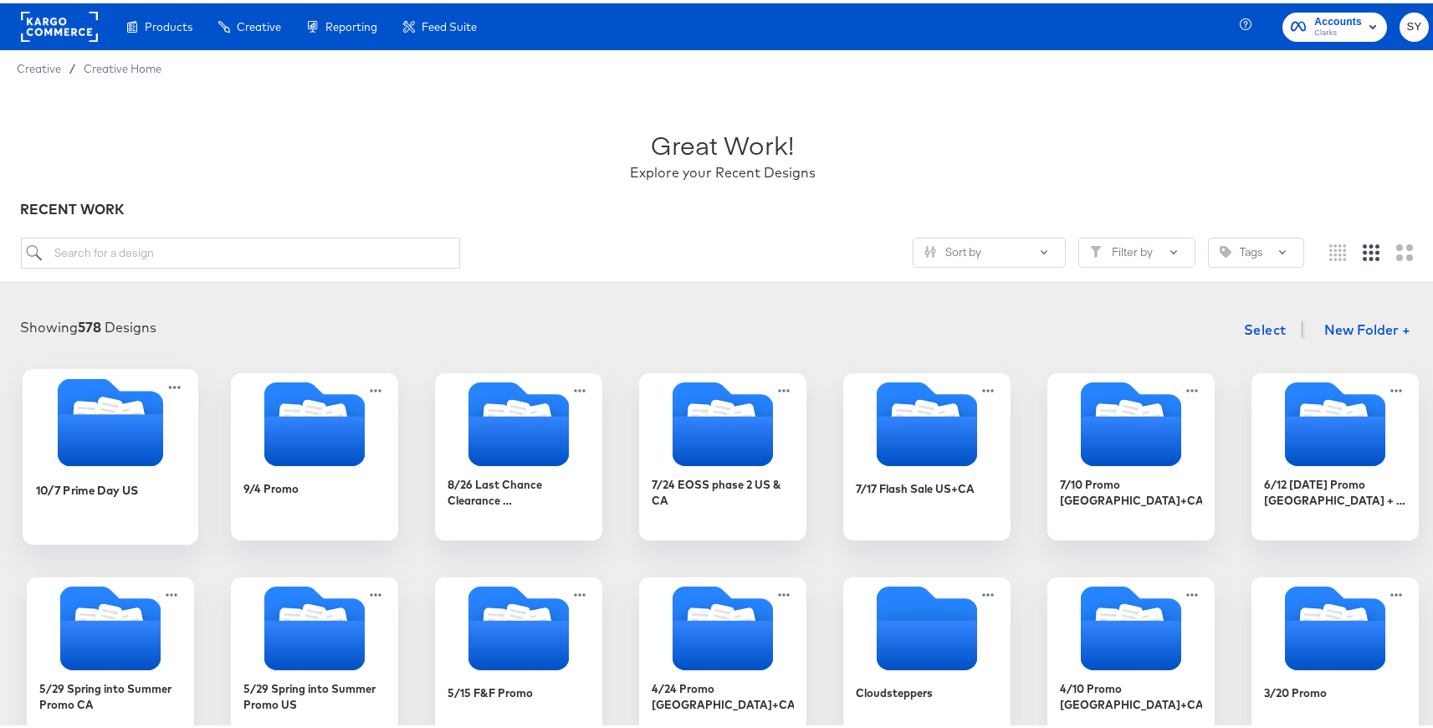
click at [129, 468] on div "10/7 Prime Day US" at bounding box center [111, 499] width 150 height 64
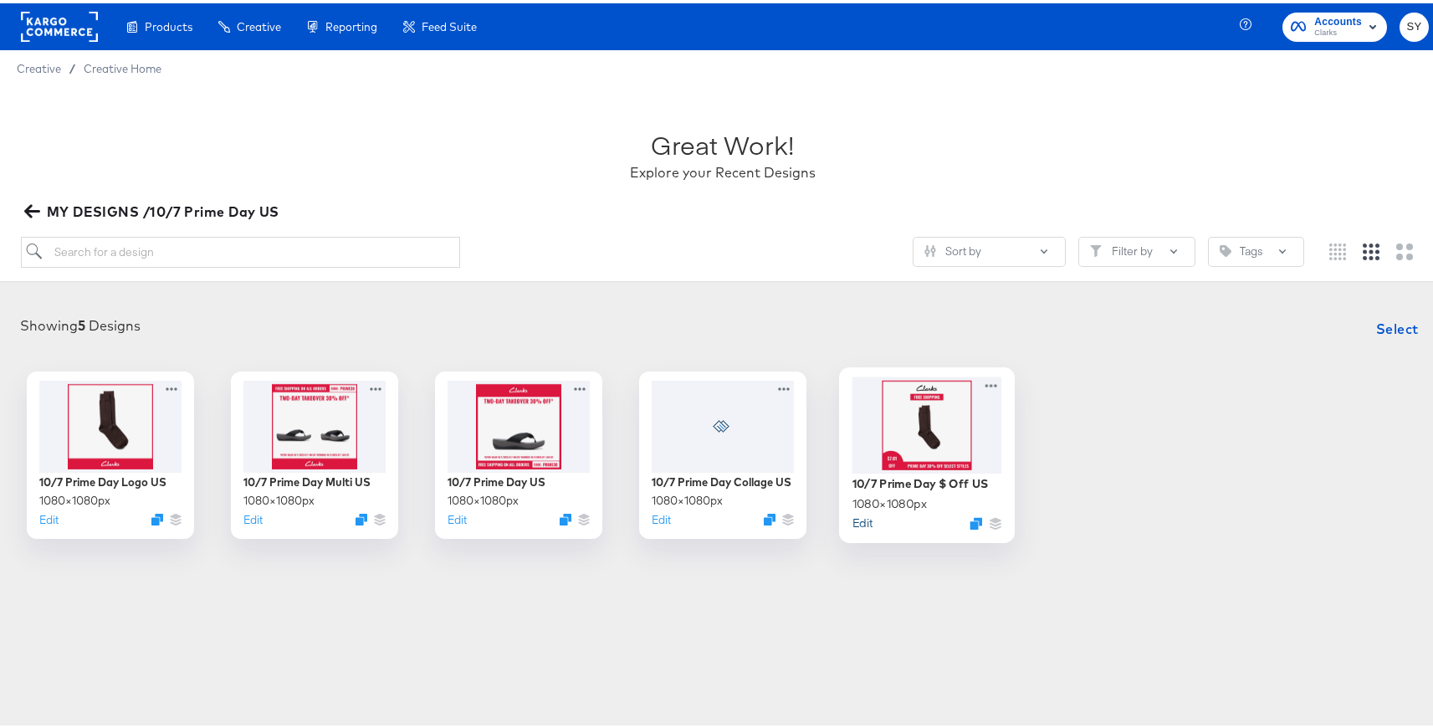
click at [854, 521] on button "Edit" at bounding box center [863, 519] width 20 height 16
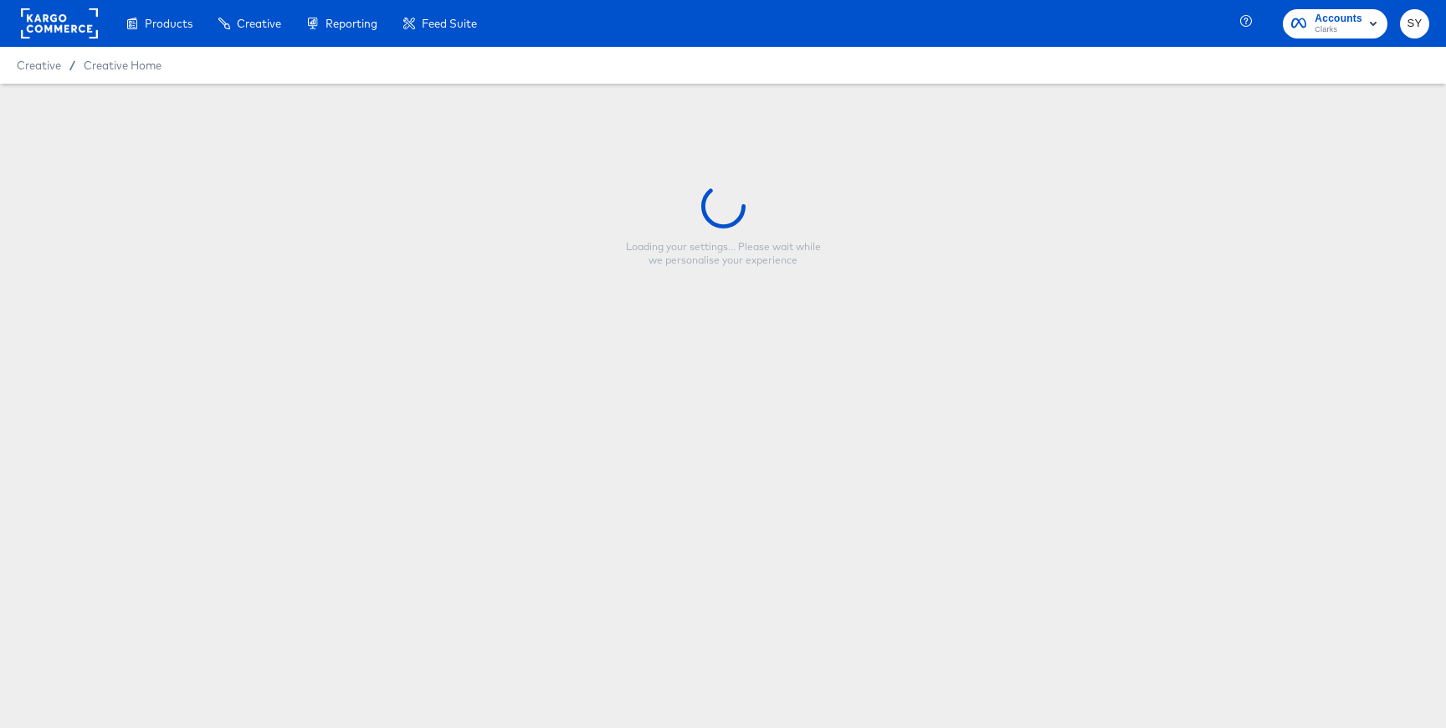
type input "10/7 Prime Day $ Off US"
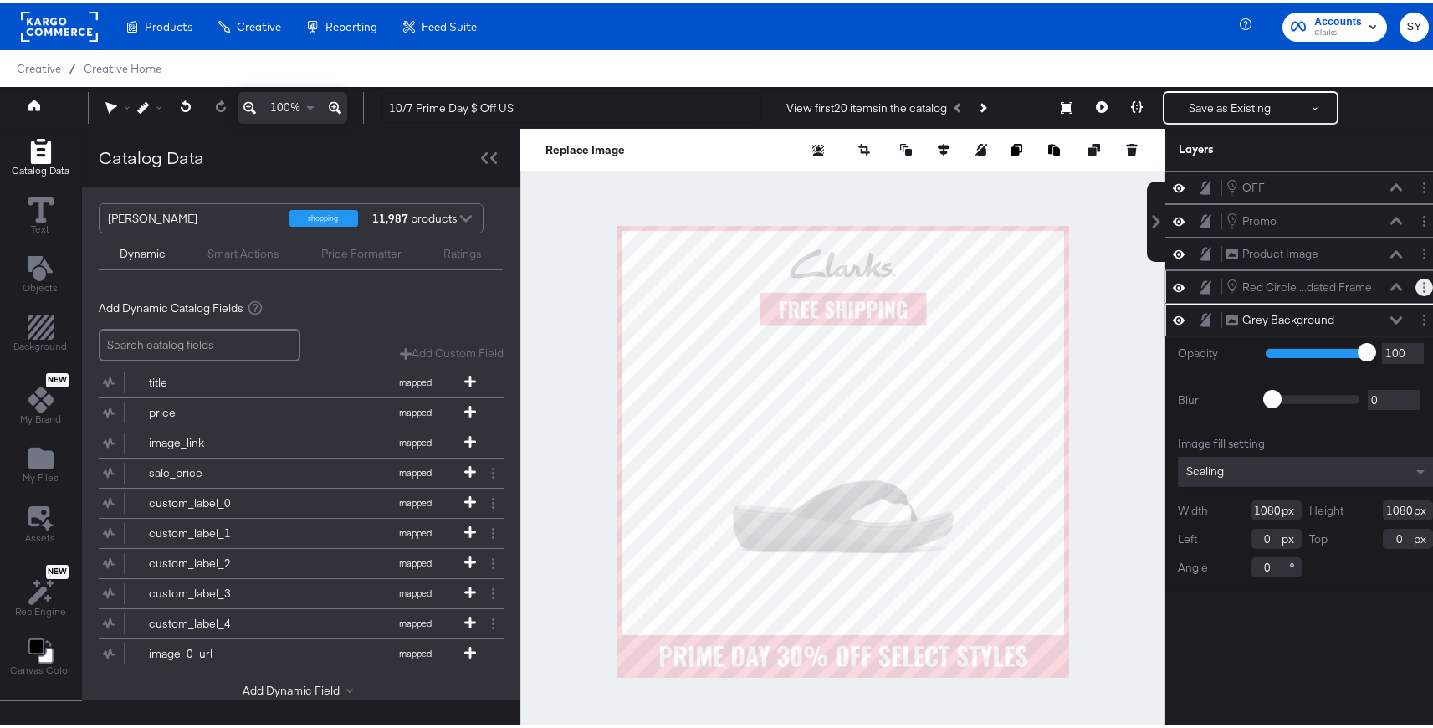
click at [1423, 279] on icon "Layer Options" at bounding box center [1424, 284] width 3 height 11
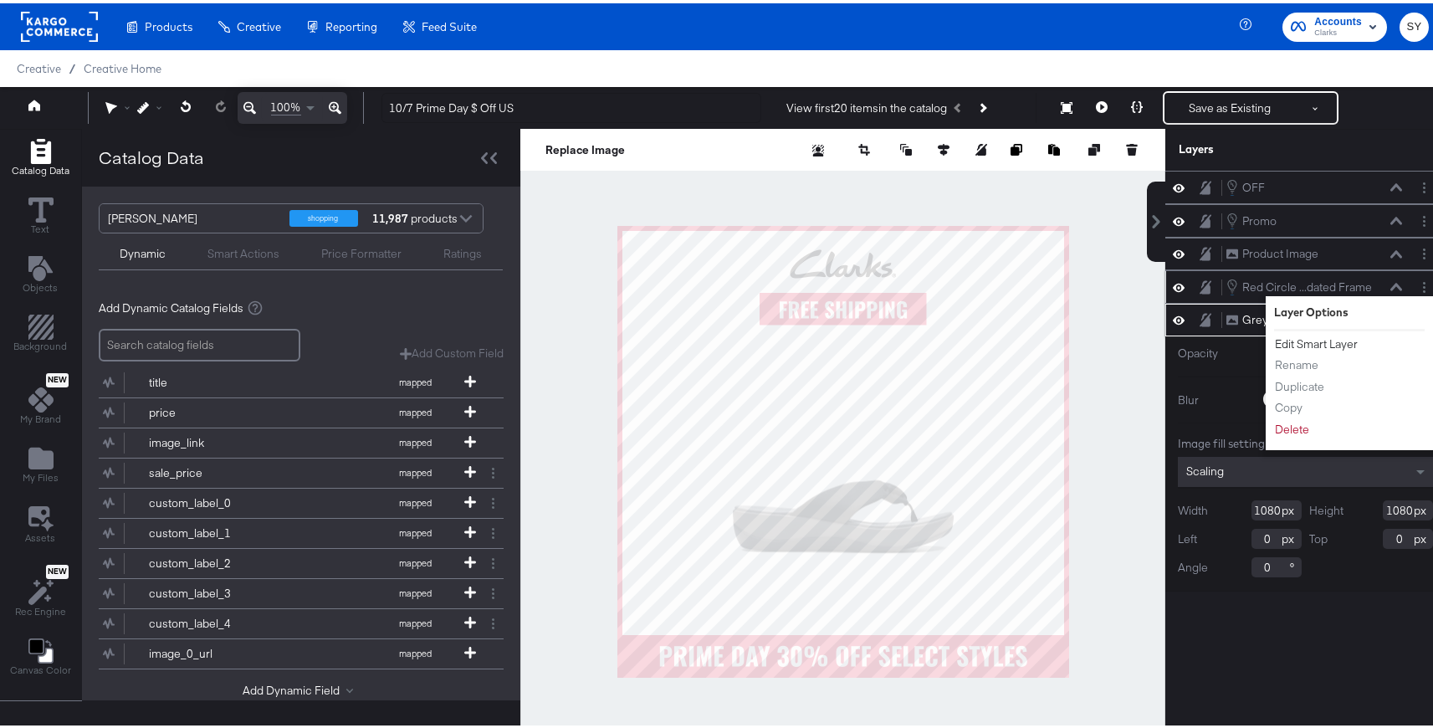
click at [1316, 342] on button "Edit Smart Layer" at bounding box center [1316, 341] width 85 height 18
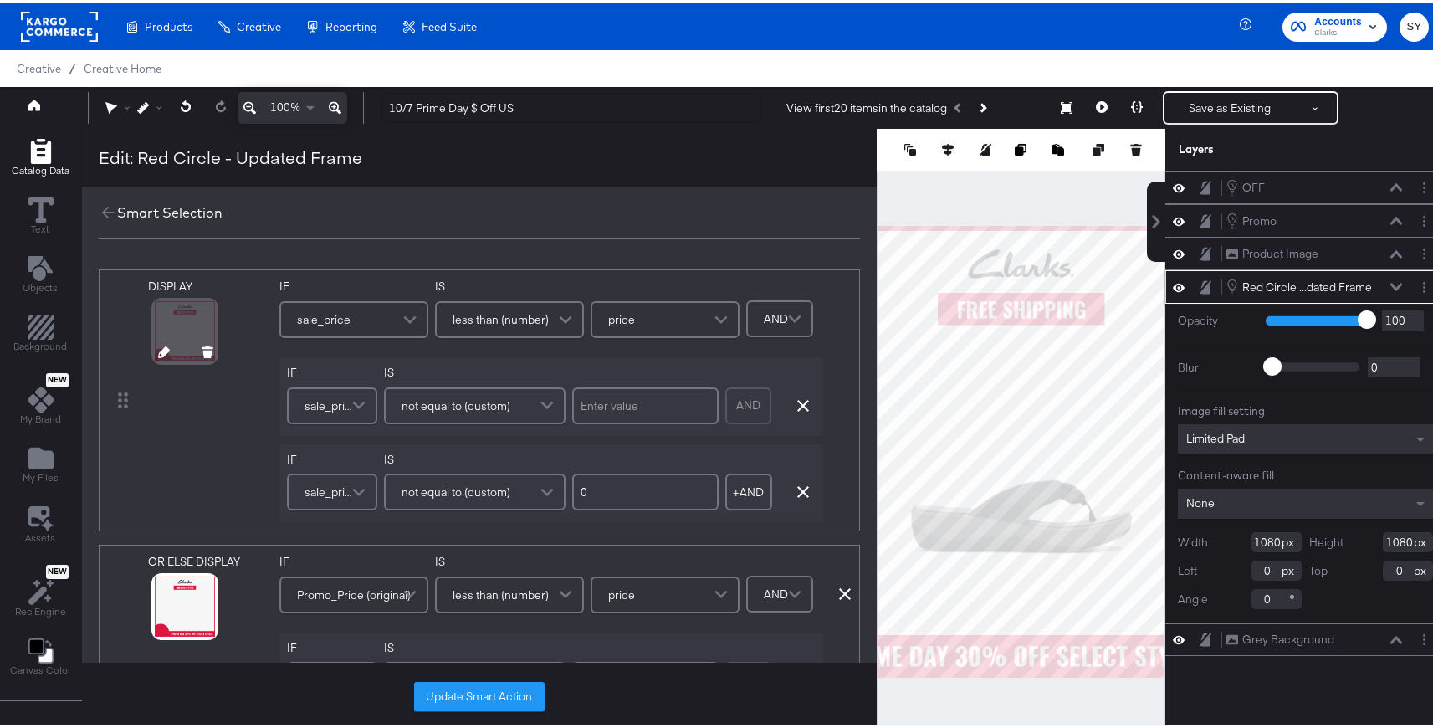
click at [161, 352] on icon at bounding box center [164, 349] width 12 height 12
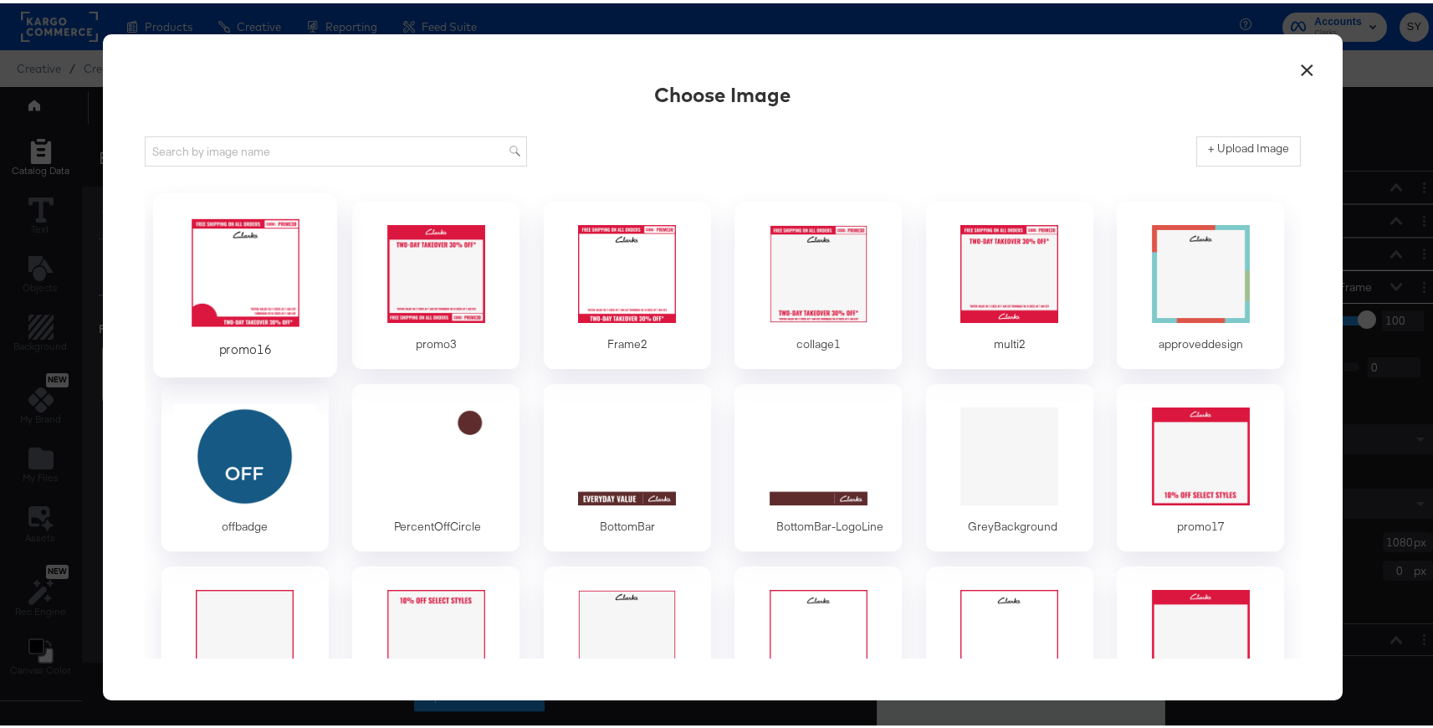
click at [225, 297] on div at bounding box center [245, 270] width 156 height 115
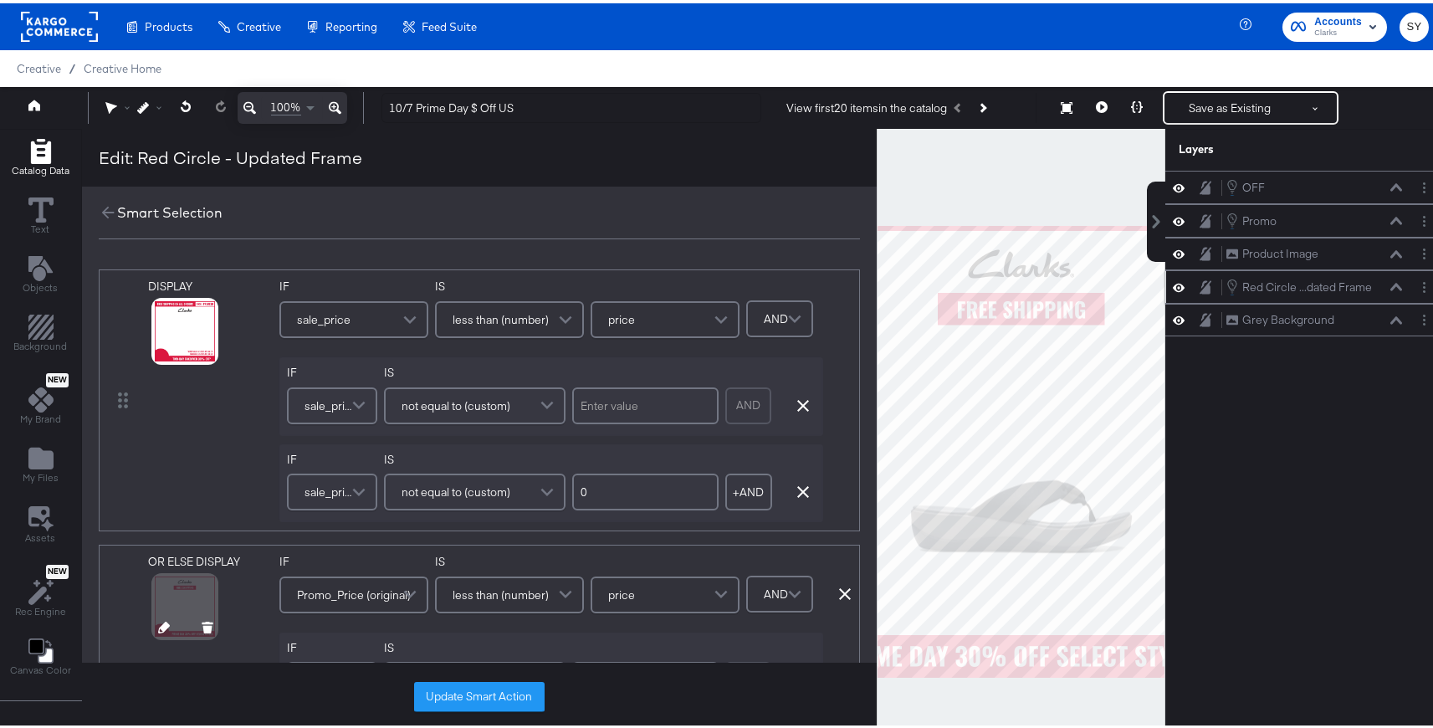
click at [162, 626] on icon at bounding box center [164, 624] width 12 height 12
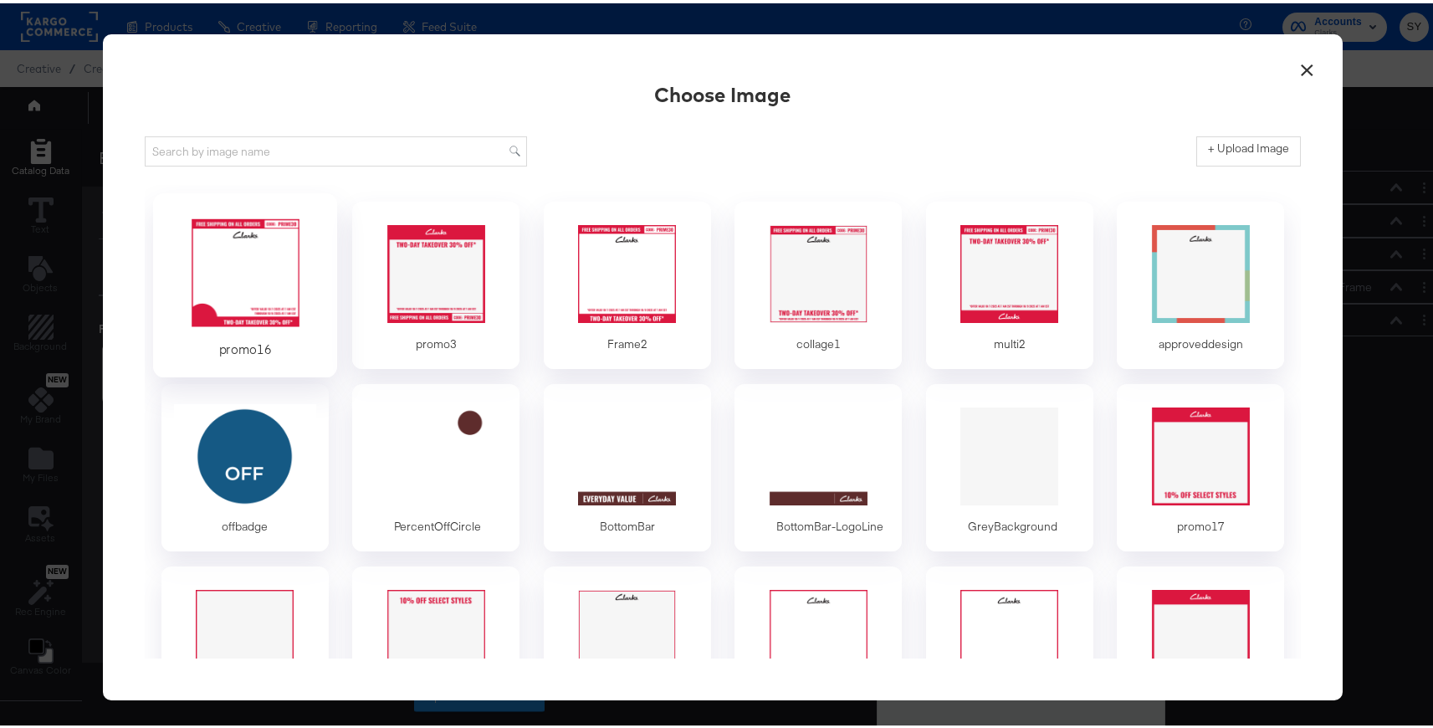
click at [237, 318] on div at bounding box center [245, 270] width 156 height 115
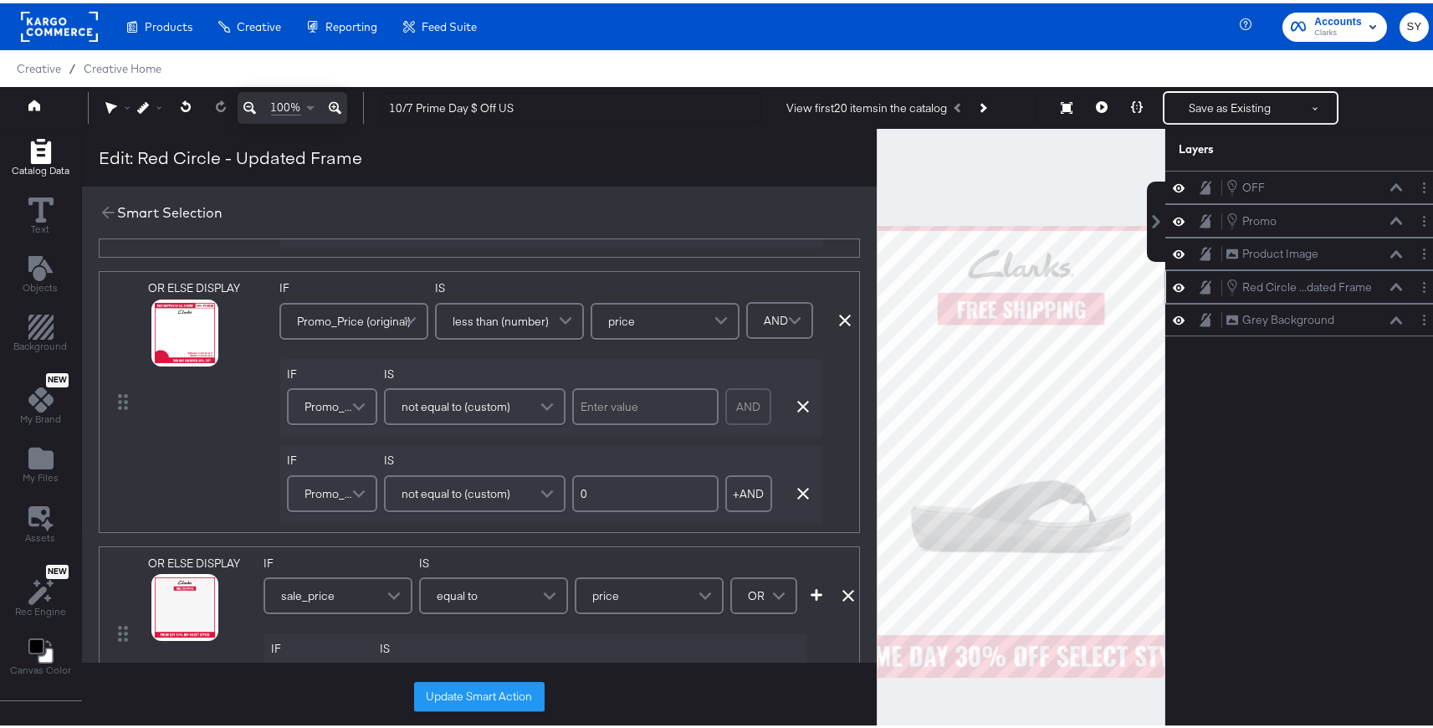
scroll to position [317, 0]
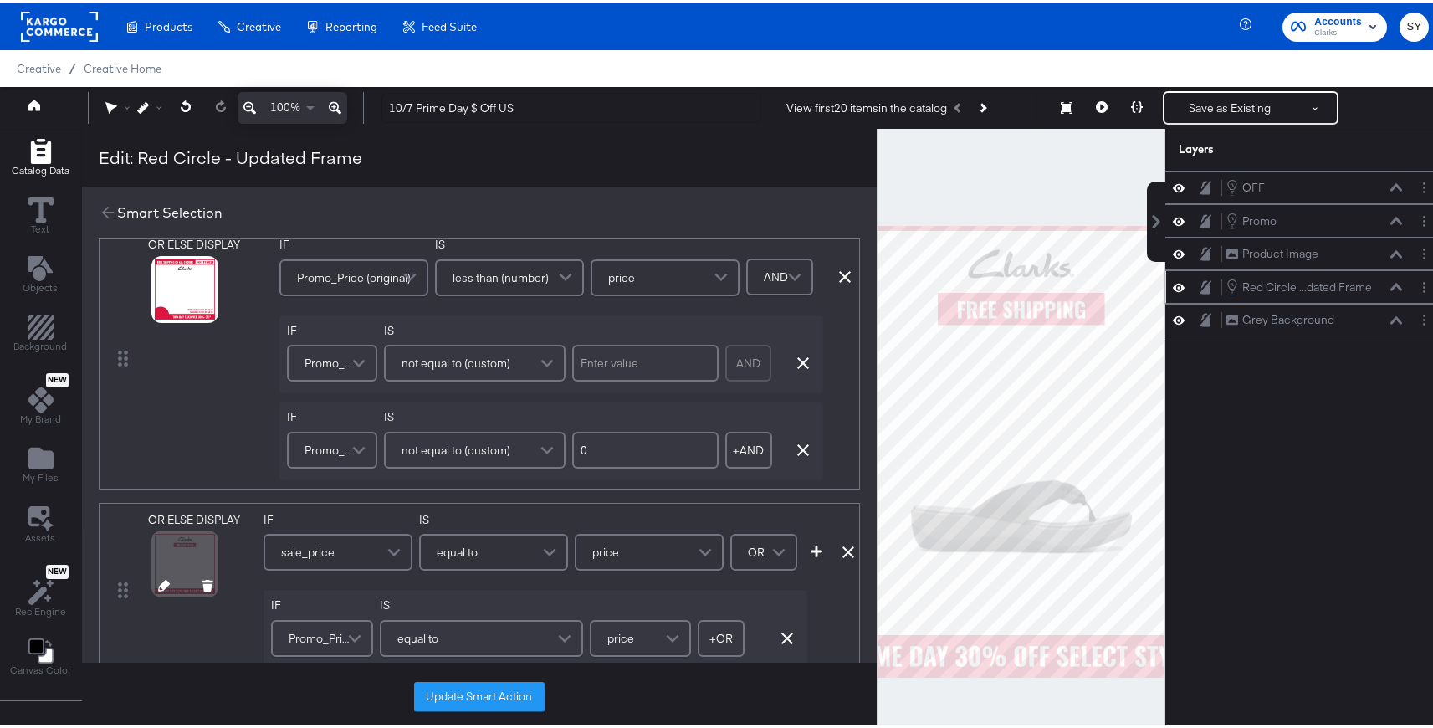
click at [165, 582] on icon at bounding box center [164, 583] width 12 height 12
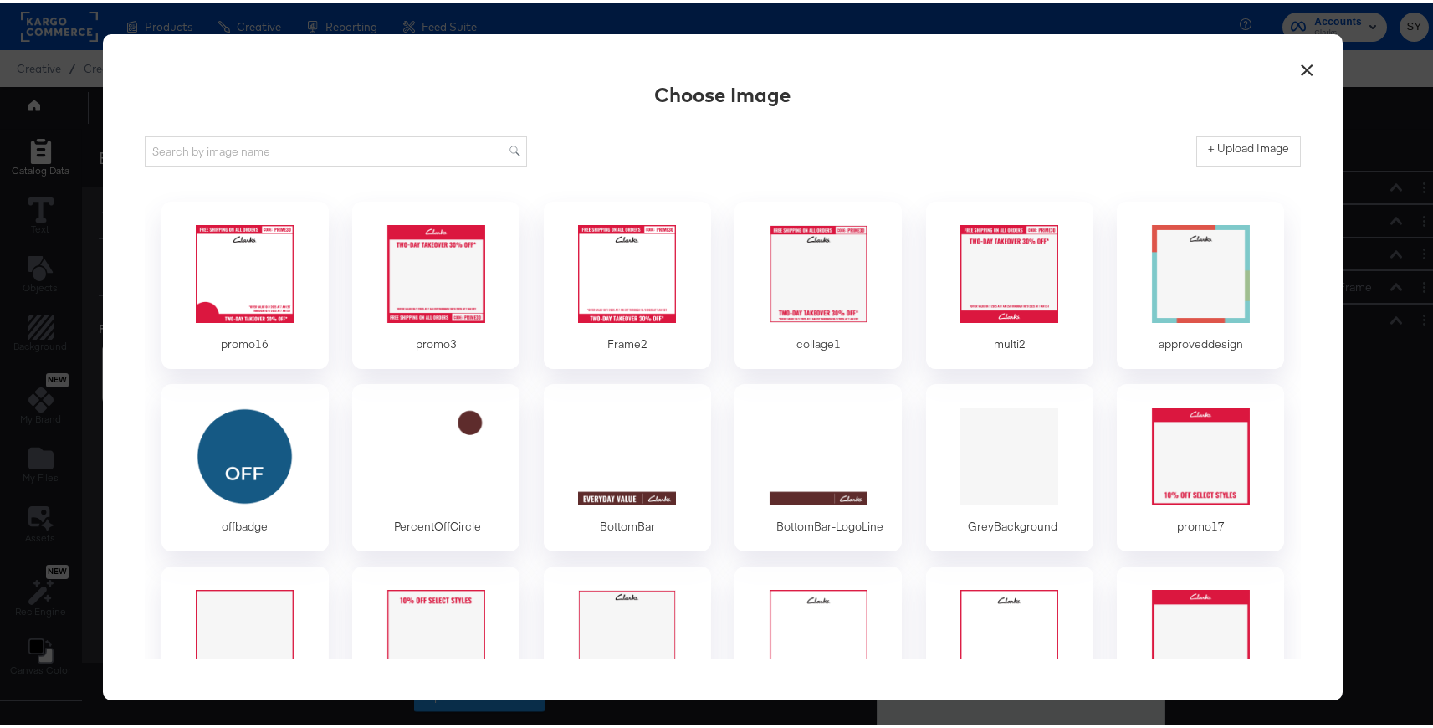
scroll to position [0, 0]
click at [647, 279] on div at bounding box center [627, 270] width 156 height 115
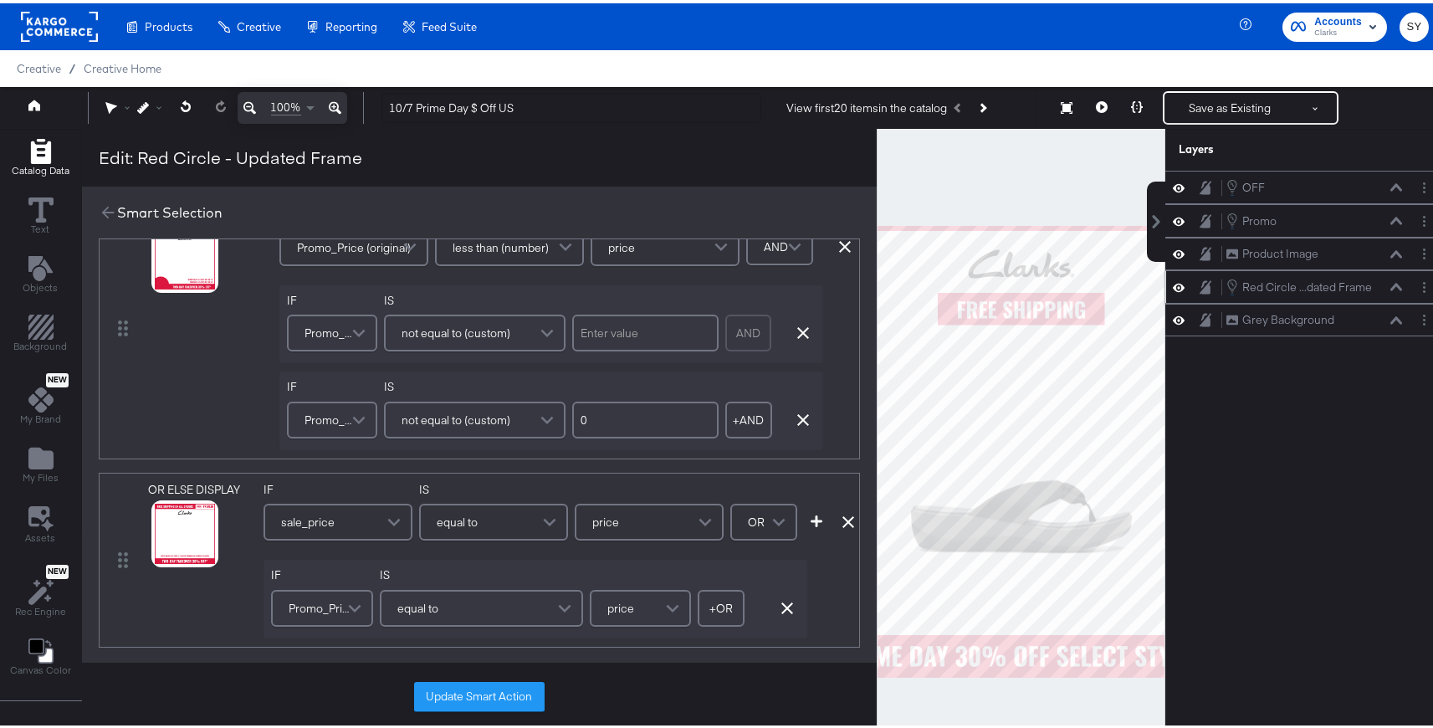
scroll to position [361, 0]
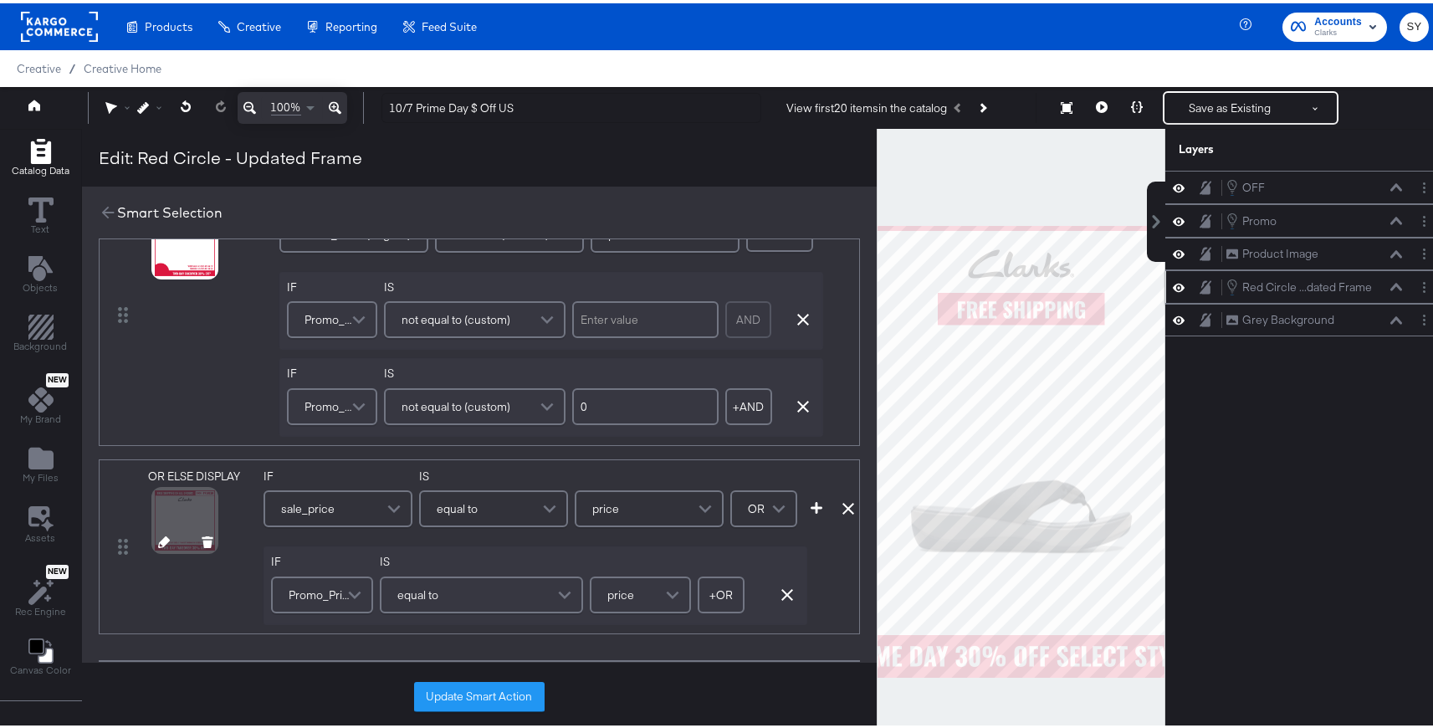
click at [164, 539] on icon at bounding box center [164, 539] width 12 height 12
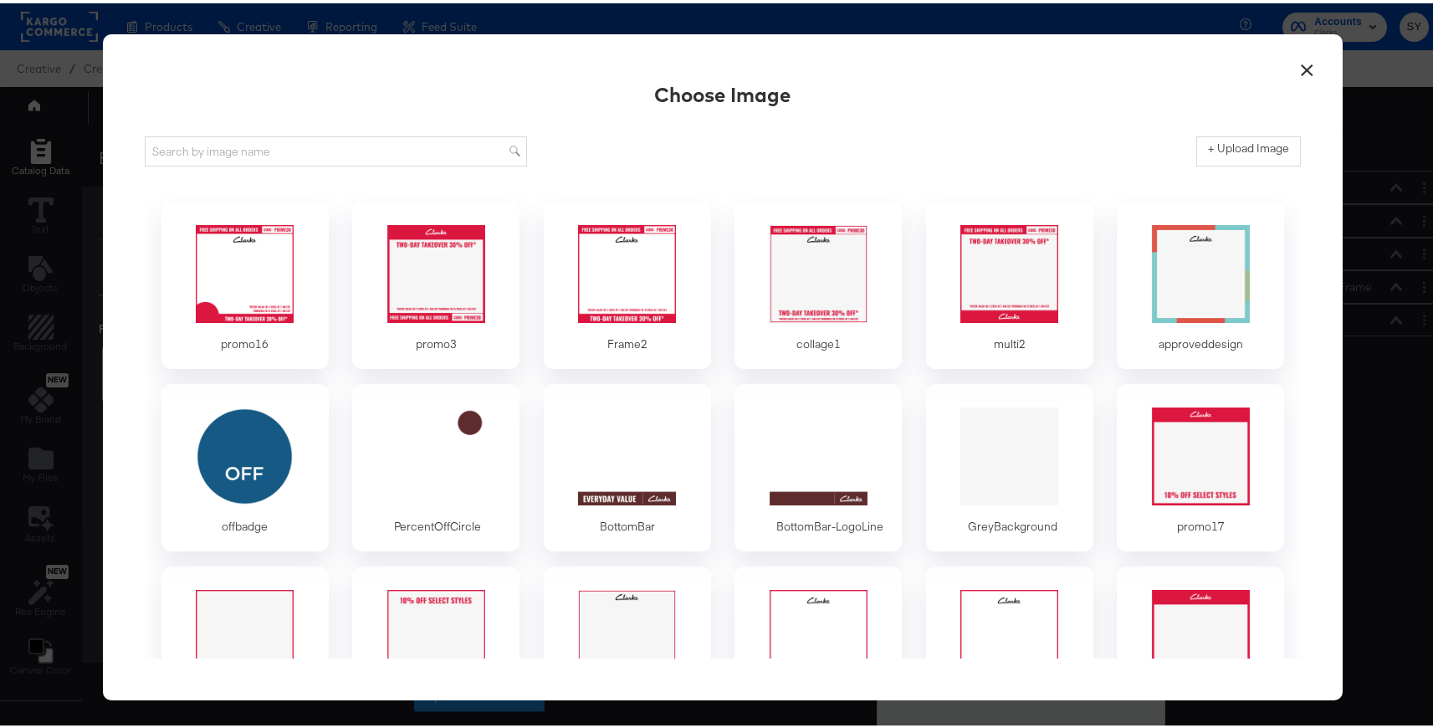
scroll to position [0, 0]
click at [1298, 61] on button "×" at bounding box center [1307, 63] width 30 height 30
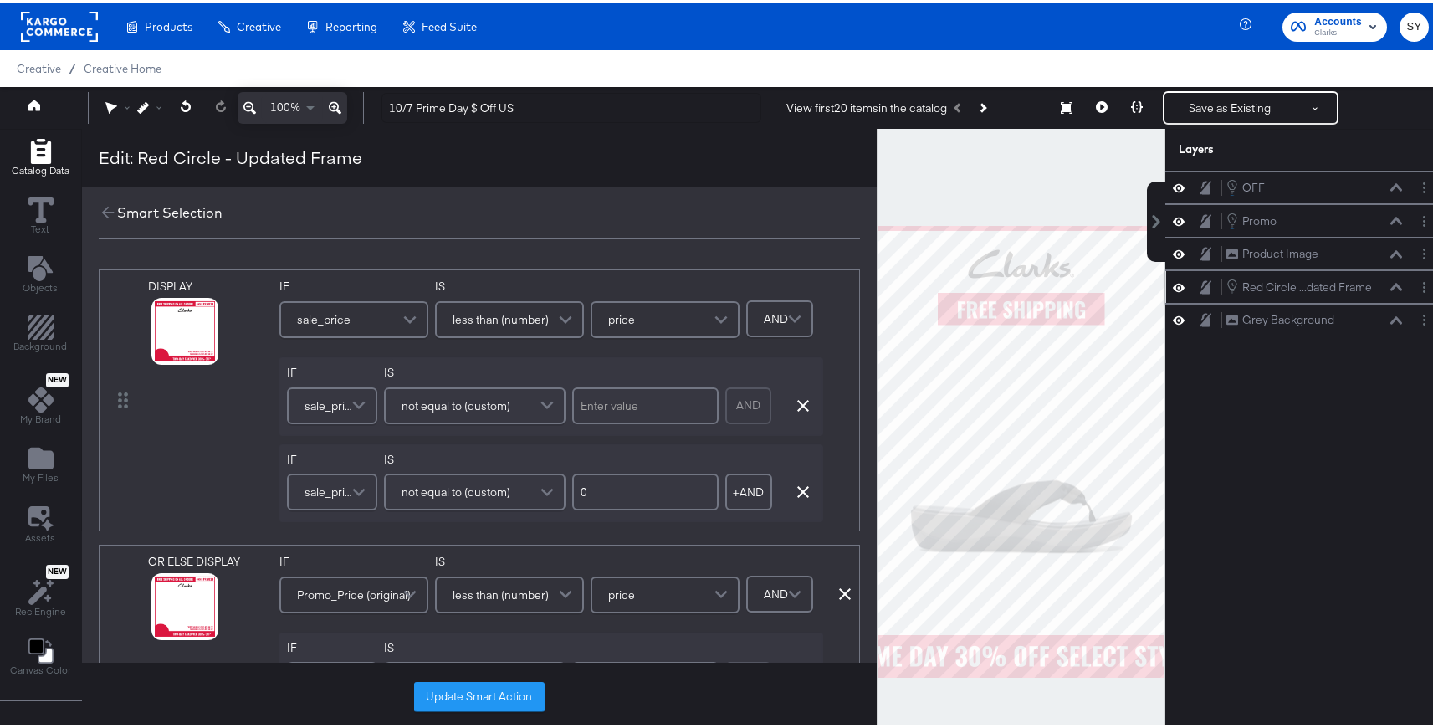
click at [1298, 72] on div "Creative / Creative Home" at bounding box center [723, 65] width 1446 height 37
click at [221, 470] on div "DISPLAY" at bounding box center [210, 397] width 125 height 244
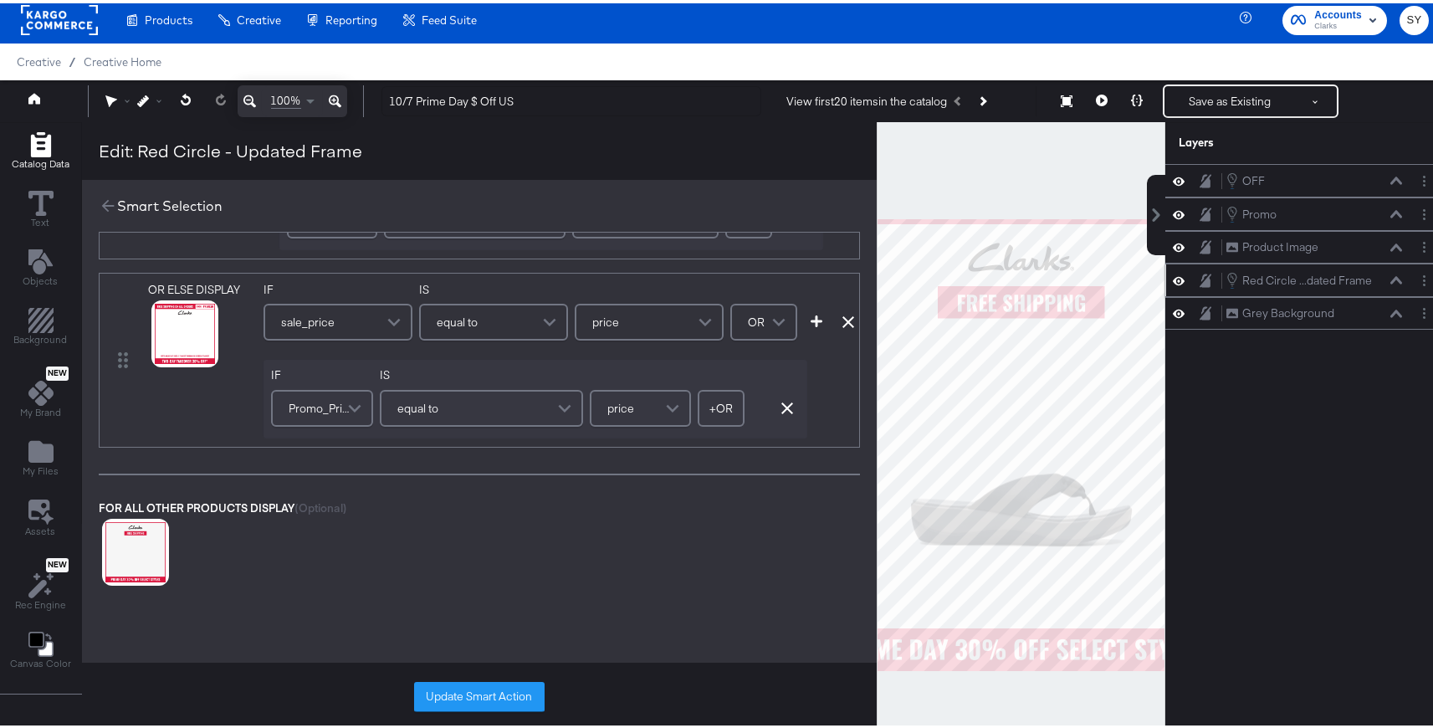
scroll to position [543, 0]
click at [112, 564] on icon at bounding box center [115, 568] width 12 height 12
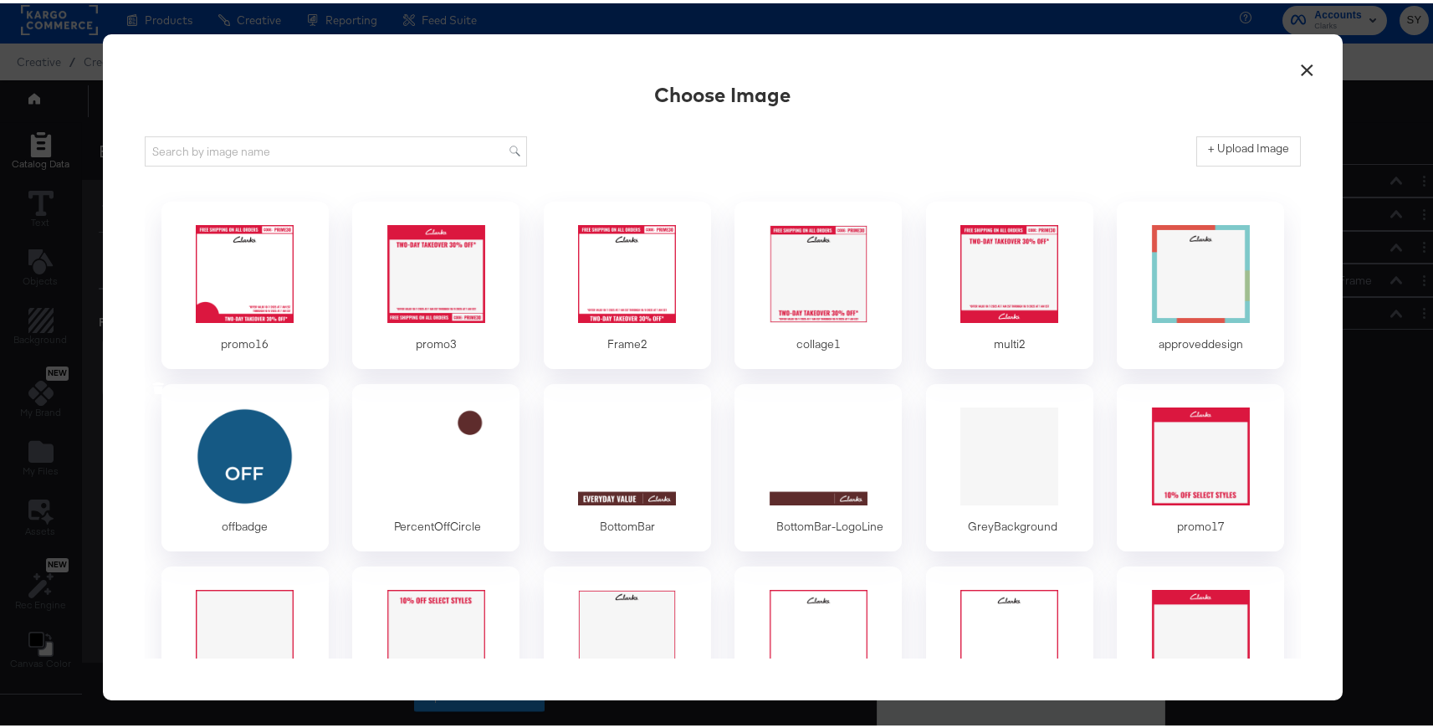
scroll to position [0, 0]
click at [1297, 61] on button "×" at bounding box center [1307, 63] width 30 height 30
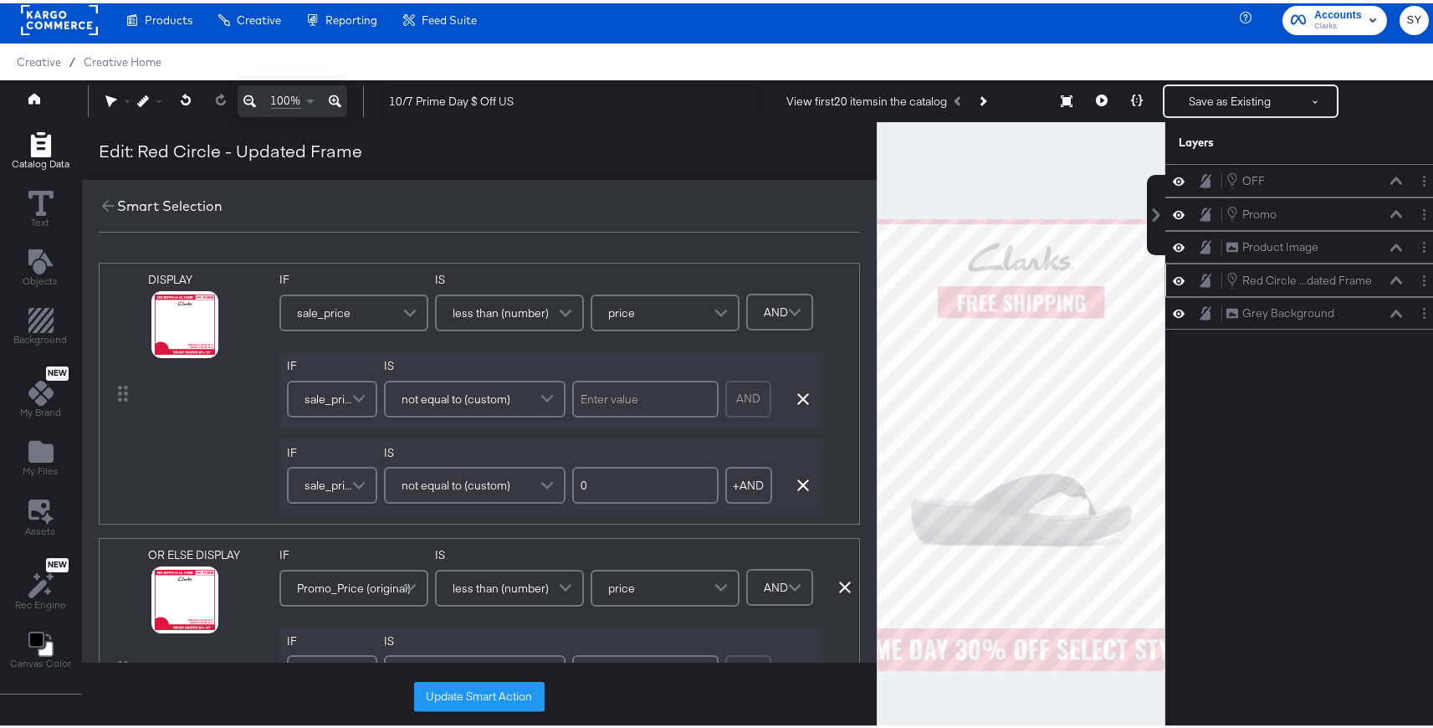
click at [1303, 60] on div "Creative / Creative Home" at bounding box center [723, 58] width 1446 height 37
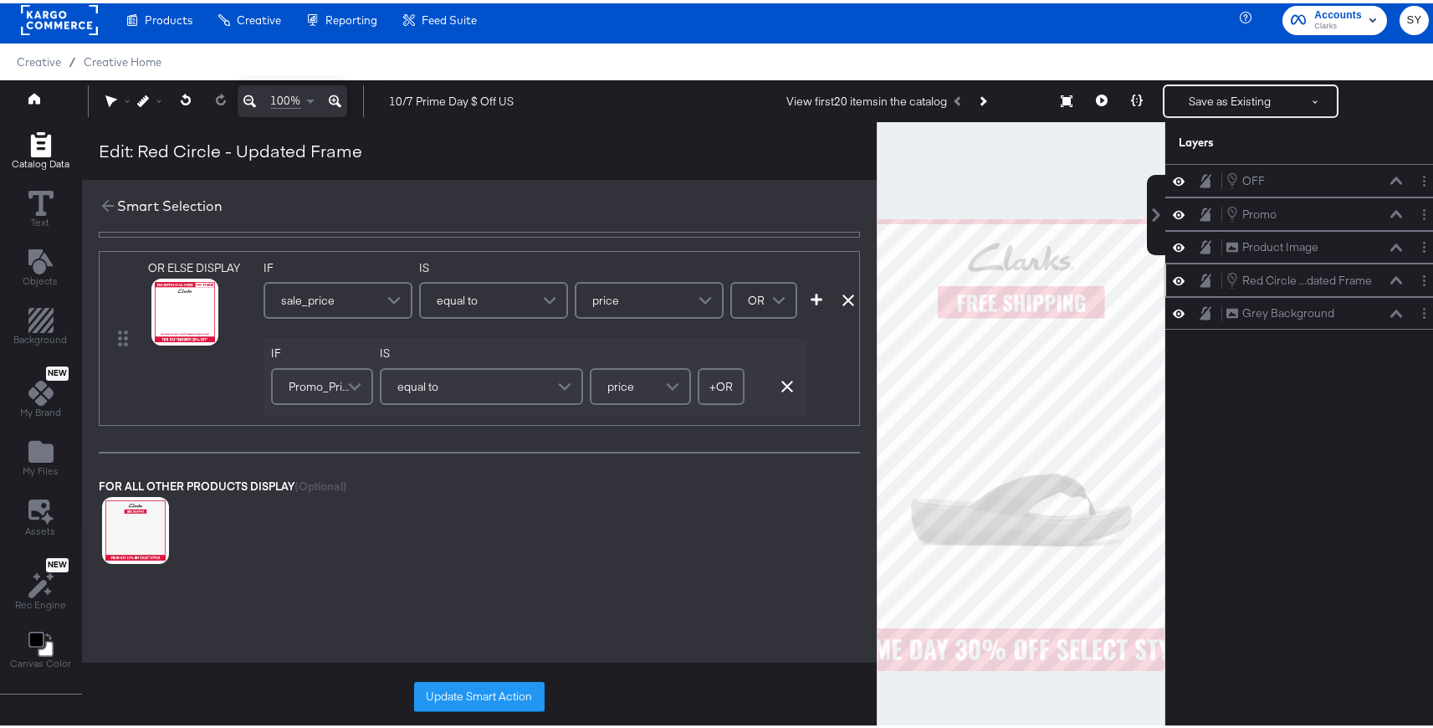
scroll to position [563, 0]
click at [114, 545] on icon at bounding box center [115, 548] width 12 height 12
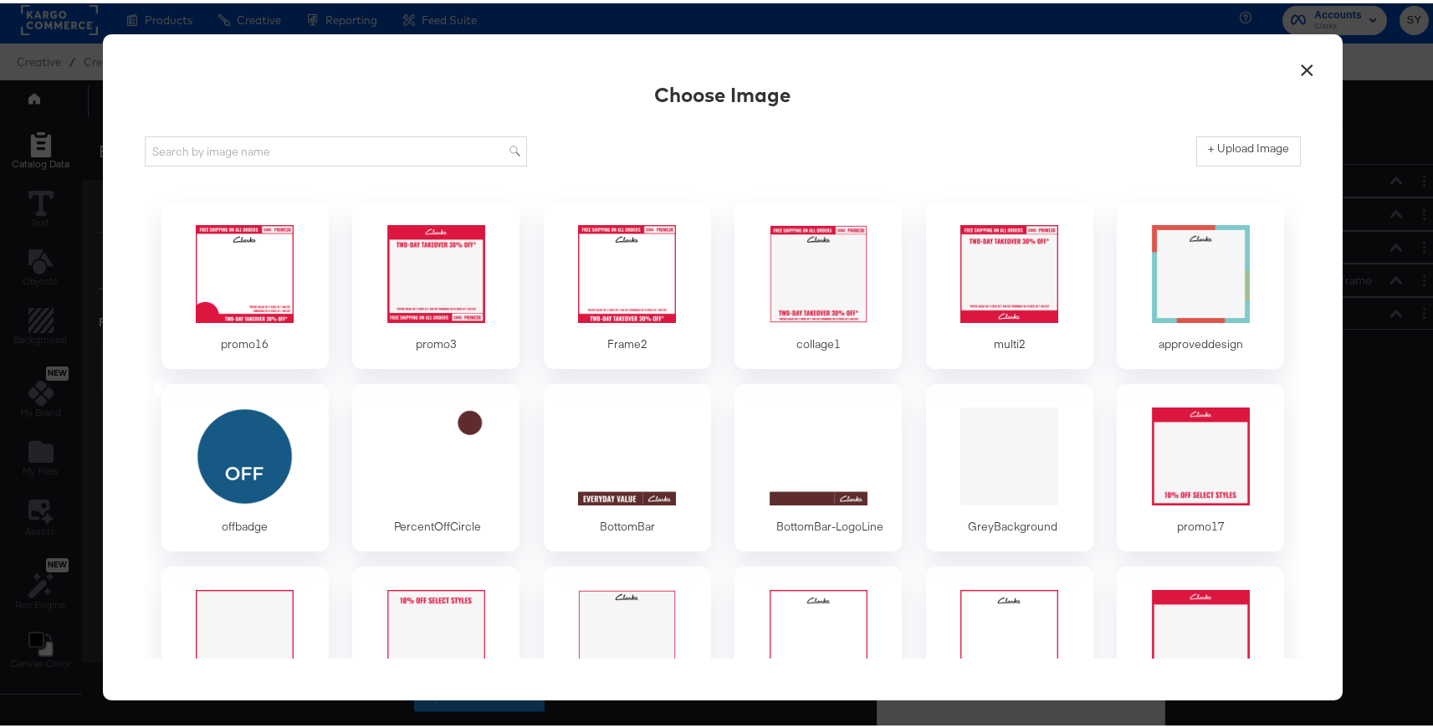
scroll to position [0, 0]
click at [655, 298] on div at bounding box center [627, 270] width 156 height 115
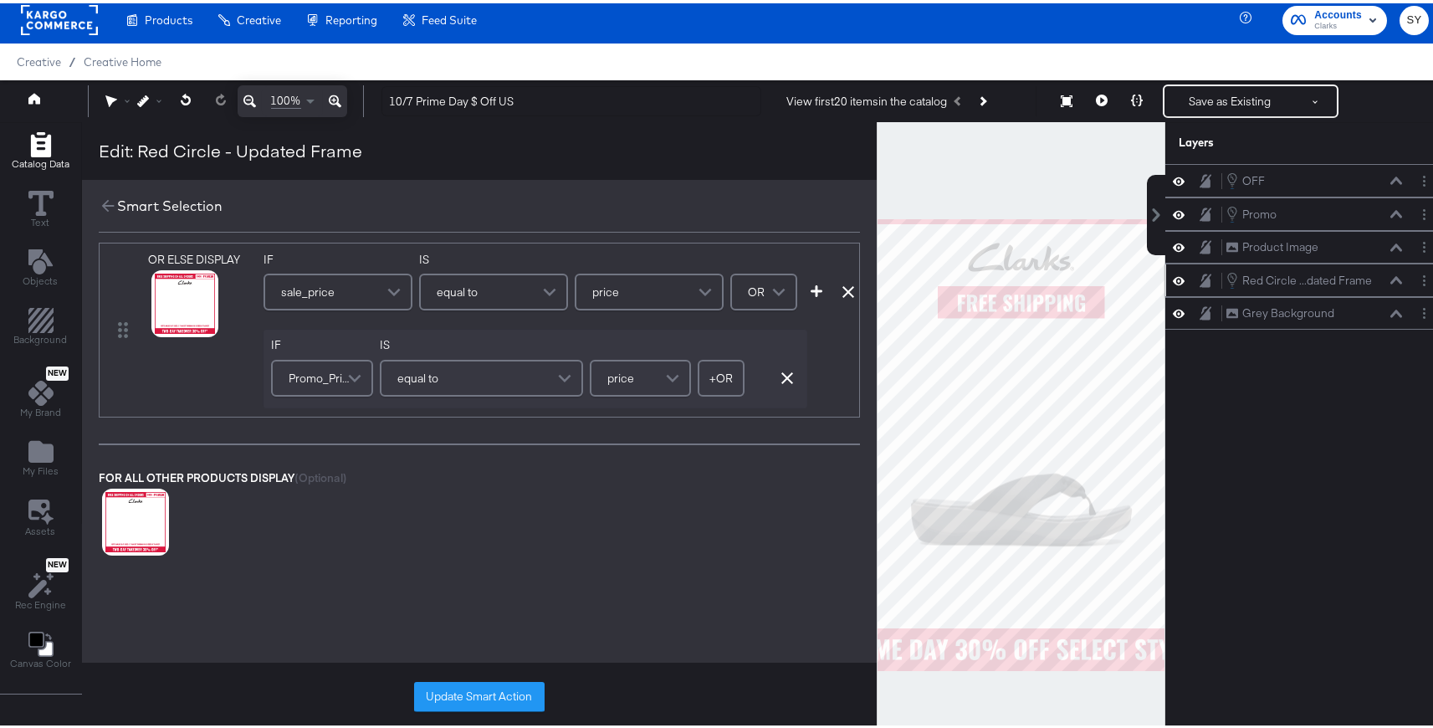
scroll to position [577, 0]
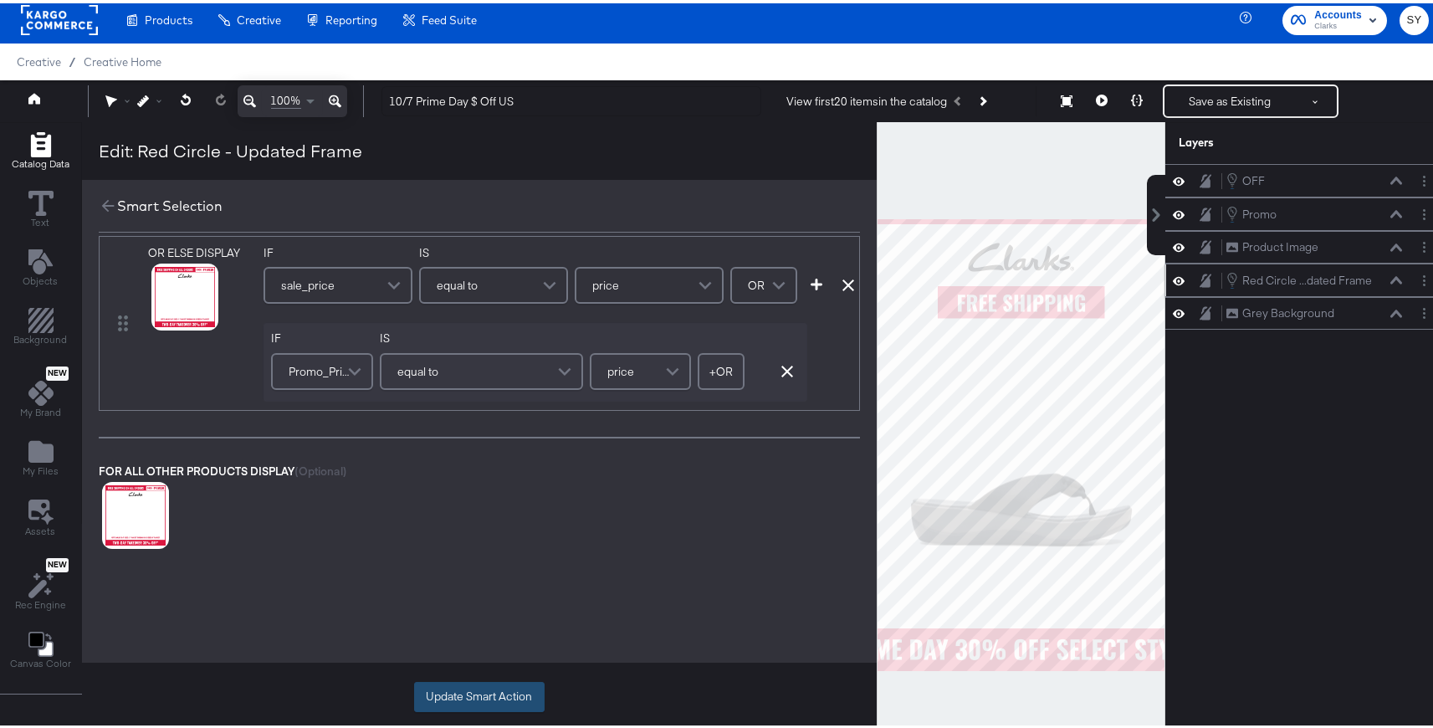
click at [511, 690] on button "Update Smart Action" at bounding box center [479, 694] width 131 height 30
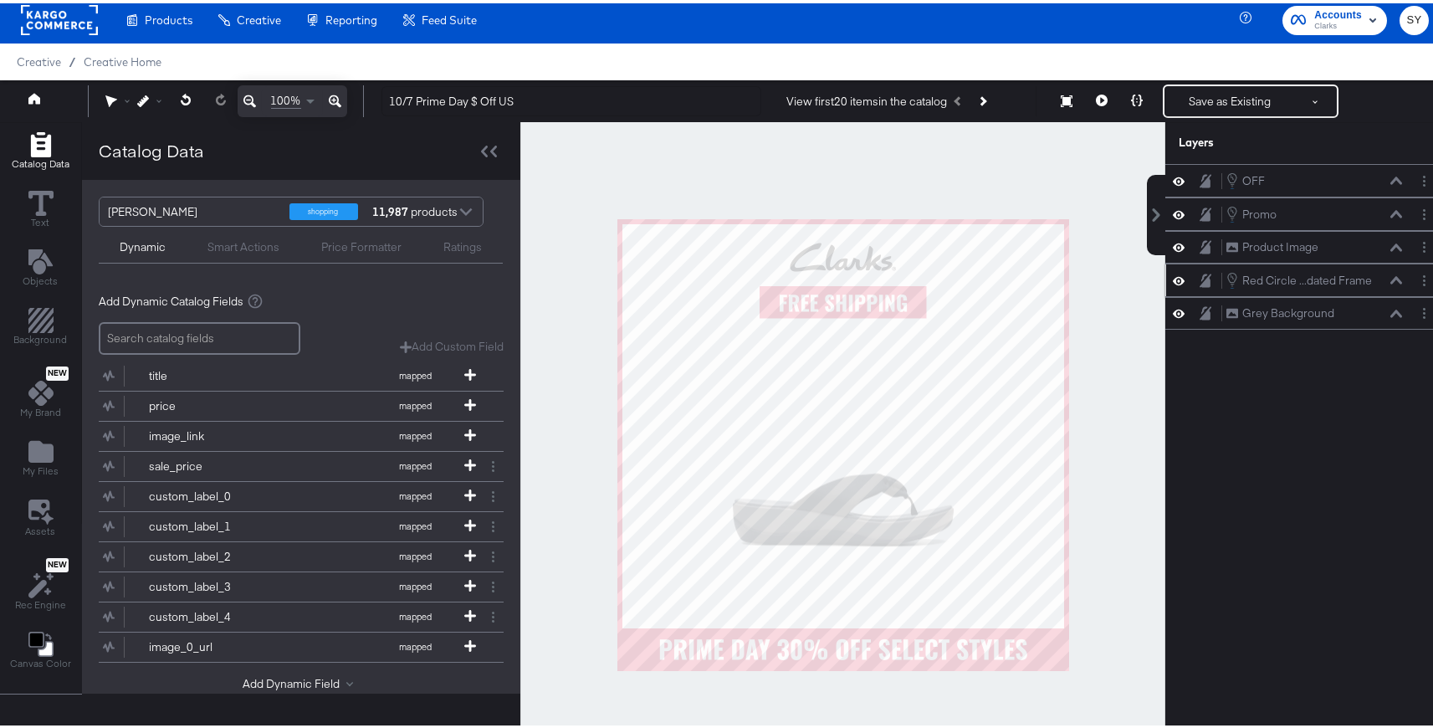
scroll to position [0, 0]
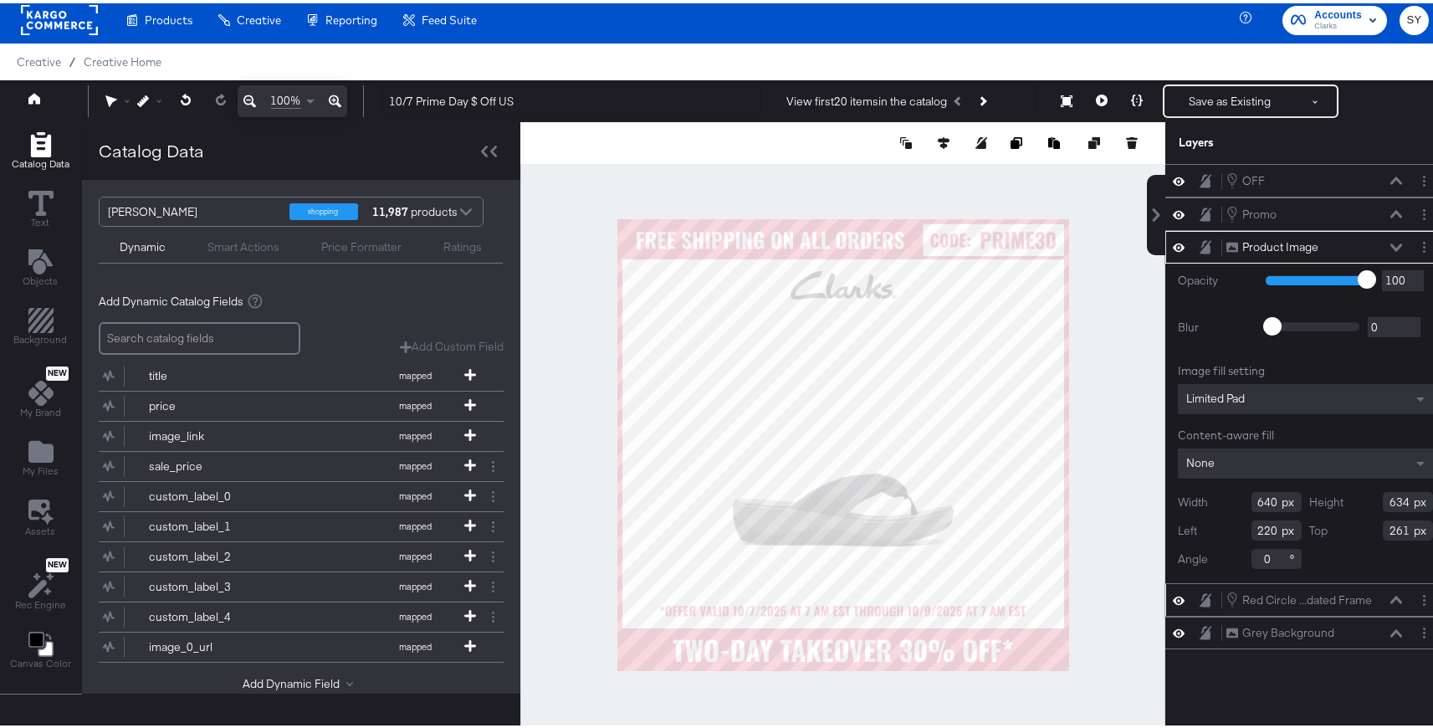
type input "824"
type input "628"
type input "267"
click at [1366, 392] on div "Limited Pad" at bounding box center [1305, 396] width 255 height 30
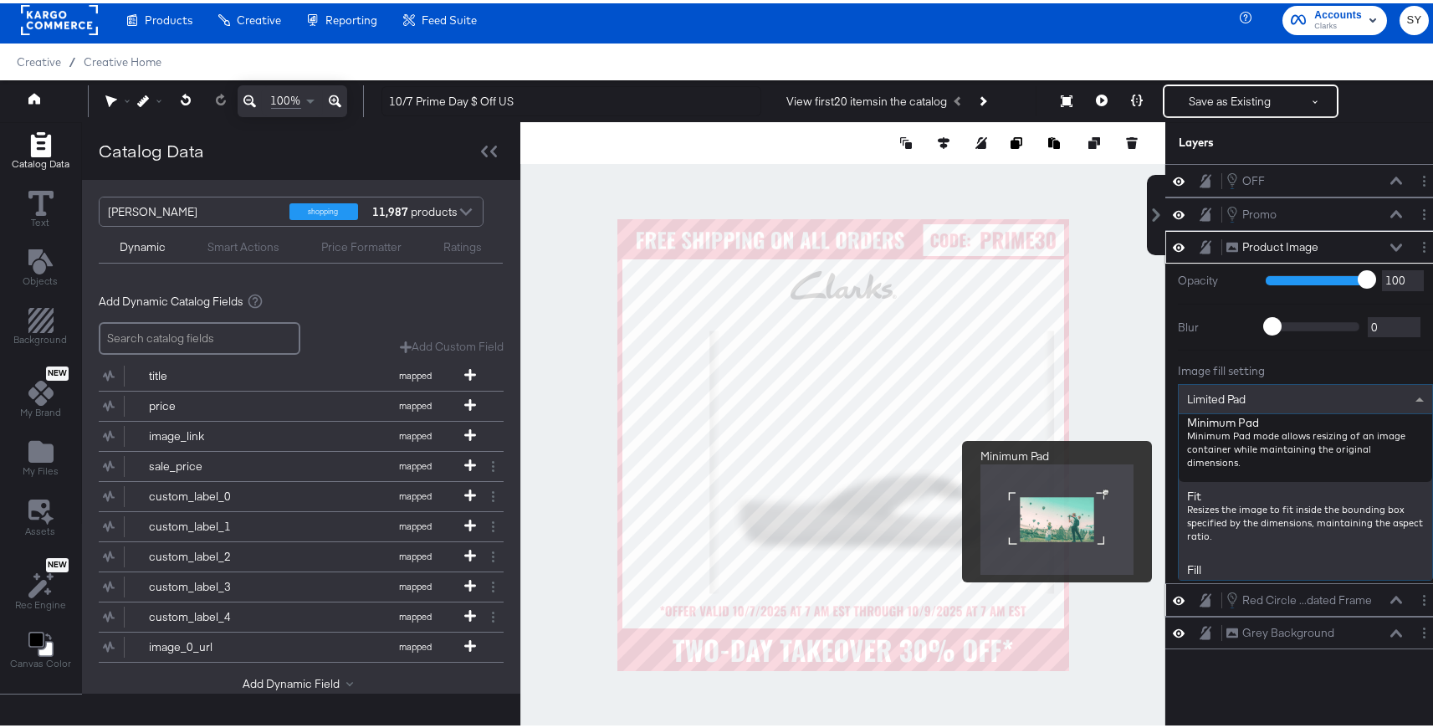
scroll to position [168, 0]
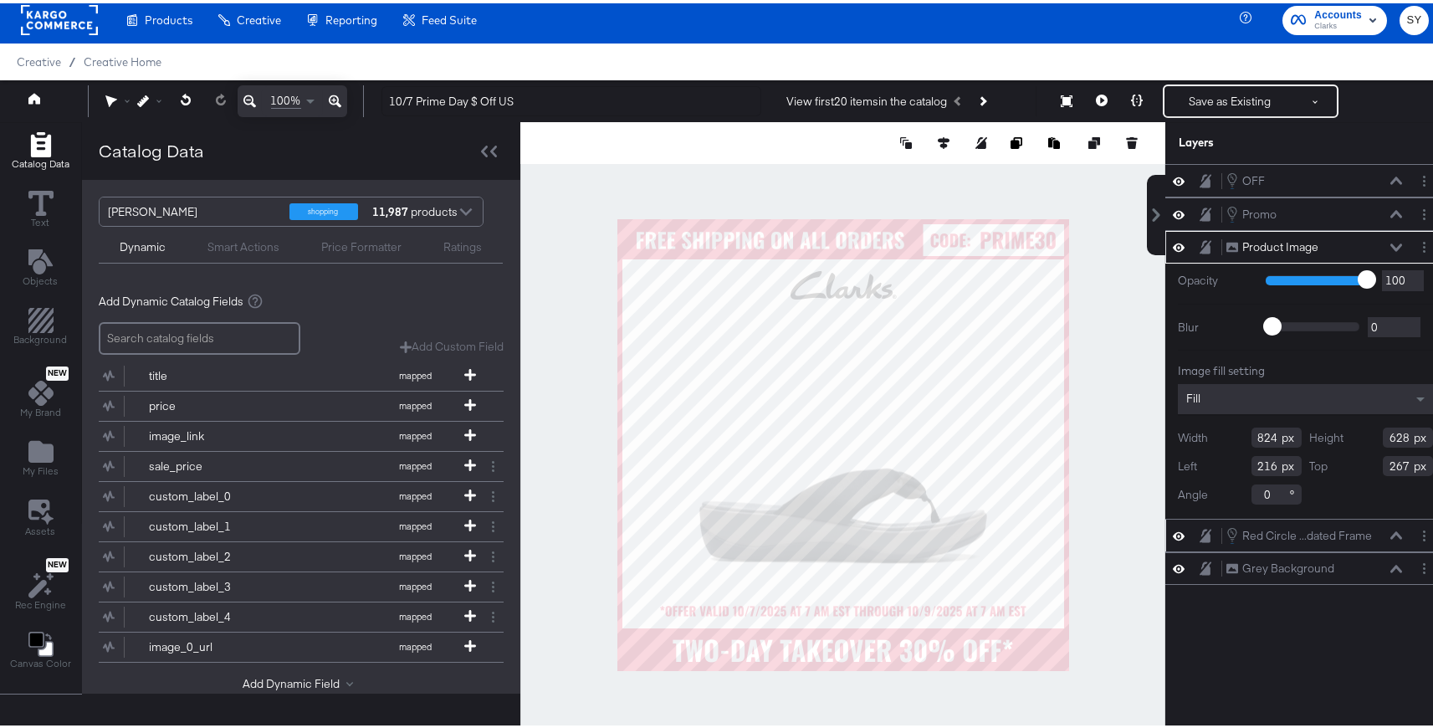
type input "128"
type input "241"
click at [1239, 100] on button "Save as Existing" at bounding box center [1230, 98] width 131 height 30
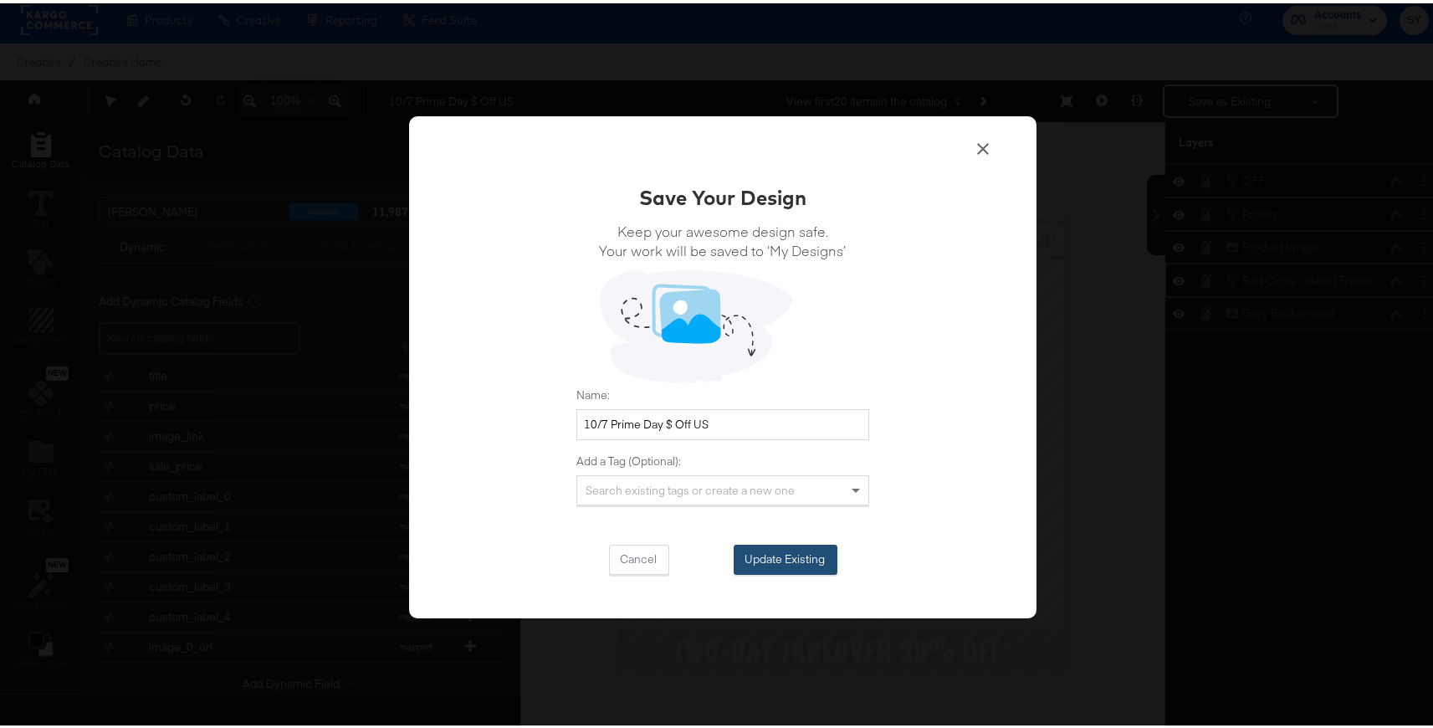
click at [775, 554] on button "Update Existing" at bounding box center [786, 556] width 104 height 30
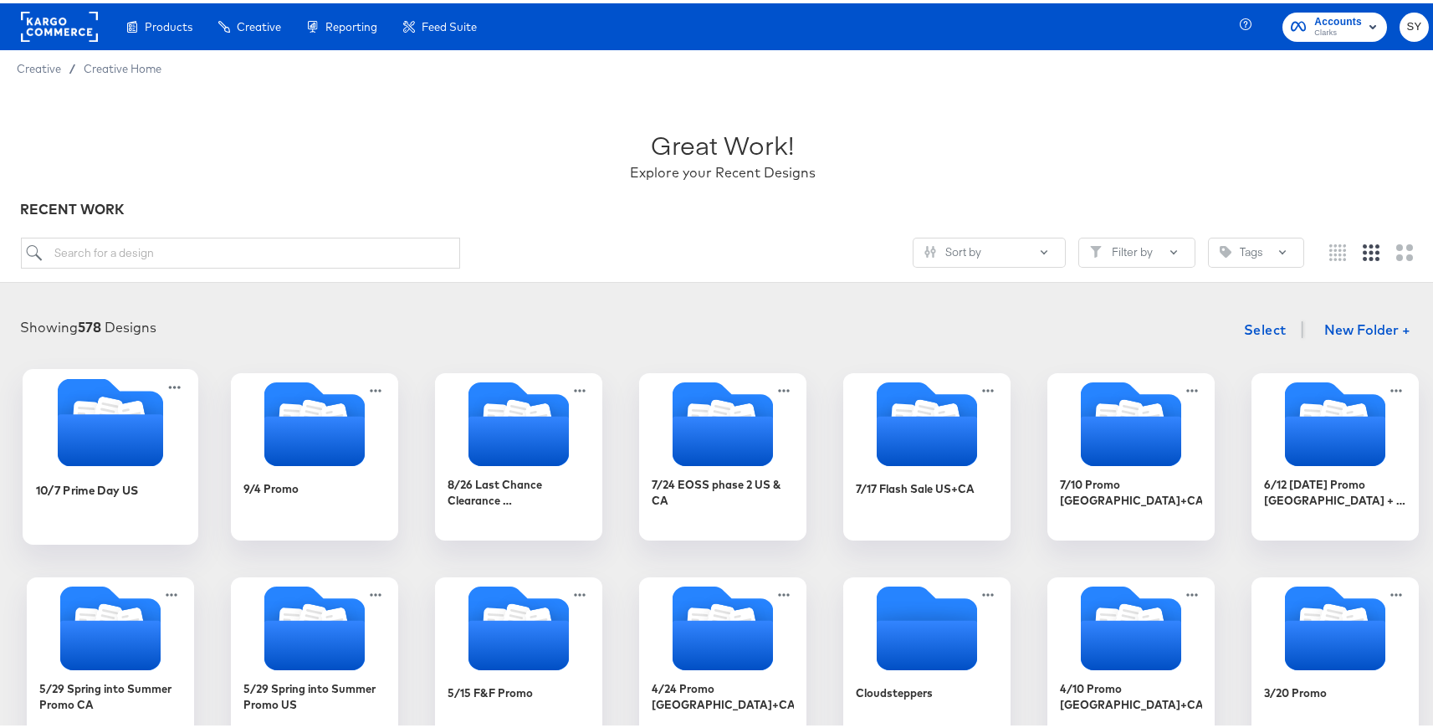
click at [139, 452] on icon "Folder" at bounding box center [110, 437] width 105 height 52
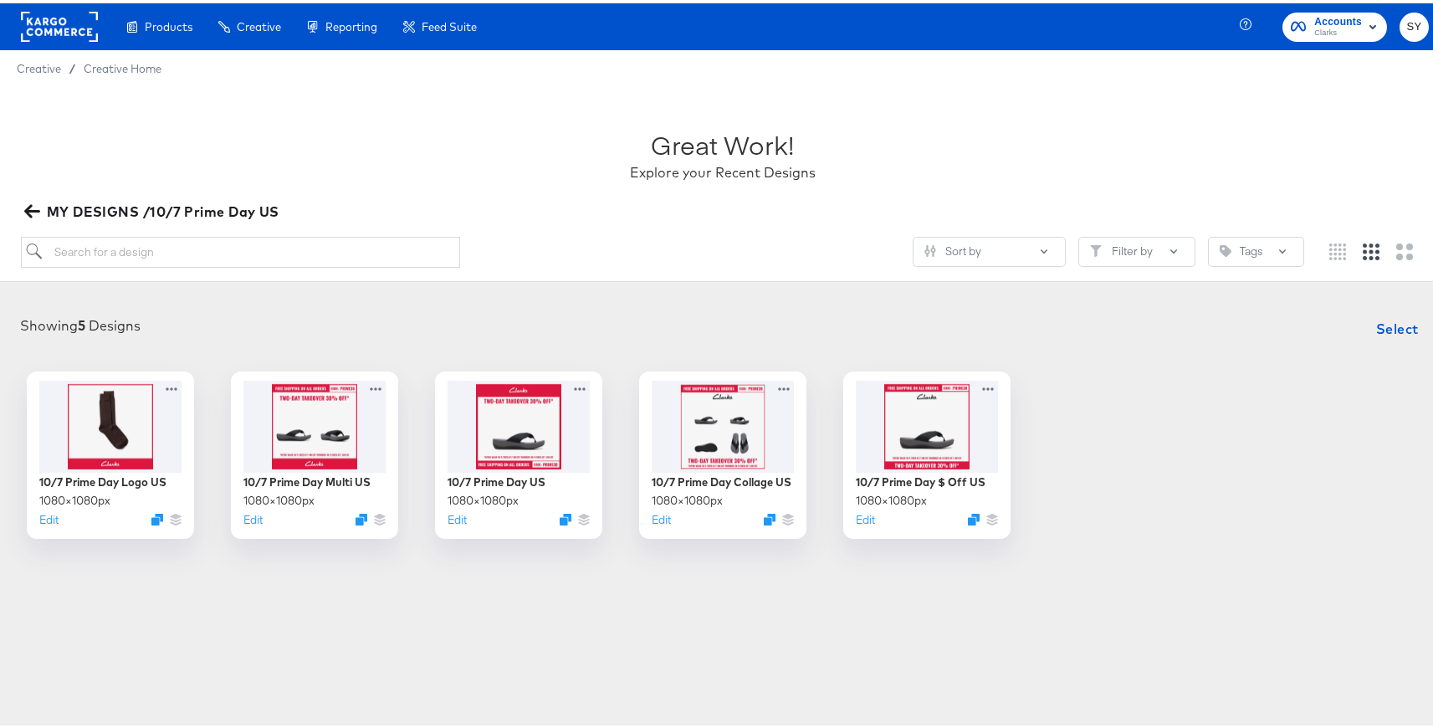
click at [885, 341] on div "Showing 5 Designs Select" at bounding box center [723, 325] width 1413 height 33
click at [908, 428] on div at bounding box center [928, 421] width 150 height 96
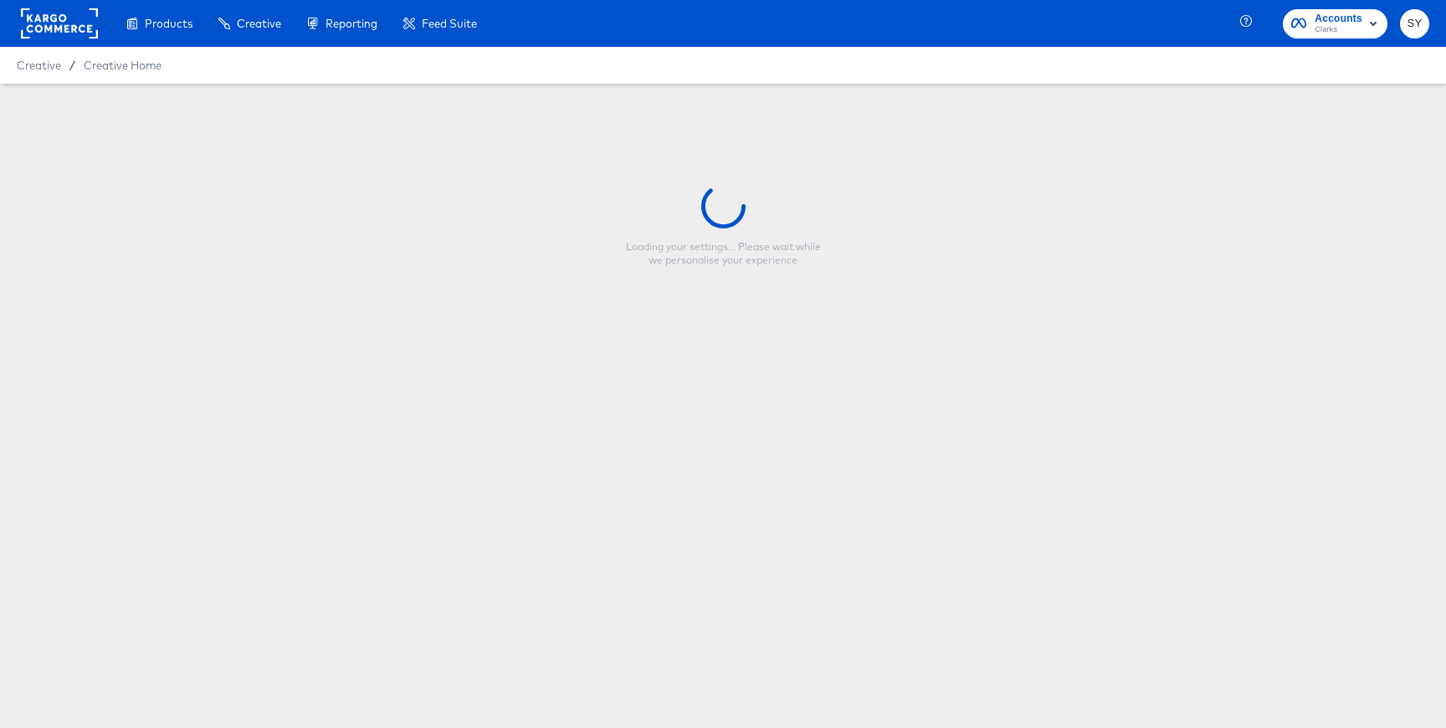
type input "10/7 Prime Day $ Off US"
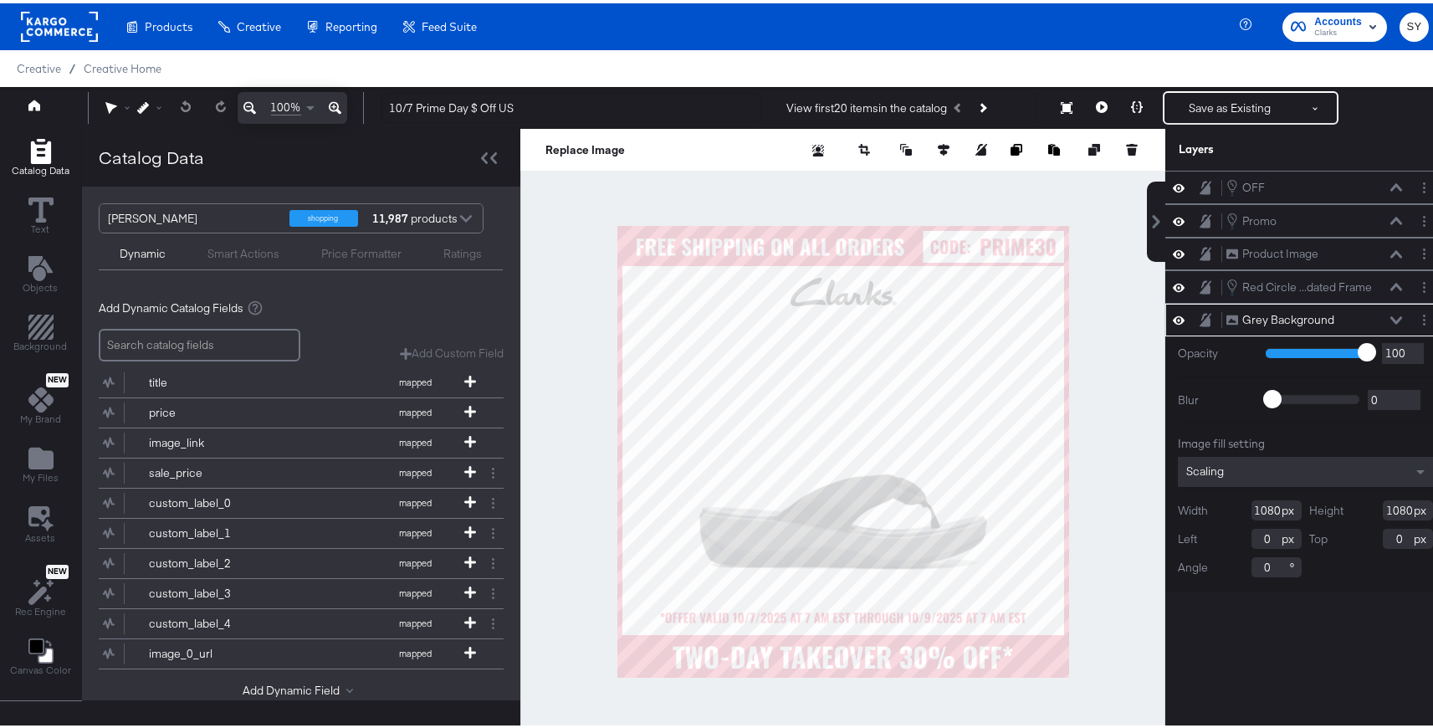
click at [1084, 511] on div at bounding box center [843, 448] width 645 height 645
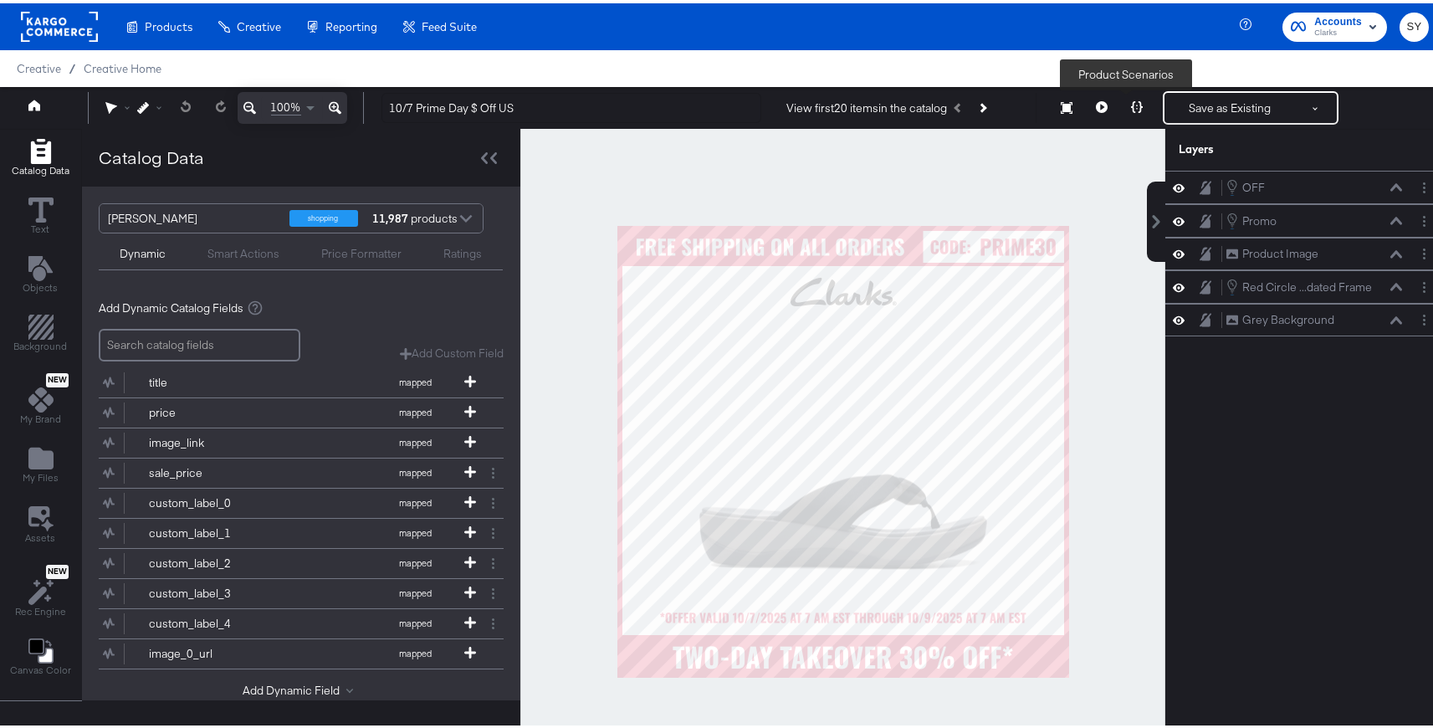
click at [1131, 106] on icon at bounding box center [1137, 104] width 12 height 12
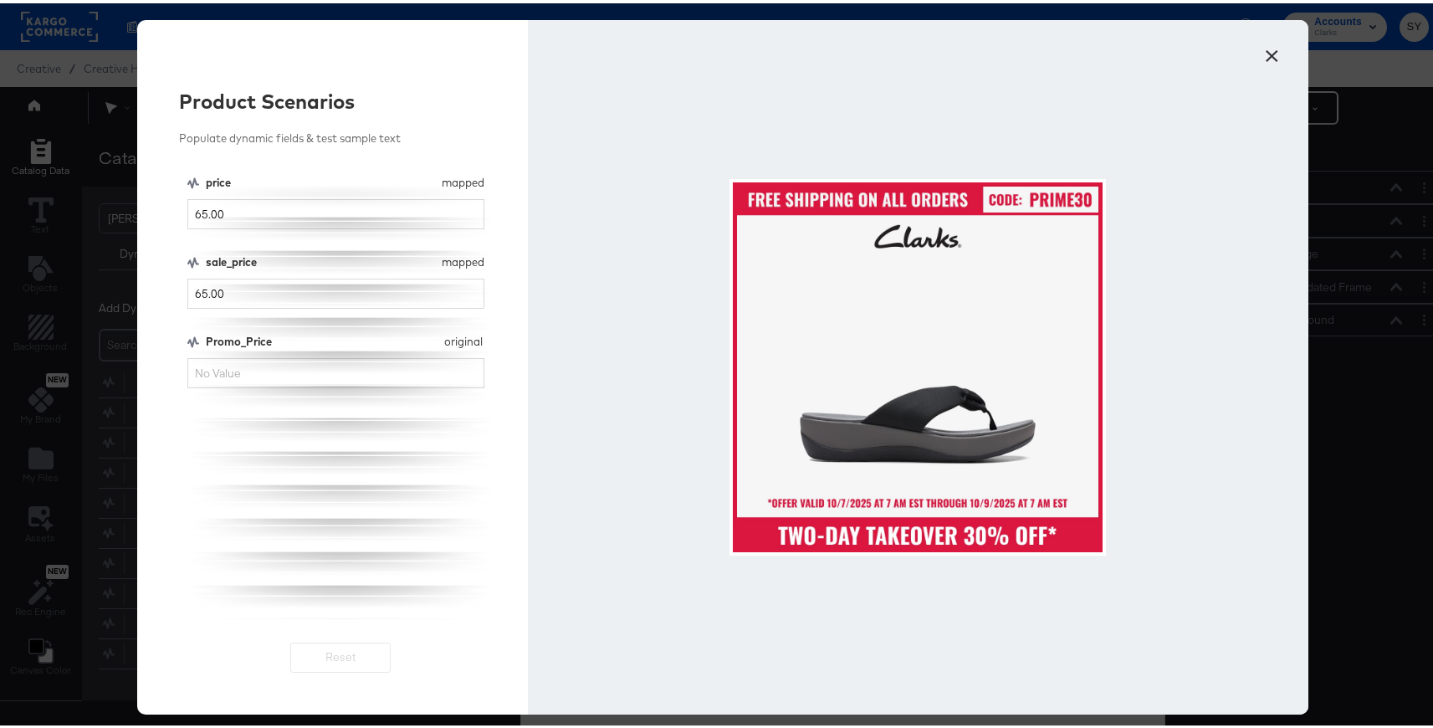
click at [1280, 40] on button "×" at bounding box center [1273, 48] width 30 height 30
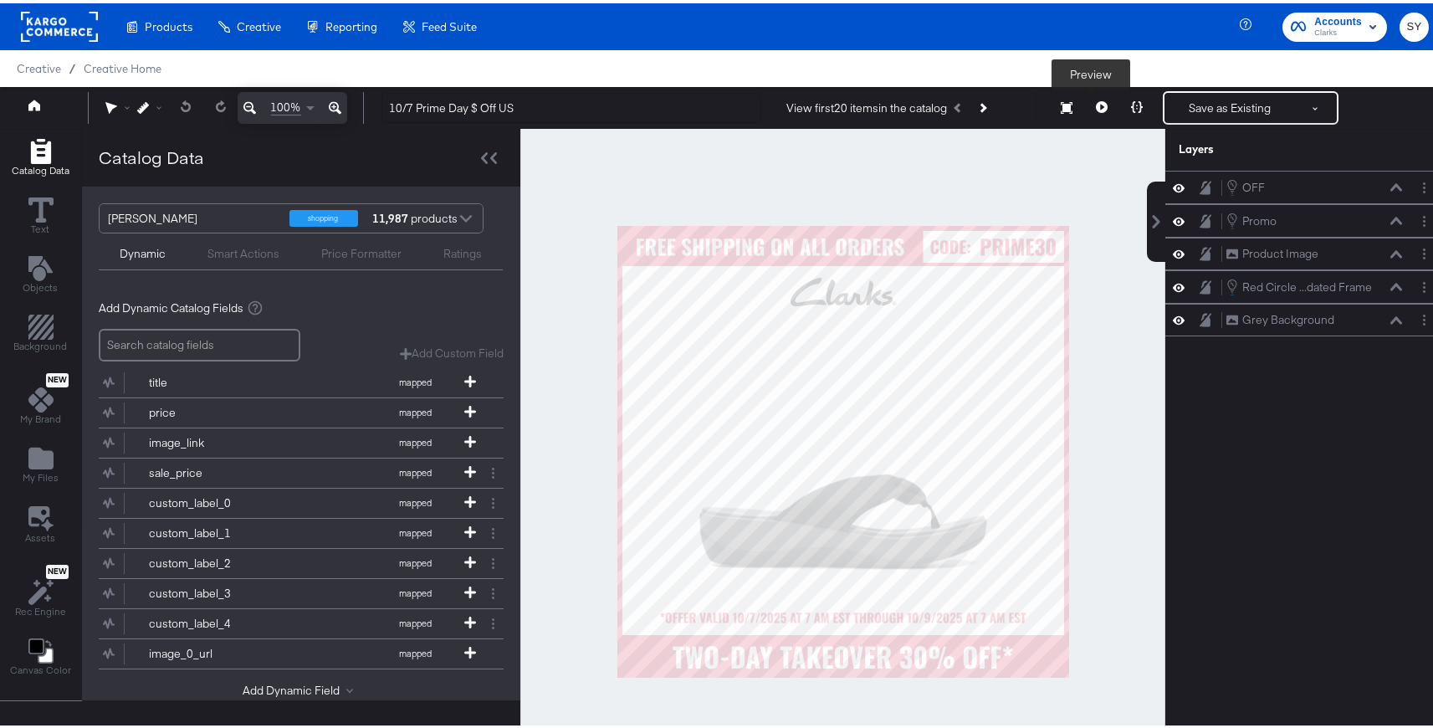
click at [1086, 97] on button at bounding box center [1102, 104] width 35 height 33
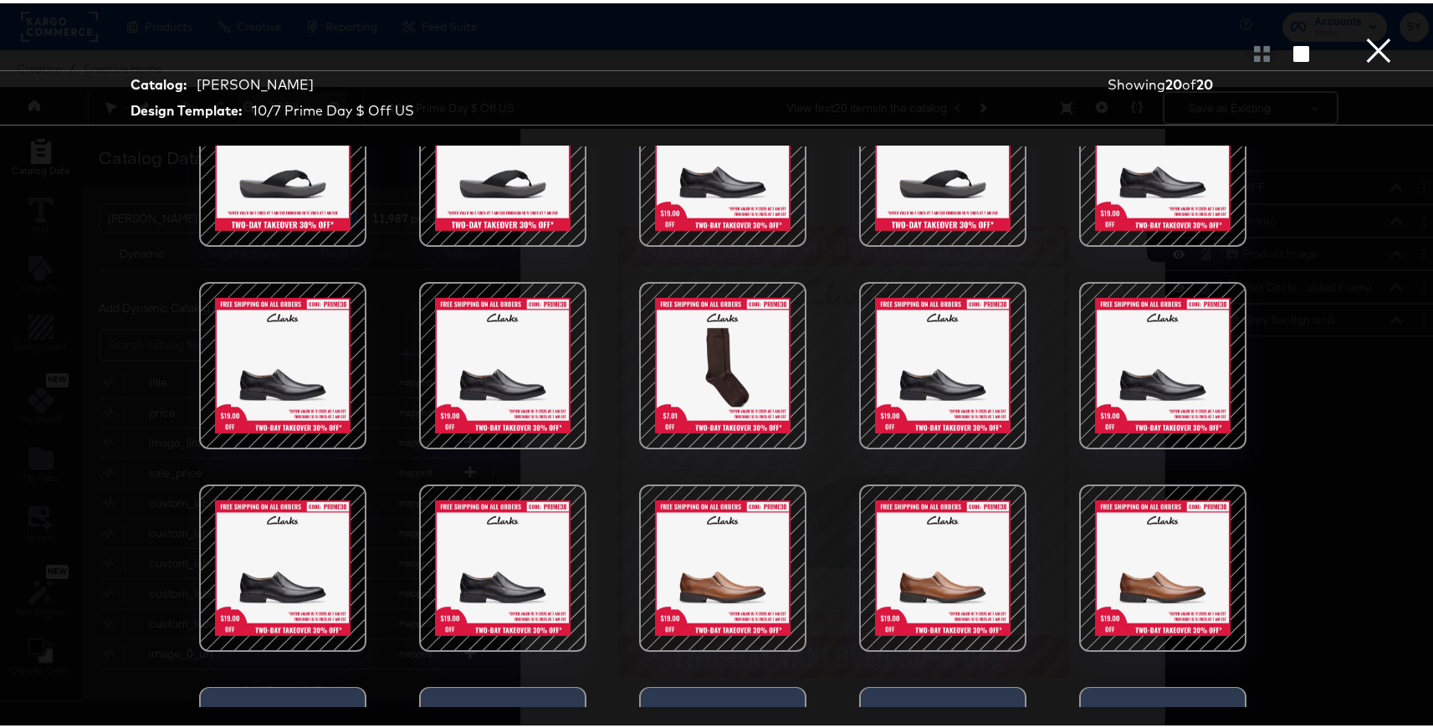
scroll to position [70, 0]
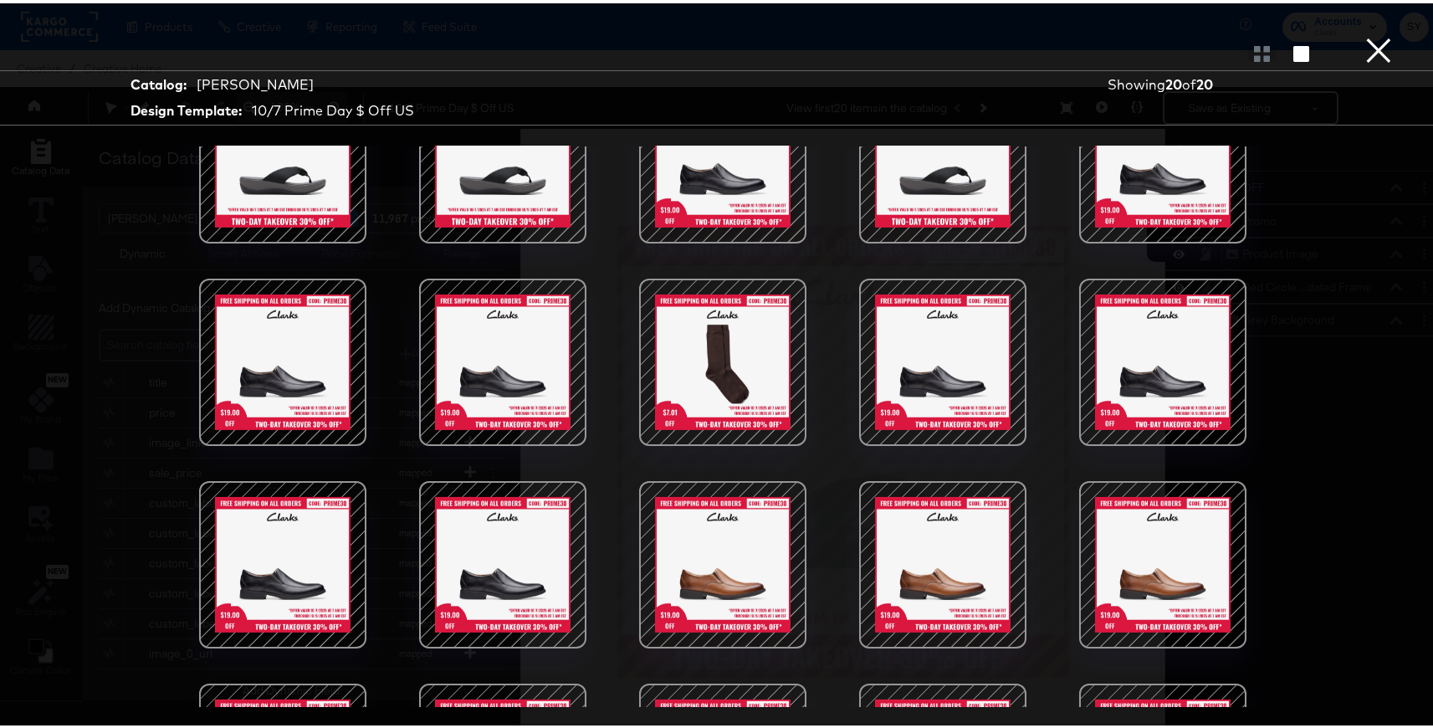
click at [1371, 33] on button "×" at bounding box center [1378, 16] width 33 height 33
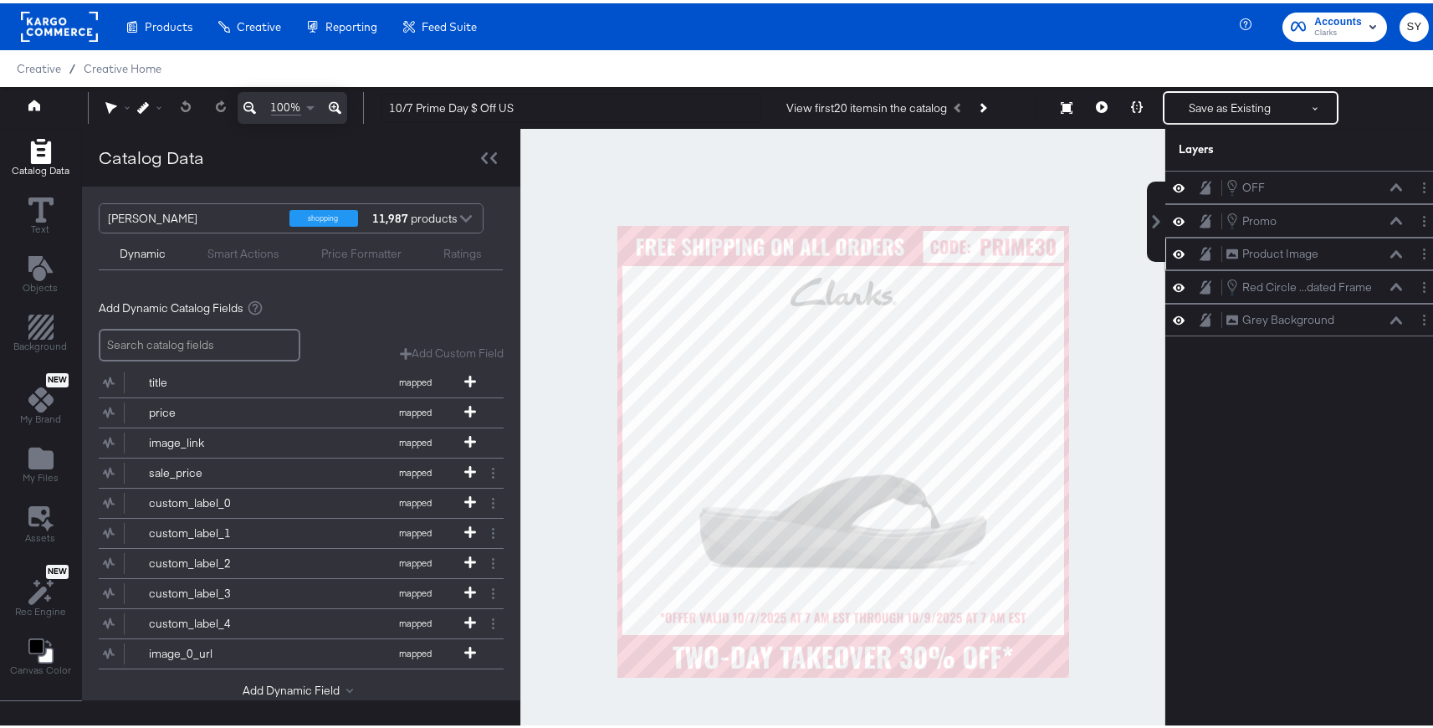
drag, startPoint x: 1303, startPoint y: 285, endPoint x: 1309, endPoint y: 247, distance: 38.1
click at [1309, 247] on div "OFF OFF Promo Promo Product Image Product Image Red Circle ...dated Frame Red C…" at bounding box center [1306, 250] width 280 height 166
drag, startPoint x: 1310, startPoint y: 244, endPoint x: 1307, endPoint y: 290, distance: 46.1
click at [1307, 290] on div "Product Image Product Image" at bounding box center [1298, 292] width 177 height 18
click at [1131, 110] on button at bounding box center [1137, 104] width 35 height 33
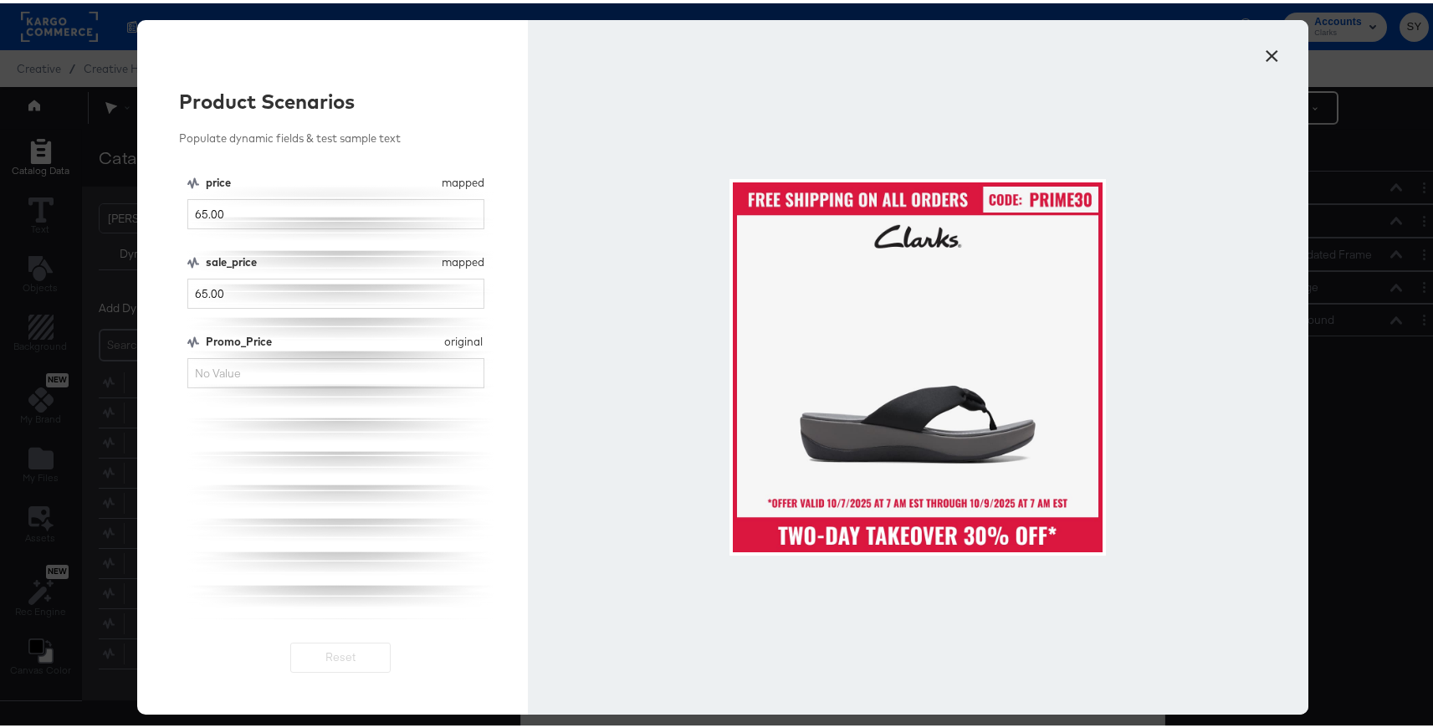
click at [1259, 44] on button "×" at bounding box center [1273, 48] width 30 height 30
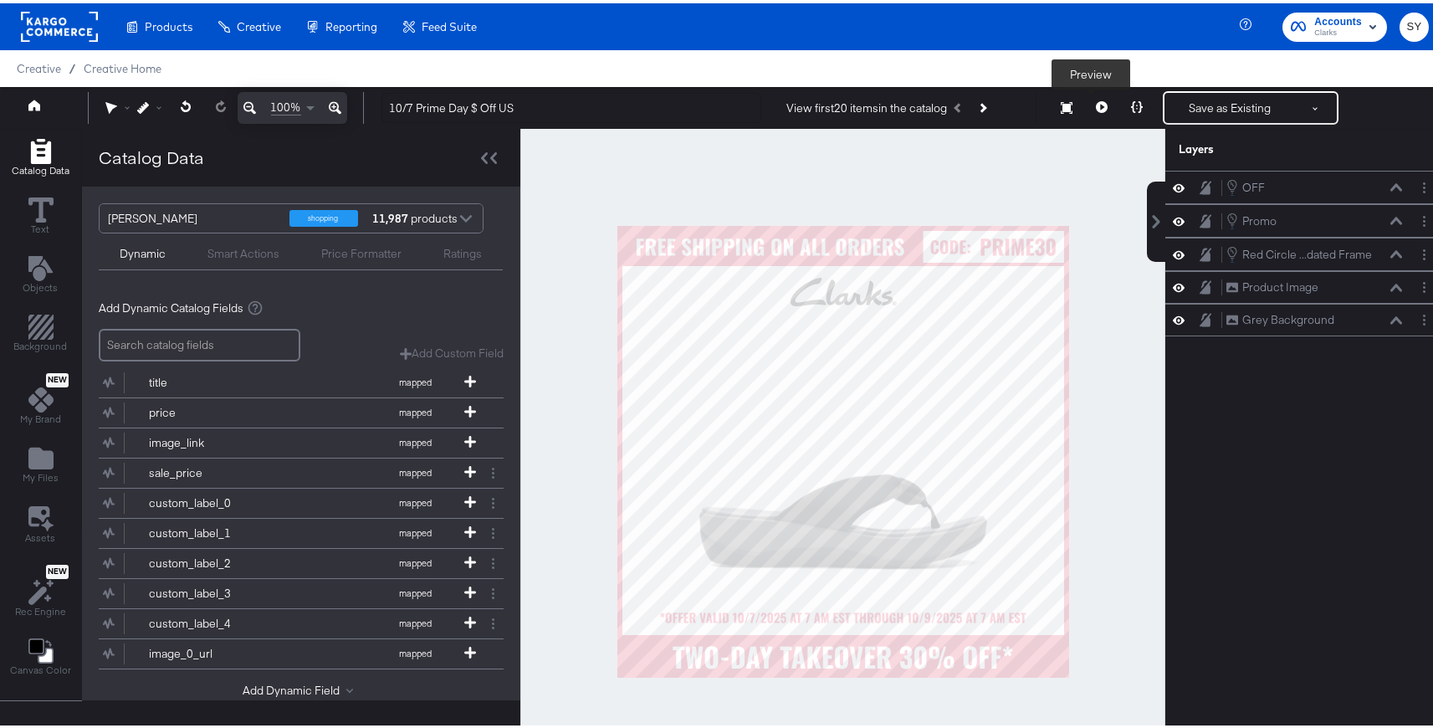
click at [1099, 106] on button at bounding box center [1102, 104] width 35 height 33
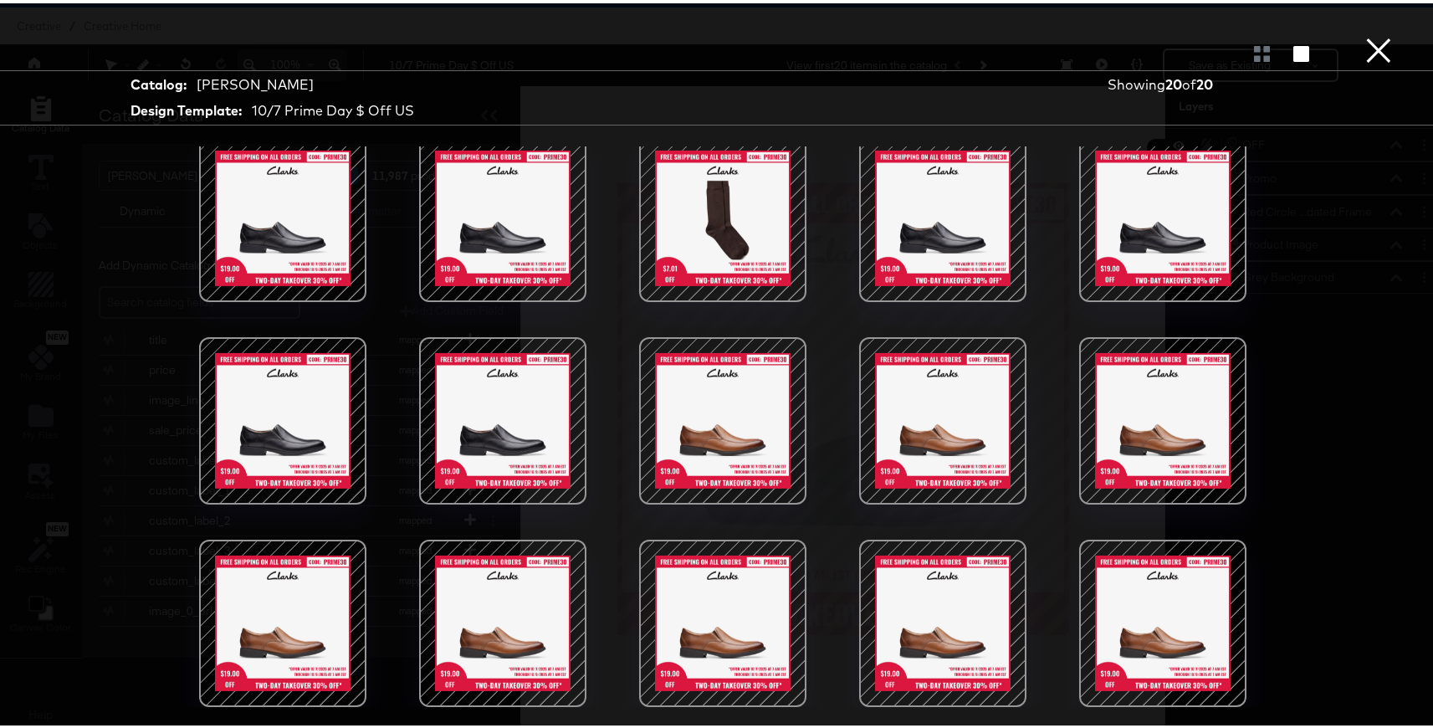
scroll to position [227, 0]
click at [1370, 33] on button "×" at bounding box center [1378, 16] width 33 height 33
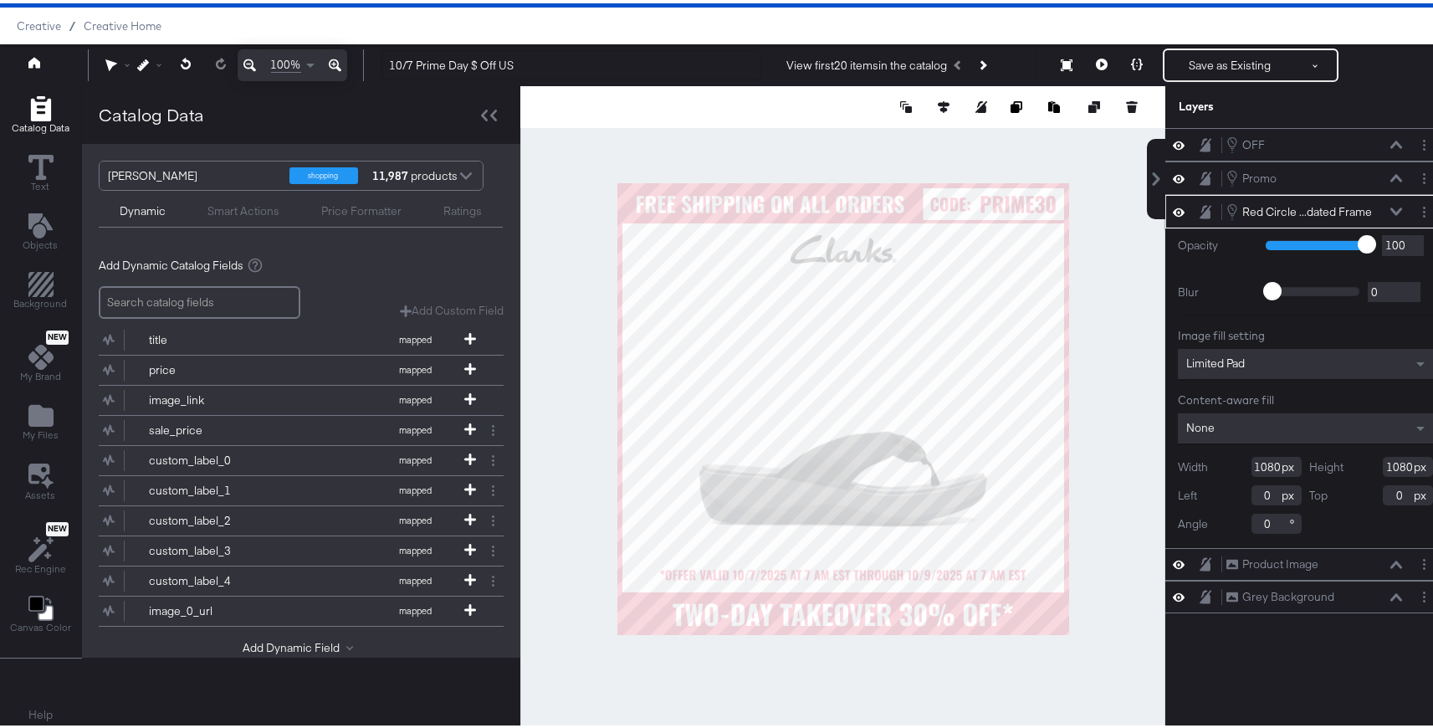
click at [1391, 210] on icon at bounding box center [1397, 208] width 12 height 8
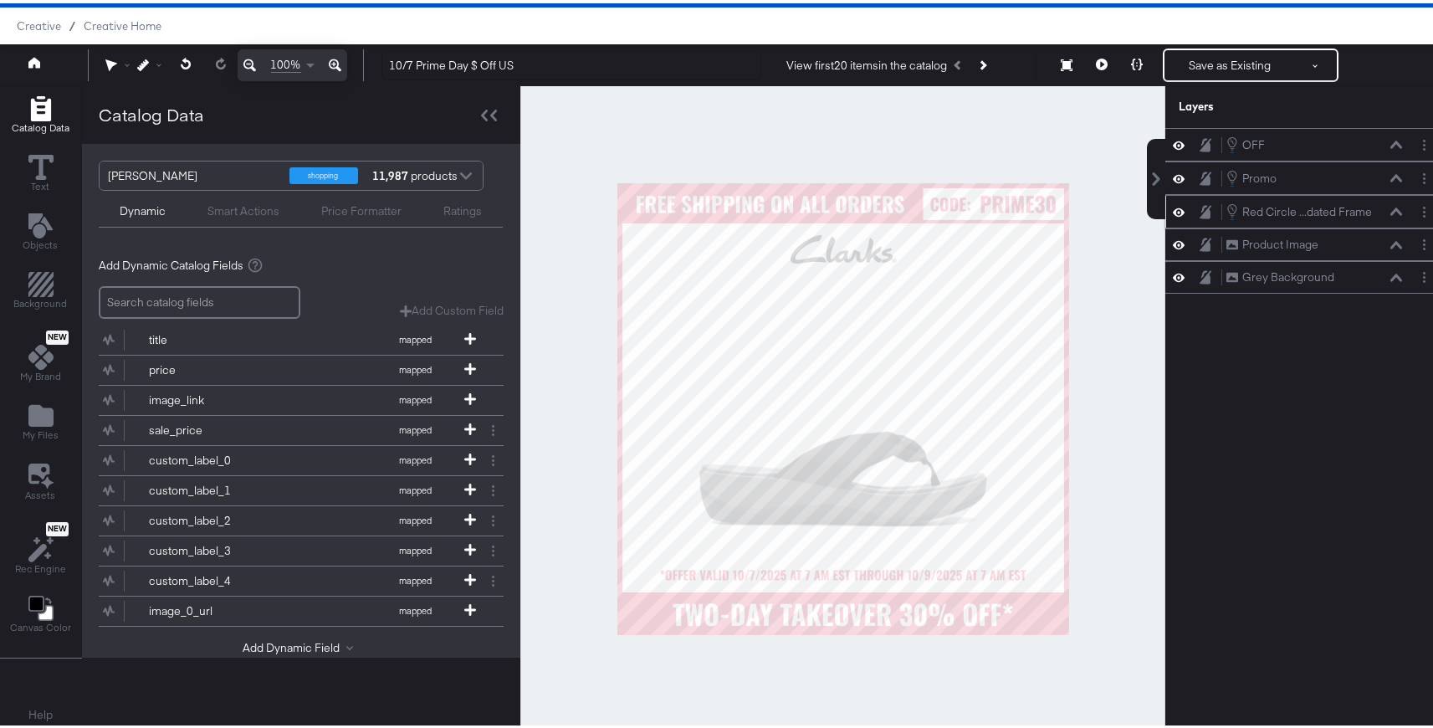
click at [1173, 212] on icon at bounding box center [1179, 209] width 12 height 14
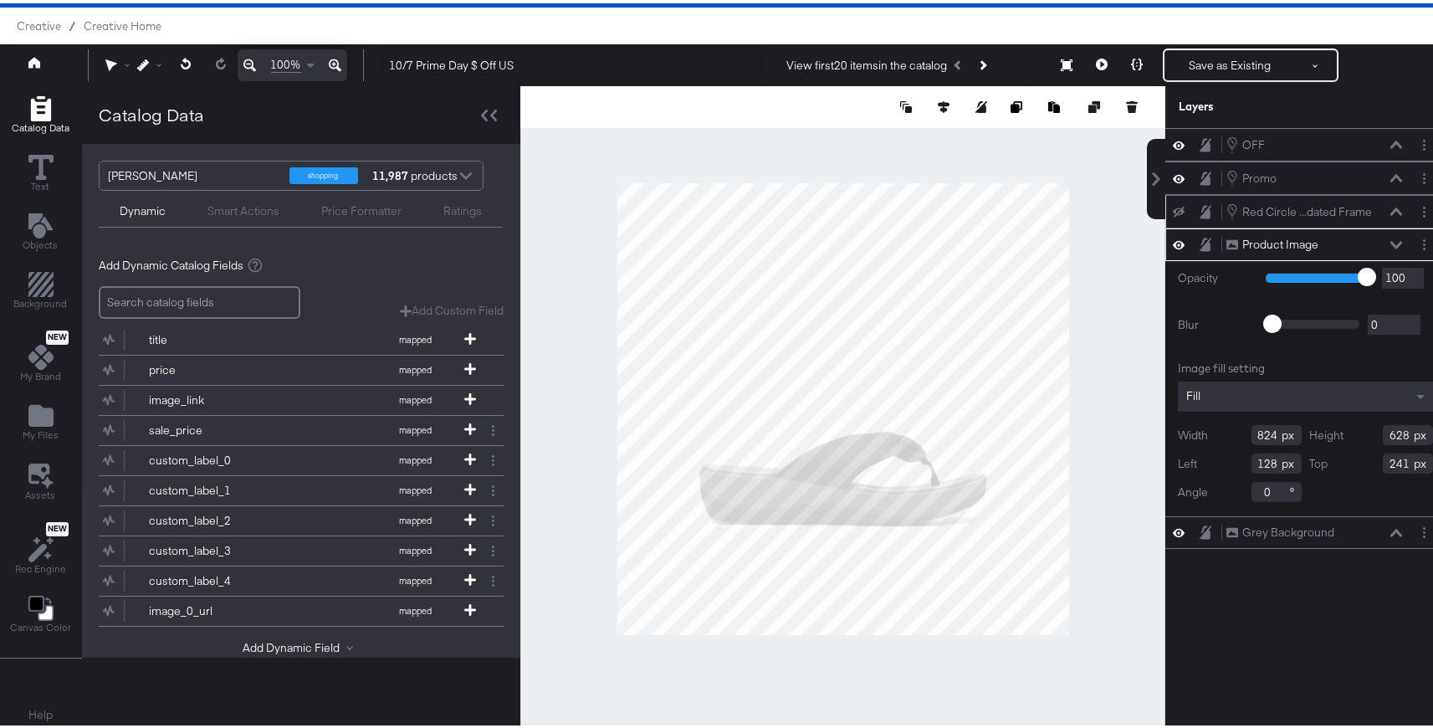
type input "739"
type input "161"
click at [1173, 208] on icon at bounding box center [1179, 208] width 12 height 11
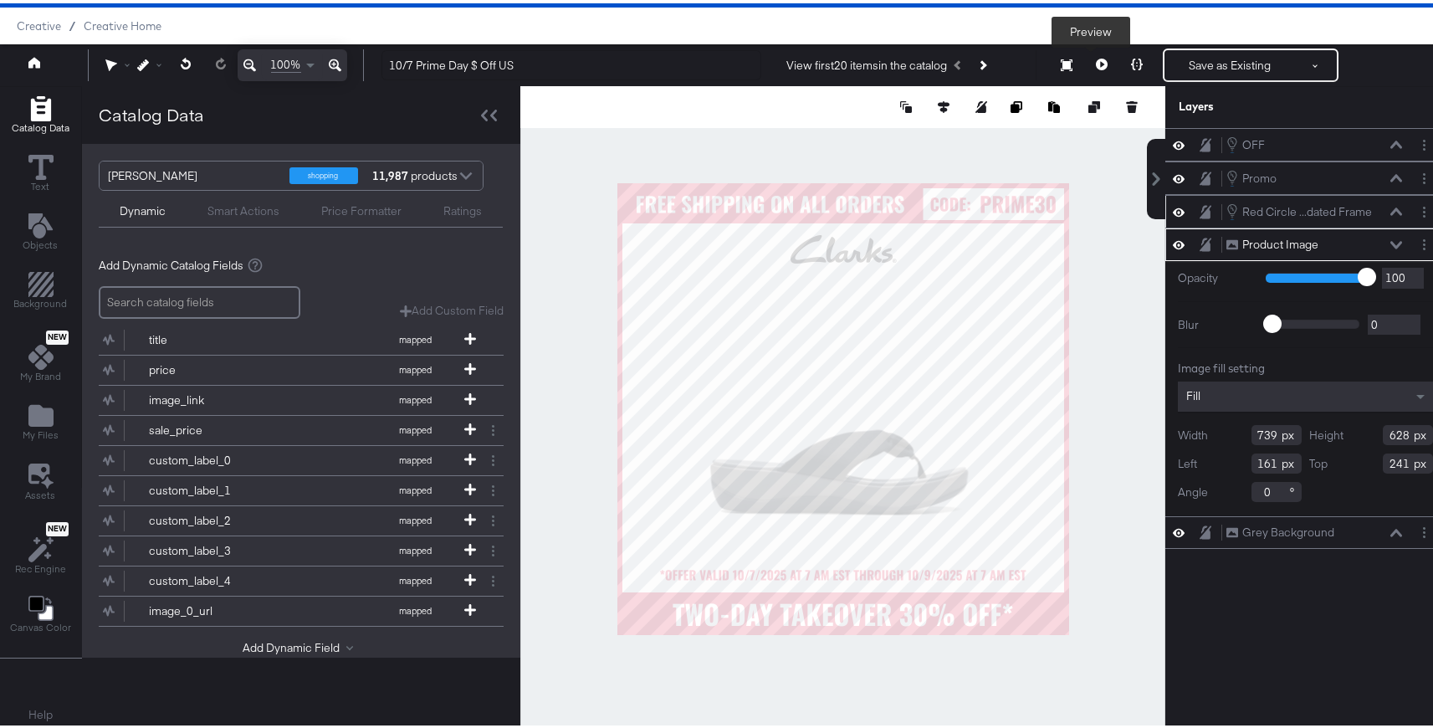
click at [1096, 58] on icon at bounding box center [1102, 61] width 12 height 12
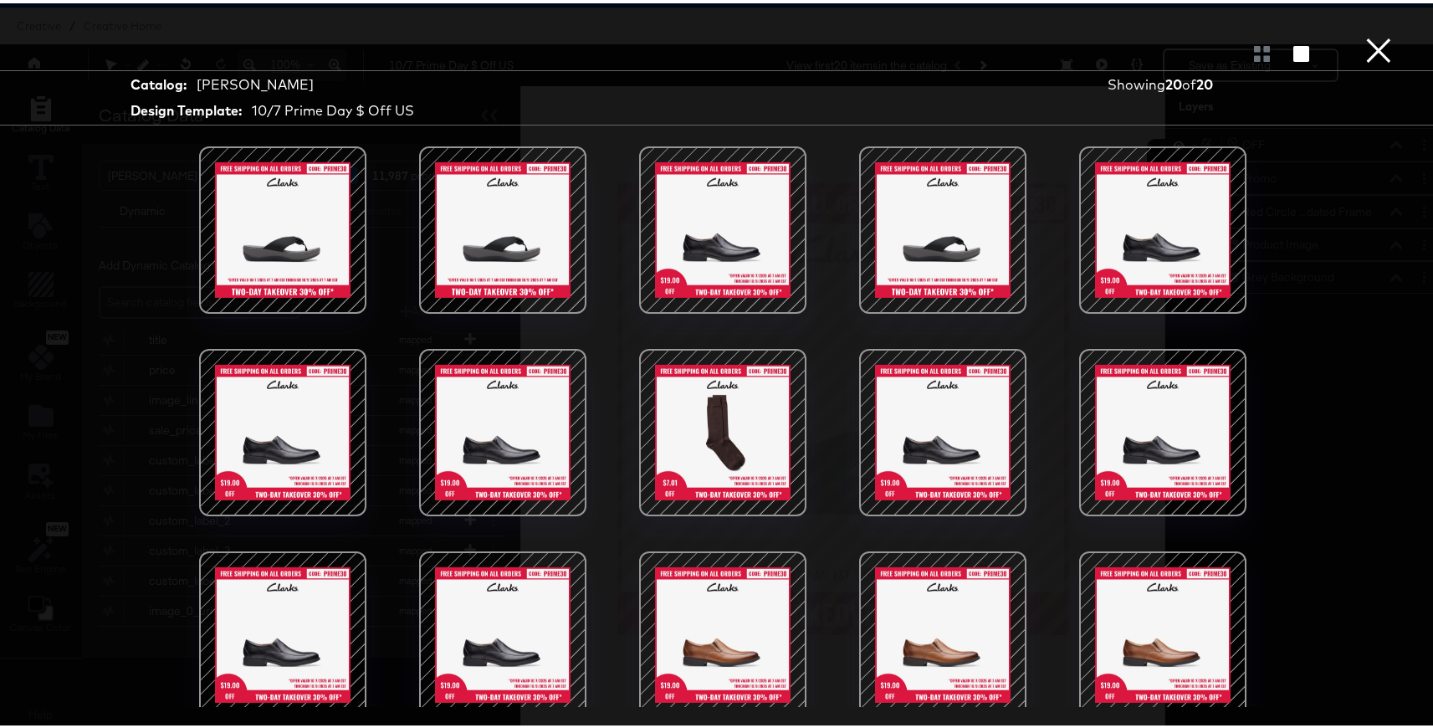
click at [1362, 33] on button "×" at bounding box center [1378, 16] width 33 height 33
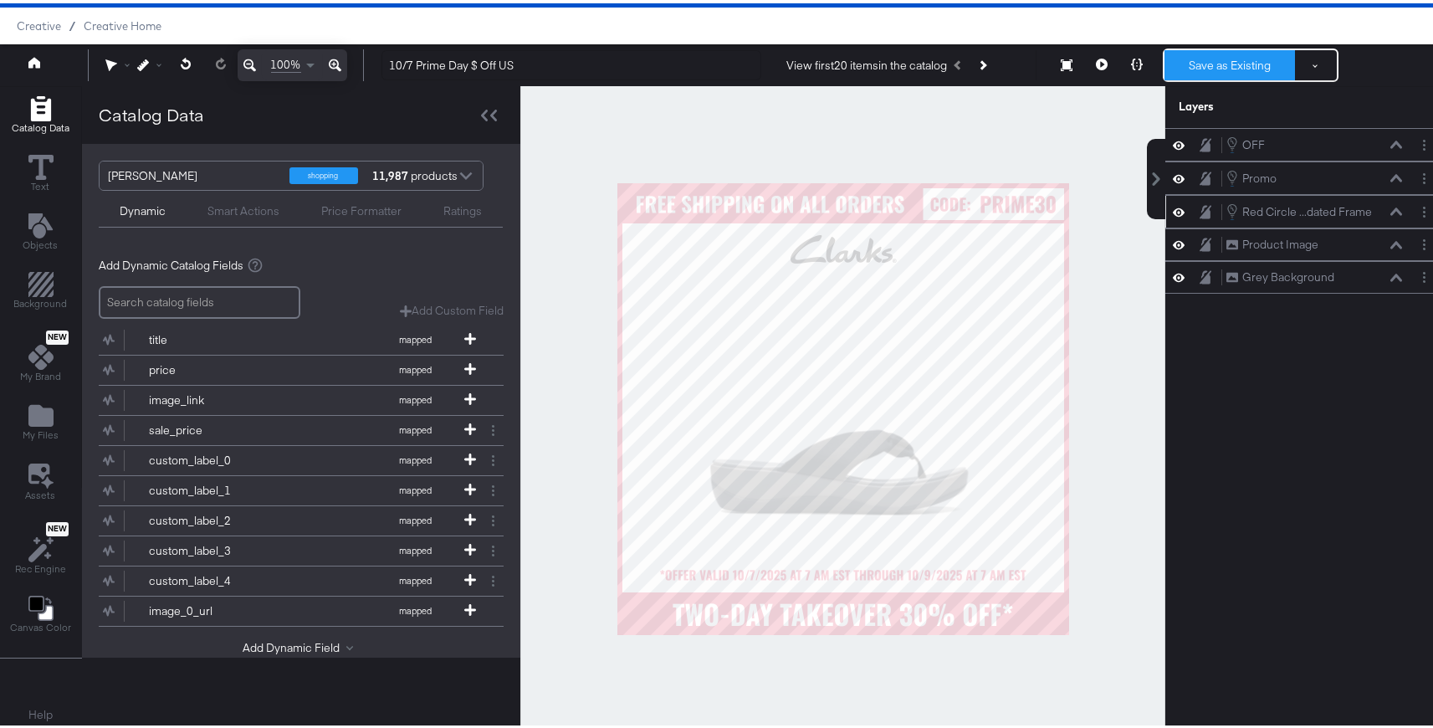
click at [1244, 65] on button "Save as Existing" at bounding box center [1230, 62] width 131 height 30
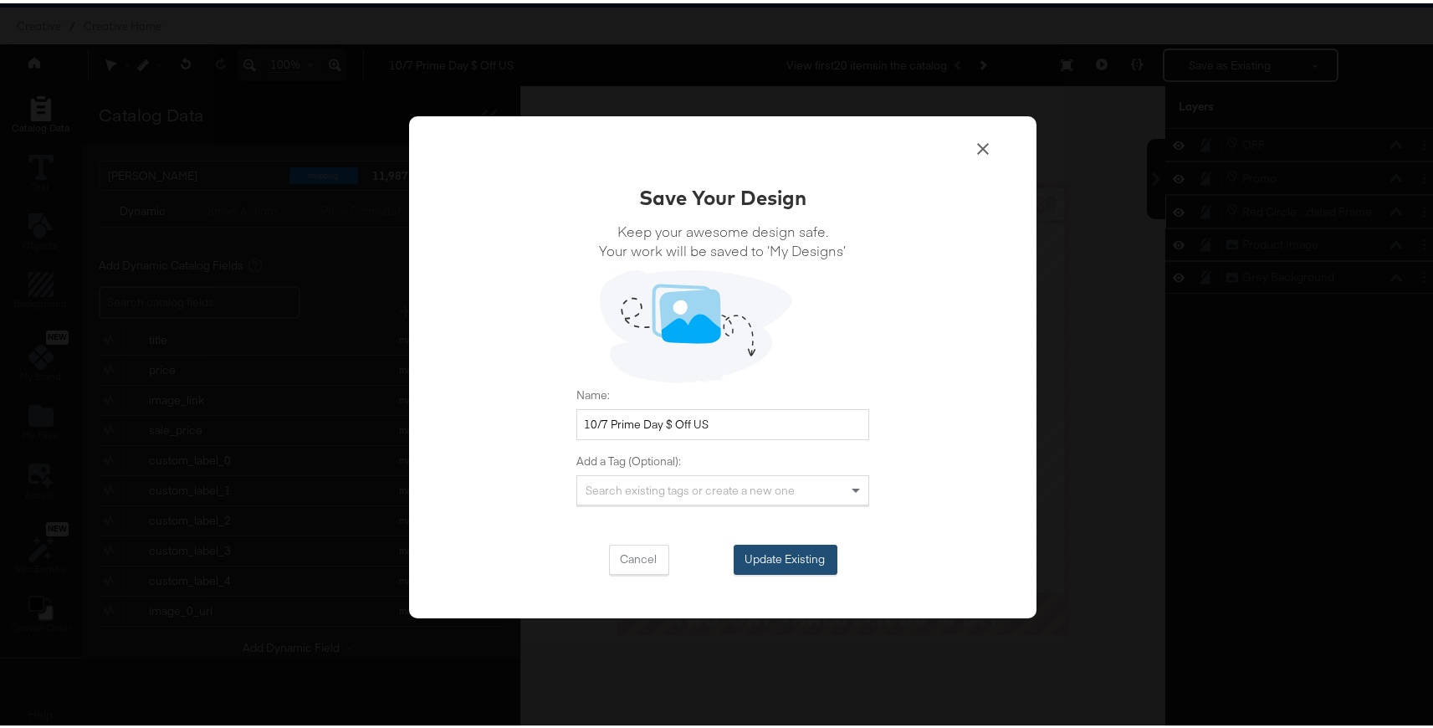
click at [768, 541] on button "Update Existing" at bounding box center [786, 556] width 104 height 30
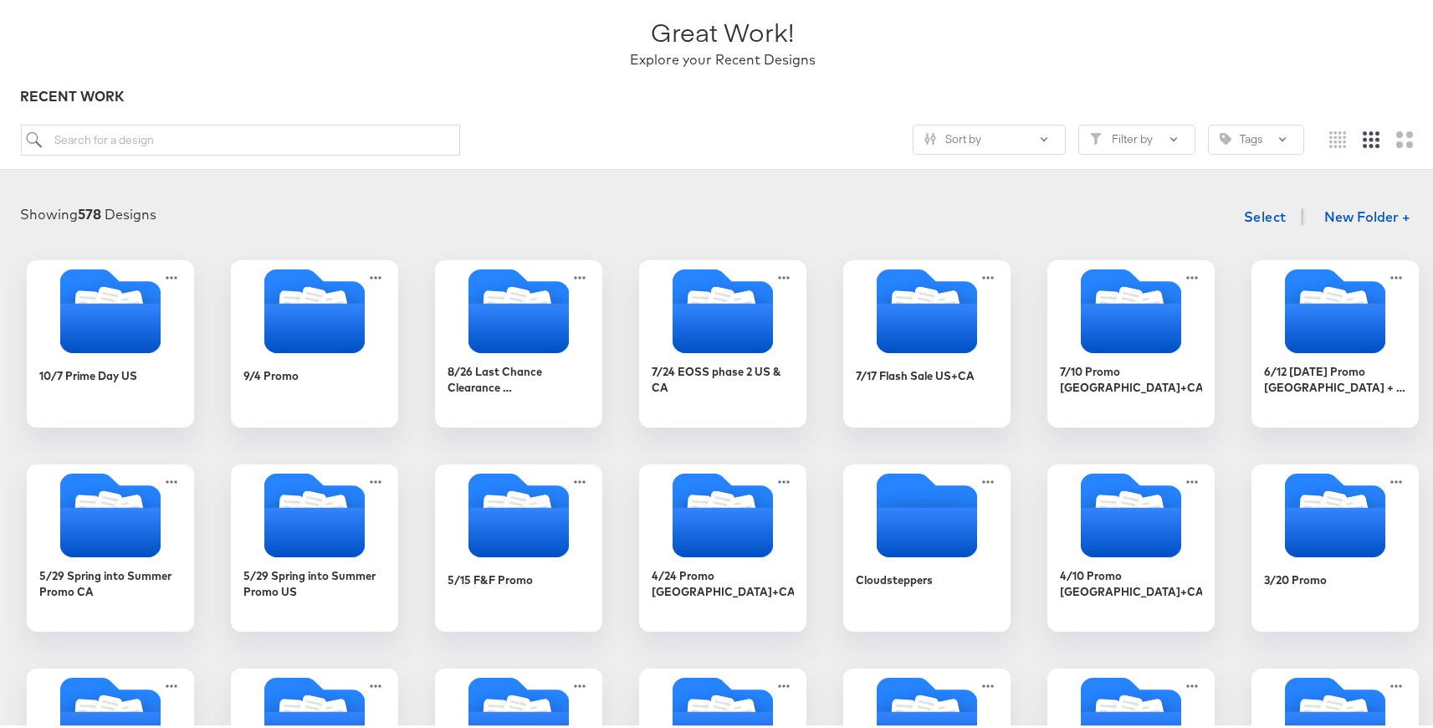
scroll to position [115, 0]
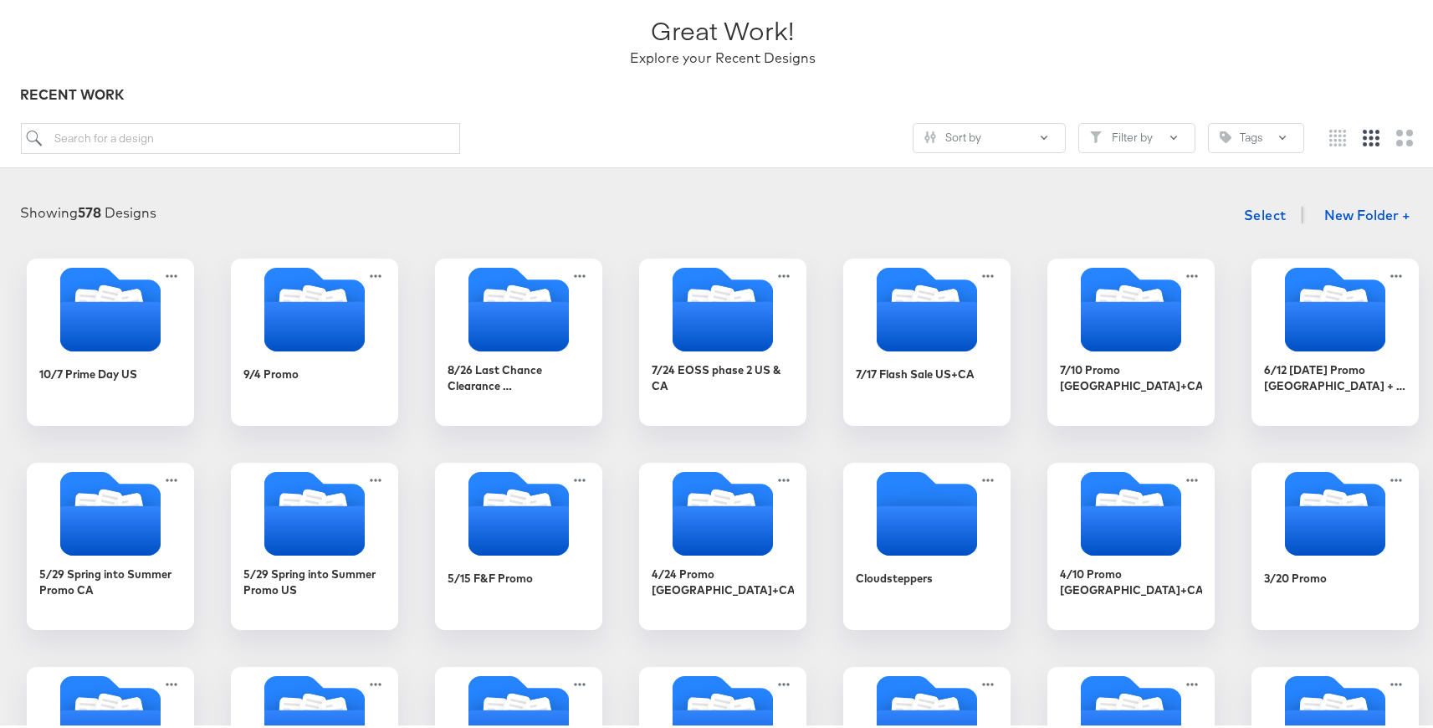
scroll to position [115, 0]
